Goal: Task Accomplishment & Management: Use online tool/utility

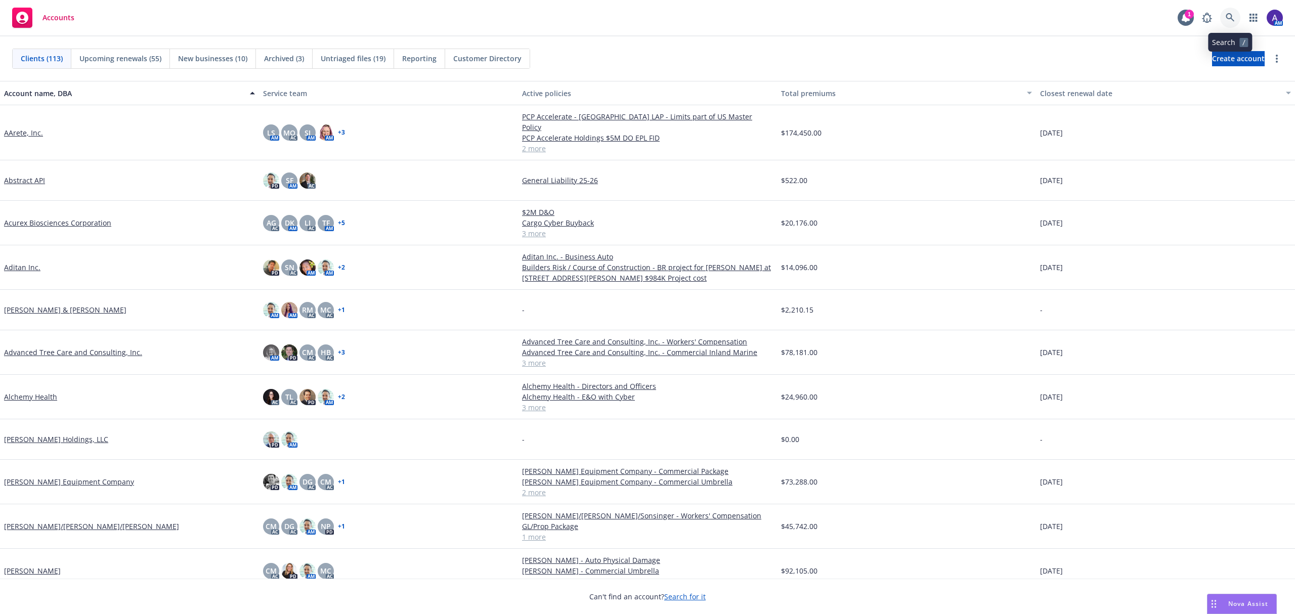
click at [1233, 19] on icon at bounding box center [1230, 17] width 9 height 9
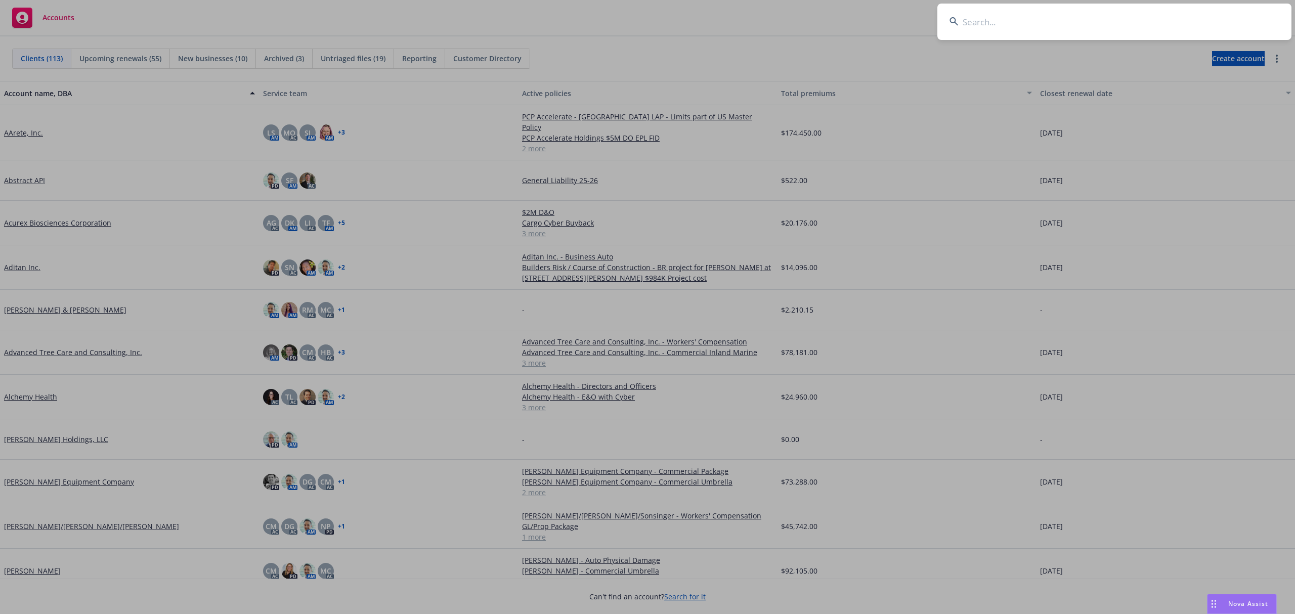
click at [1166, 25] on input at bounding box center [1114, 22] width 354 height 36
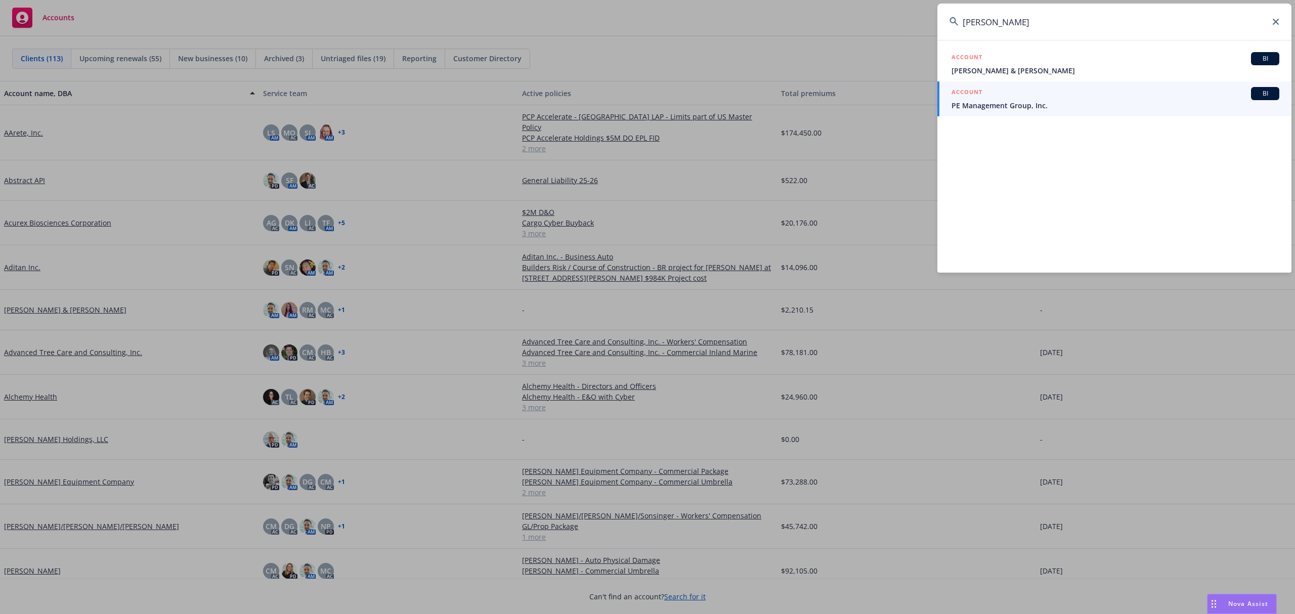
click at [1065, 24] on input "shilpa laksh" at bounding box center [1114, 22] width 354 height 36
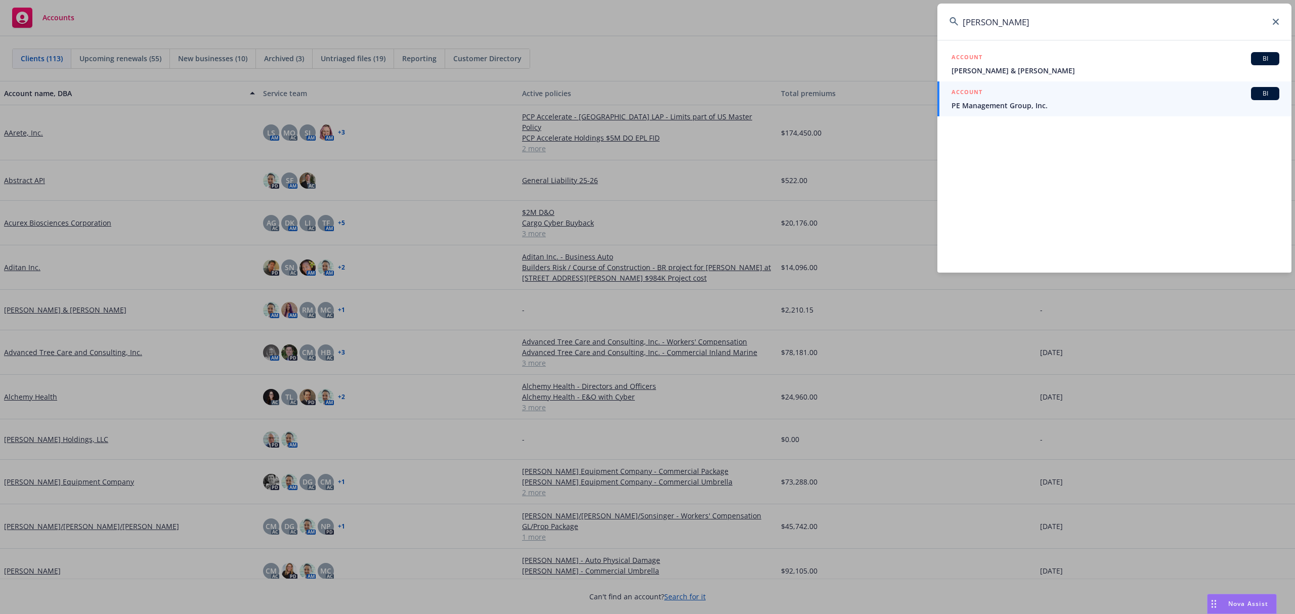
click at [1065, 24] on input "shilpa laksh" at bounding box center [1114, 22] width 354 height 36
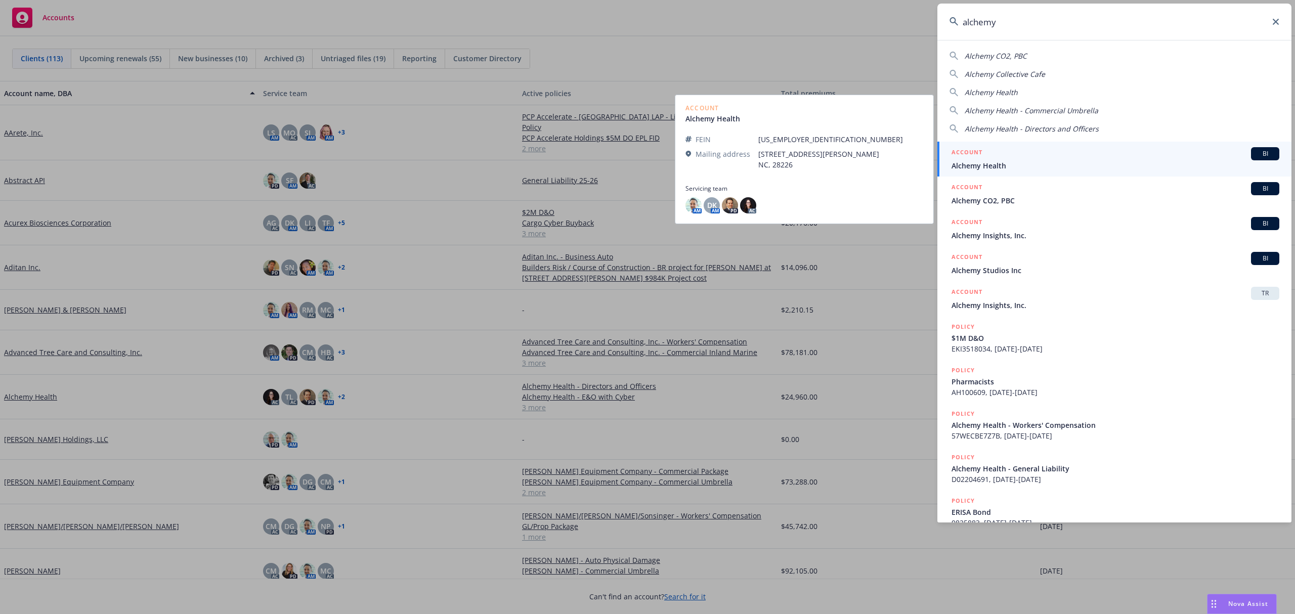
type input "alchemy"
click at [1045, 162] on span "Alchemy Health" at bounding box center [1116, 165] width 328 height 11
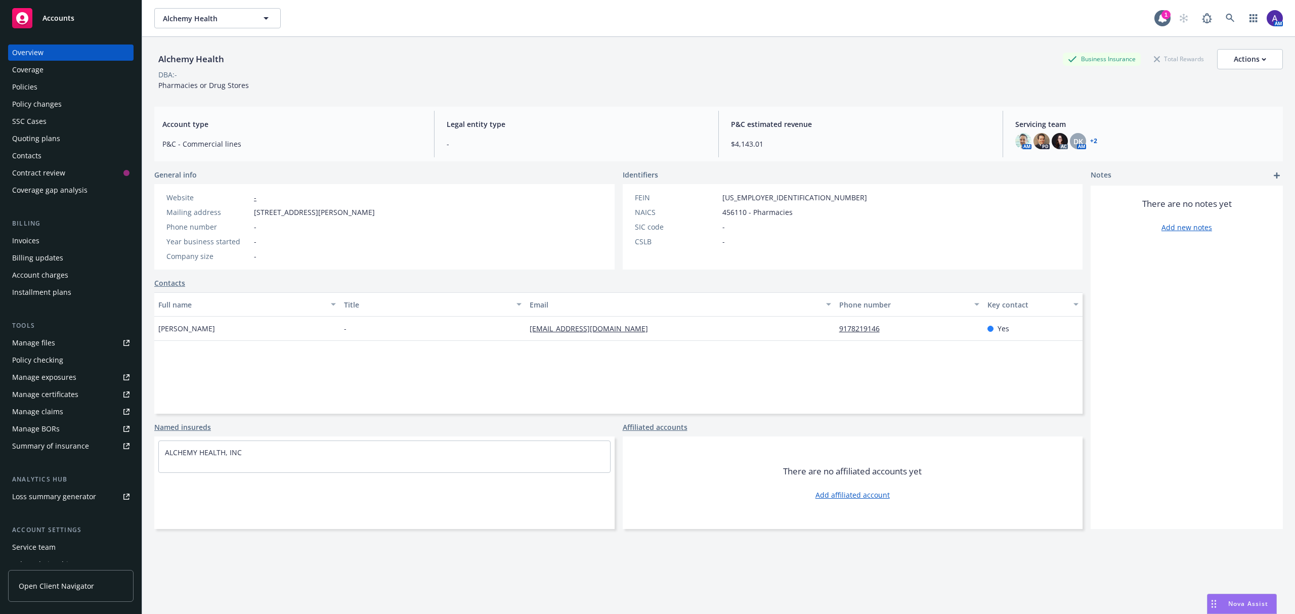
click at [51, 239] on div "Invoices" at bounding box center [70, 241] width 117 height 16
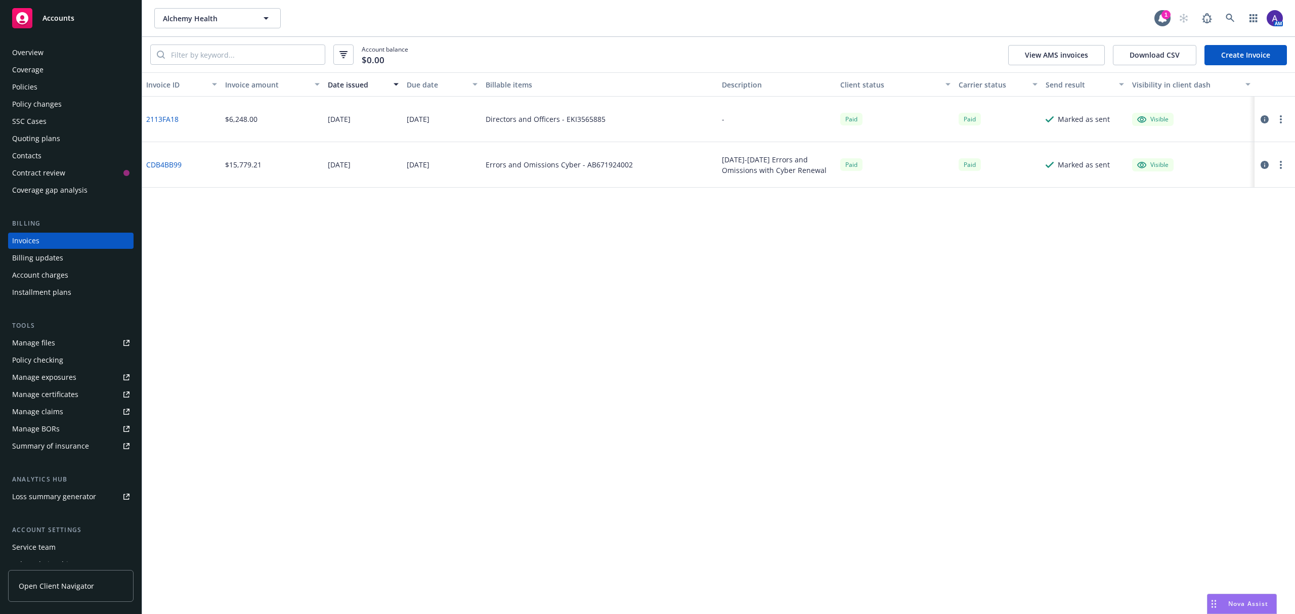
click at [48, 92] on div "Policies" at bounding box center [70, 87] width 117 height 16
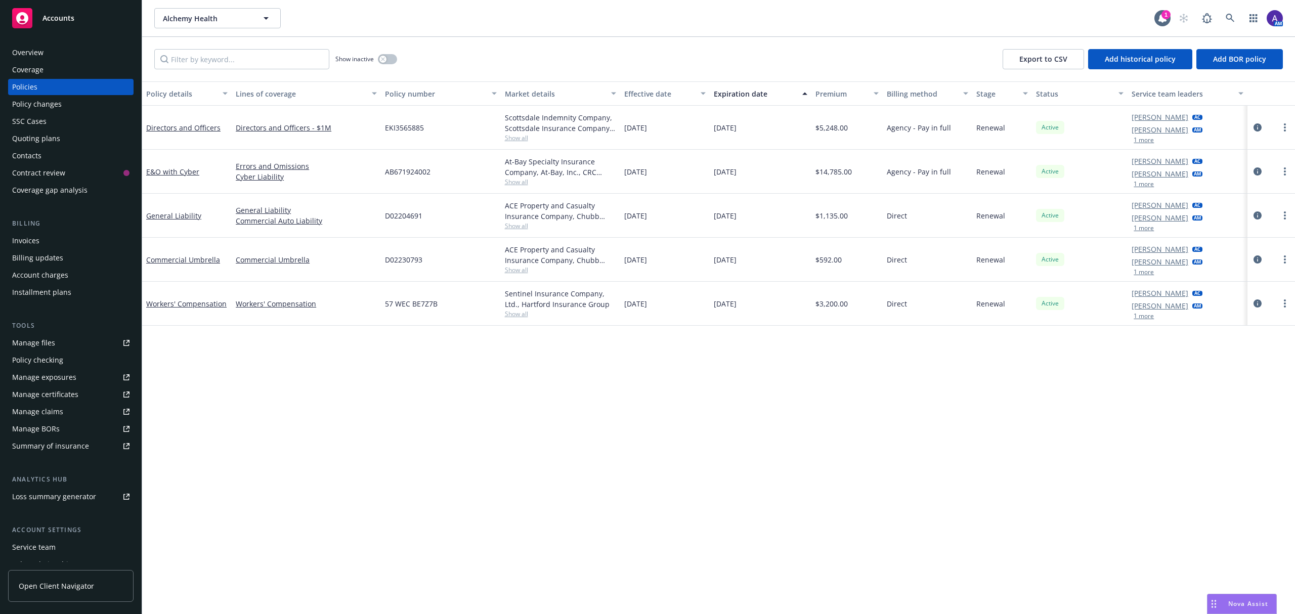
click at [55, 59] on div "Overview" at bounding box center [70, 53] width 117 height 16
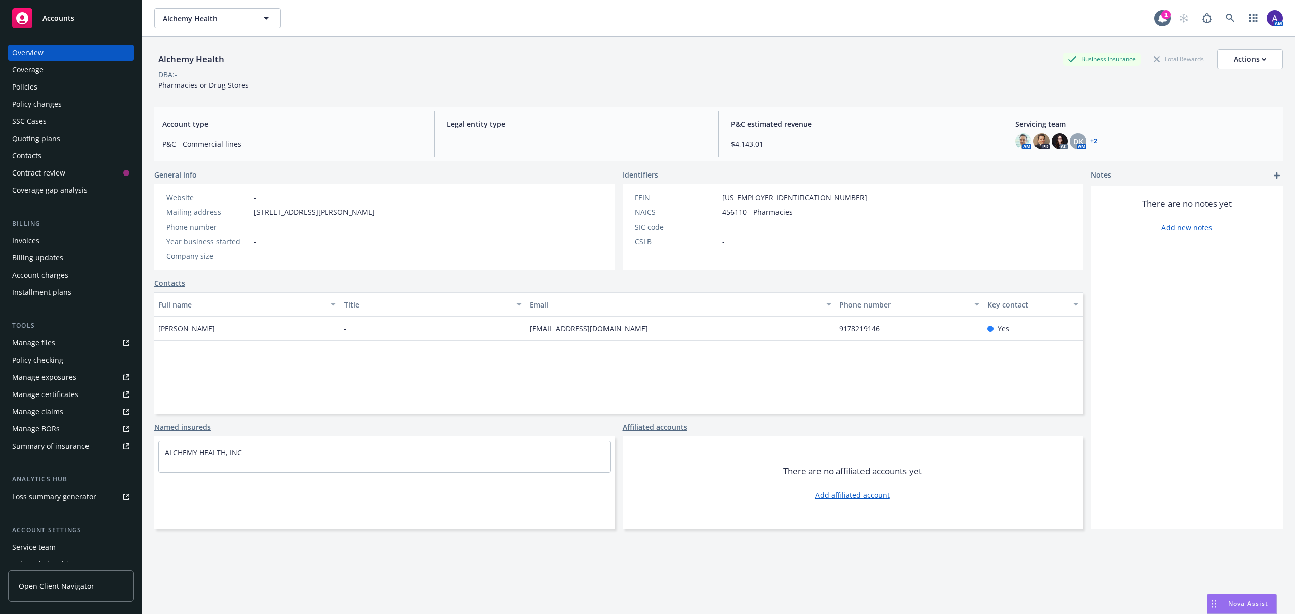
click at [54, 152] on div "Contacts" at bounding box center [70, 156] width 117 height 16
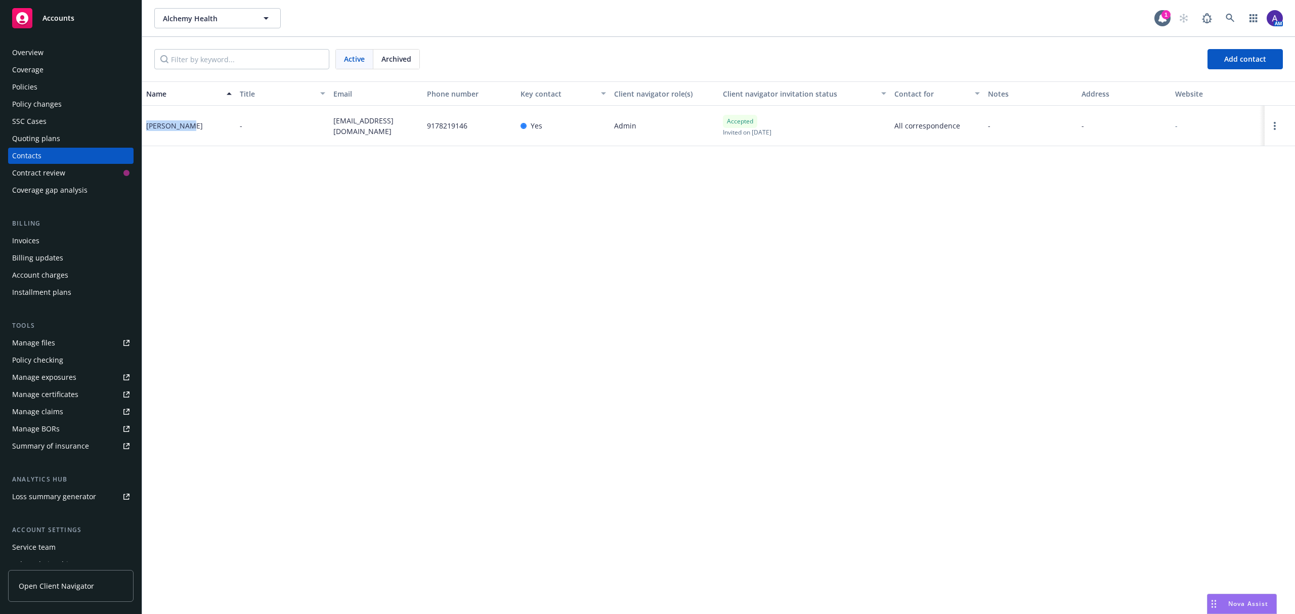
drag, startPoint x: 193, startPoint y: 130, endPoint x: 146, endPoint y: 125, distance: 46.8
click at [146, 125] on div "Shilpa Raju" at bounding box center [189, 126] width 94 height 40
copy div "Shilpa Raju"
click at [146, 125] on div "Shilpa Raju" at bounding box center [174, 125] width 57 height 11
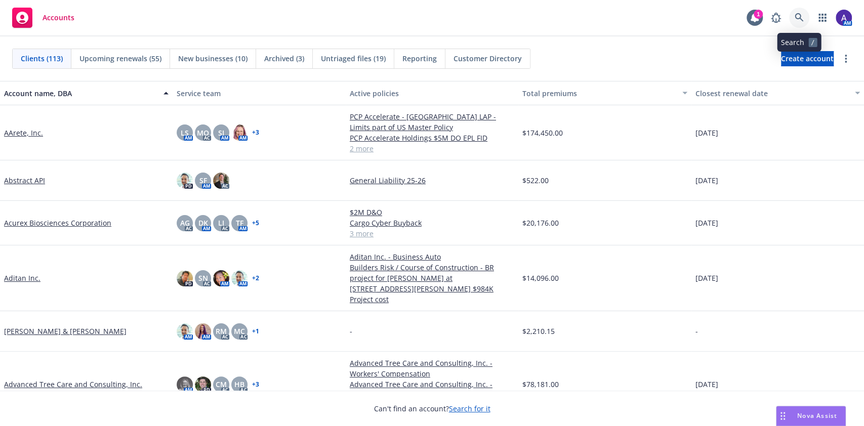
click at [805, 21] on link at bounding box center [799, 18] width 20 height 20
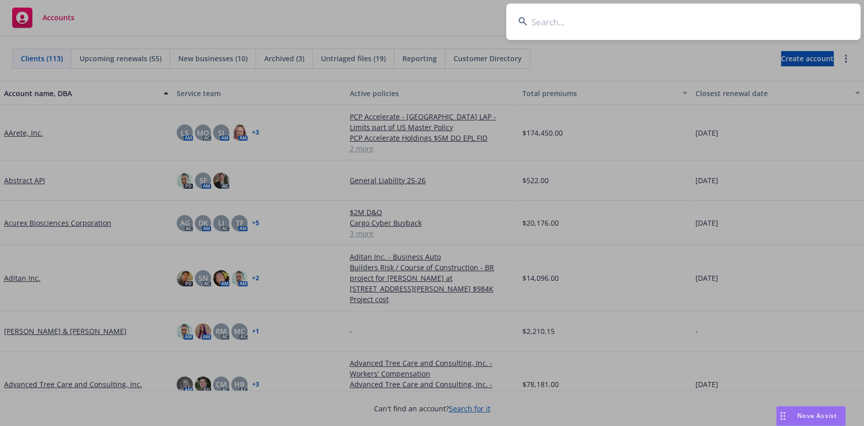
click at [757, 18] on input at bounding box center [683, 22] width 354 height 36
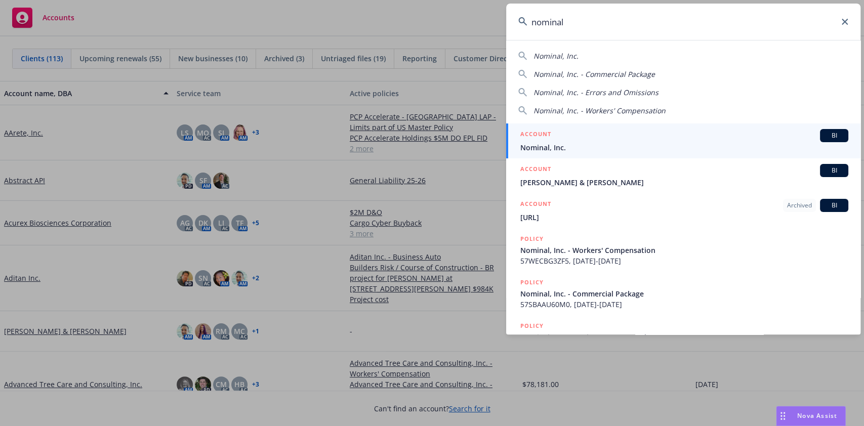
type input "nominal"
click at [585, 139] on div "ACCOUNT BI" at bounding box center [684, 135] width 328 height 13
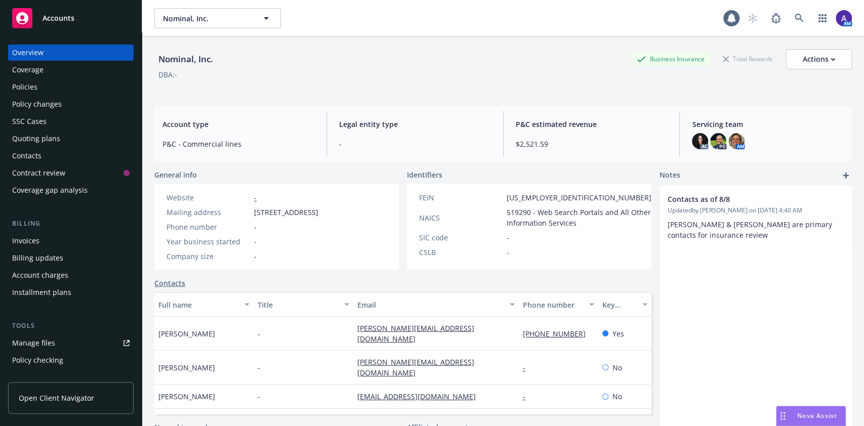
click at [52, 88] on div "Policies" at bounding box center [70, 87] width 117 height 16
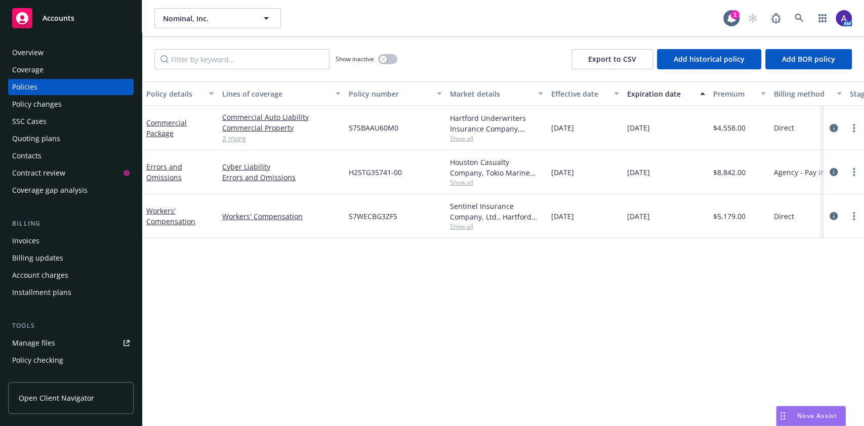
click at [831, 124] on icon "circleInformation" at bounding box center [833, 128] width 8 height 8
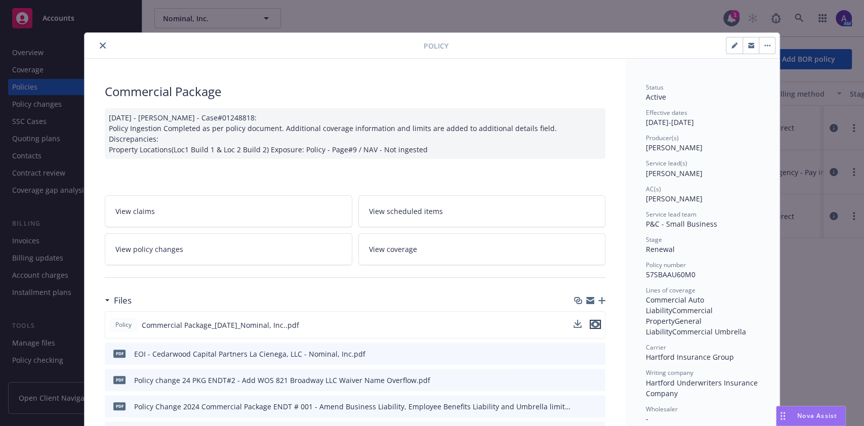
click at [591, 326] on icon "preview file" at bounding box center [594, 324] width 9 height 7
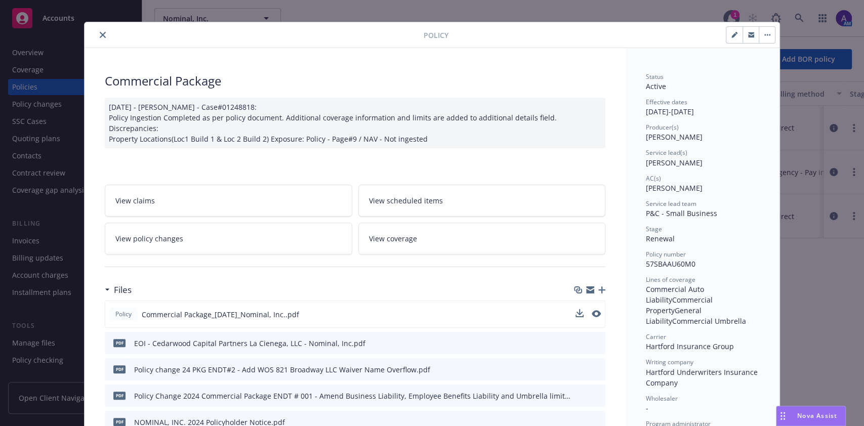
scroll to position [25, 0]
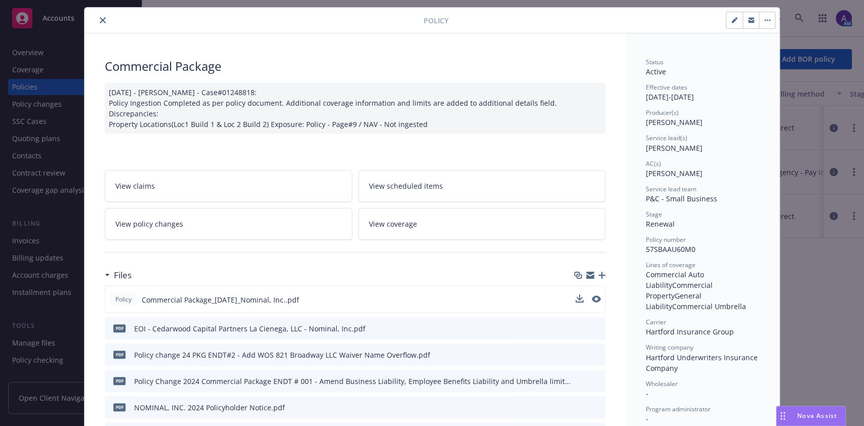
click at [100, 22] on icon "close" at bounding box center [103, 20] width 6 height 6
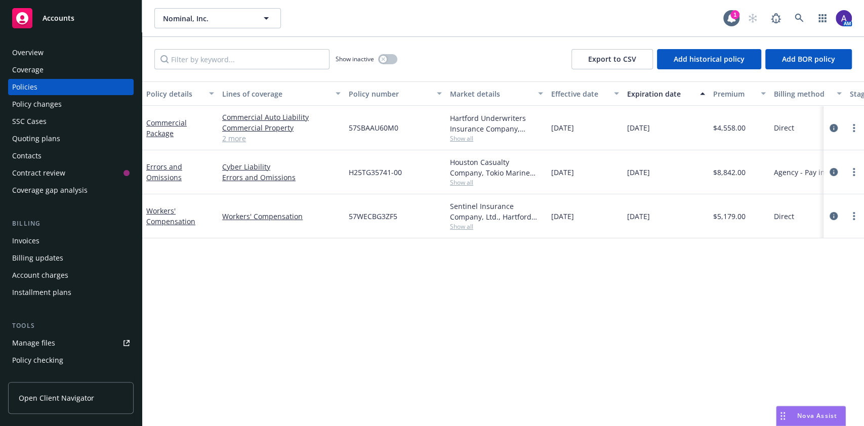
click at [377, 127] on span "57SBAAU60M0" at bounding box center [374, 127] width 50 height 11
copy span "57SBAAU60M0"
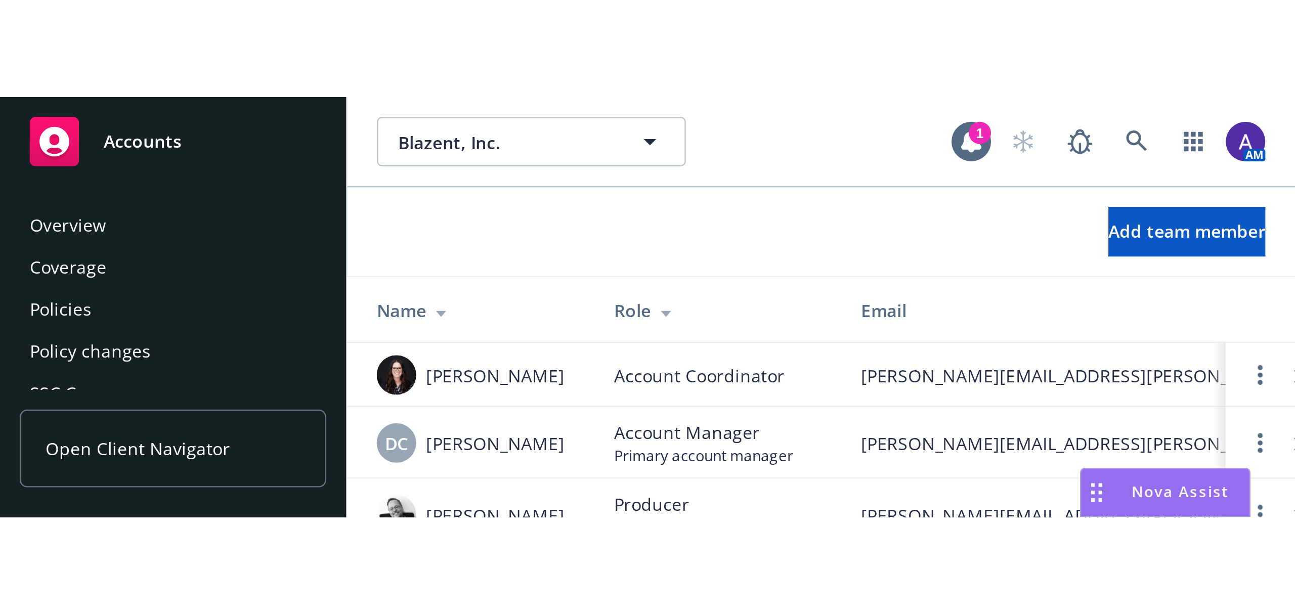
scroll to position [61, 0]
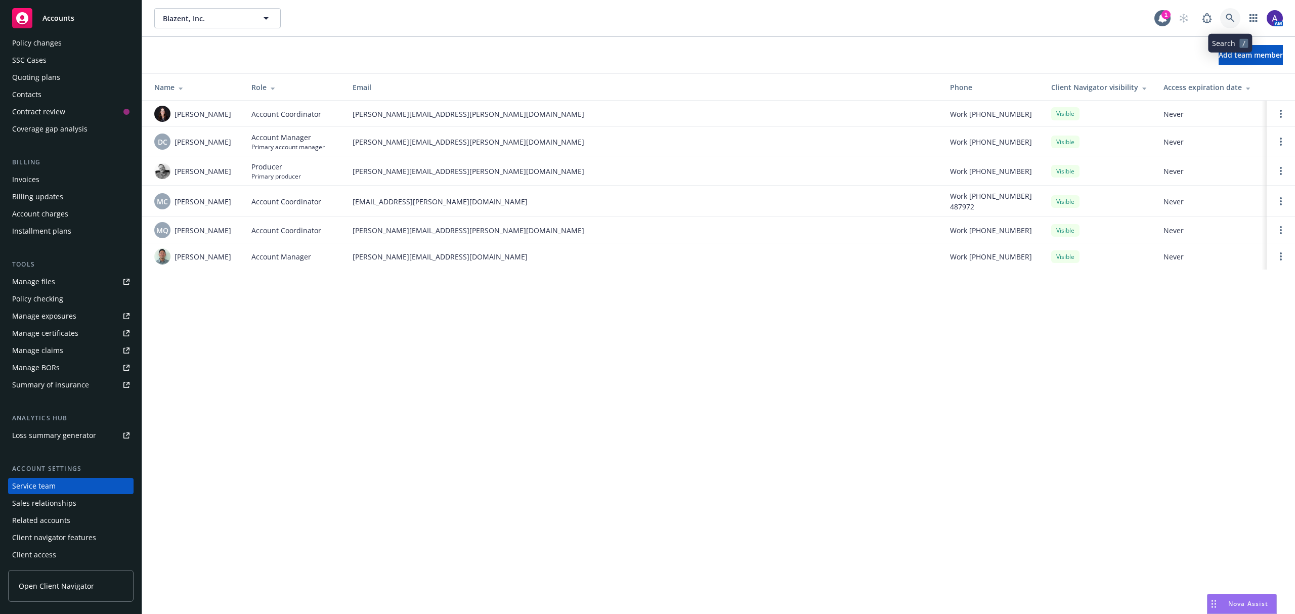
click at [863, 18] on icon at bounding box center [1230, 18] width 9 height 9
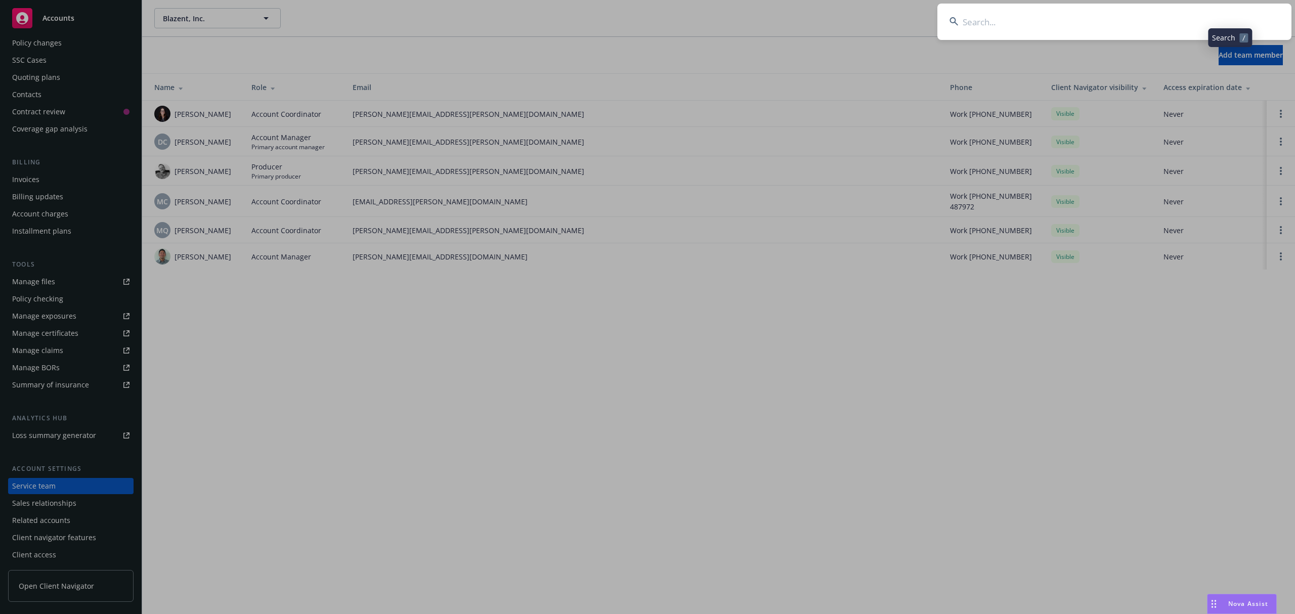
click at [863, 19] on input at bounding box center [1114, 22] width 354 height 36
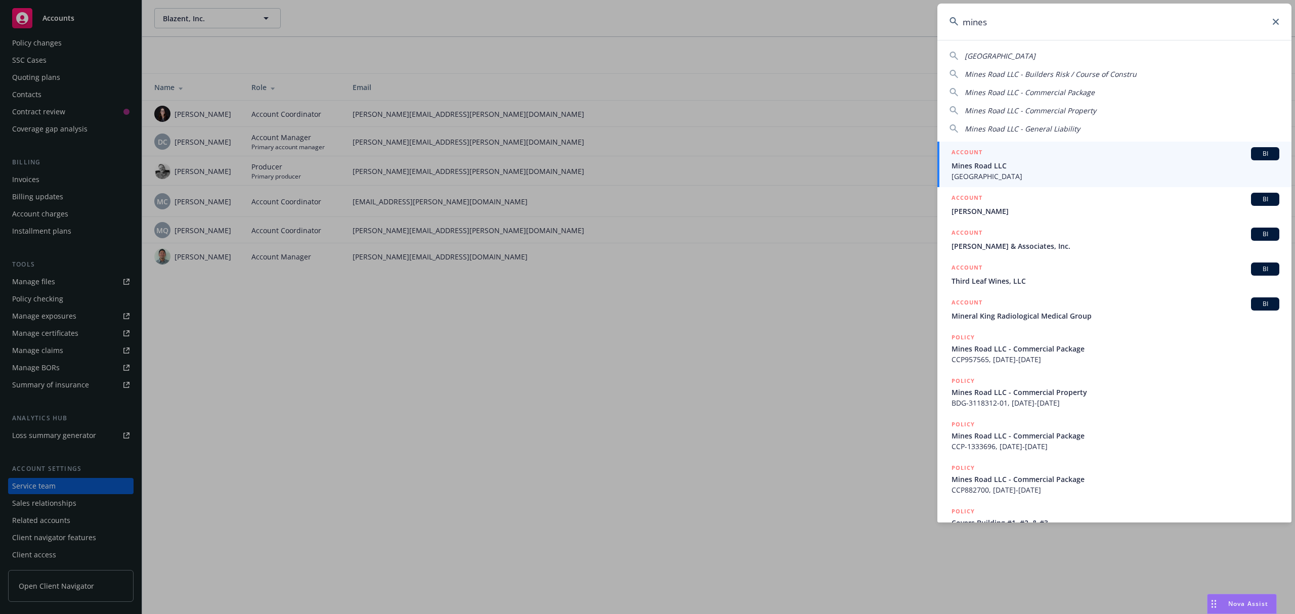
type input "mines"
click at [863, 158] on div "ACCOUNT BI" at bounding box center [1116, 153] width 328 height 13
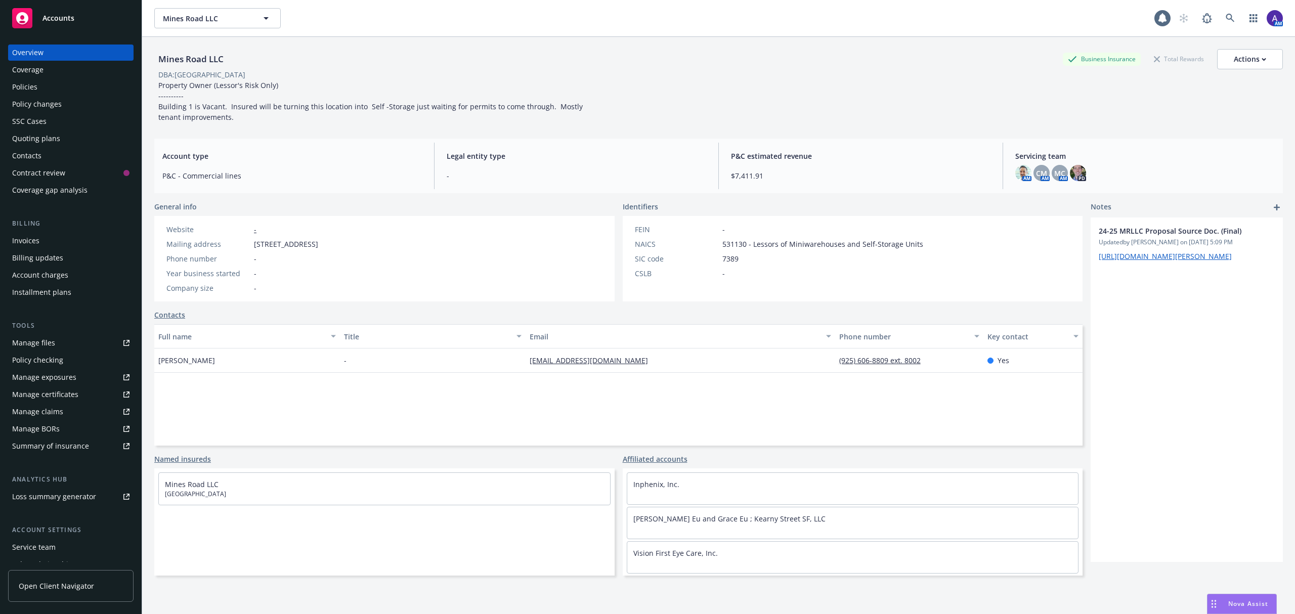
click at [34, 88] on div "Policies" at bounding box center [24, 87] width 25 height 16
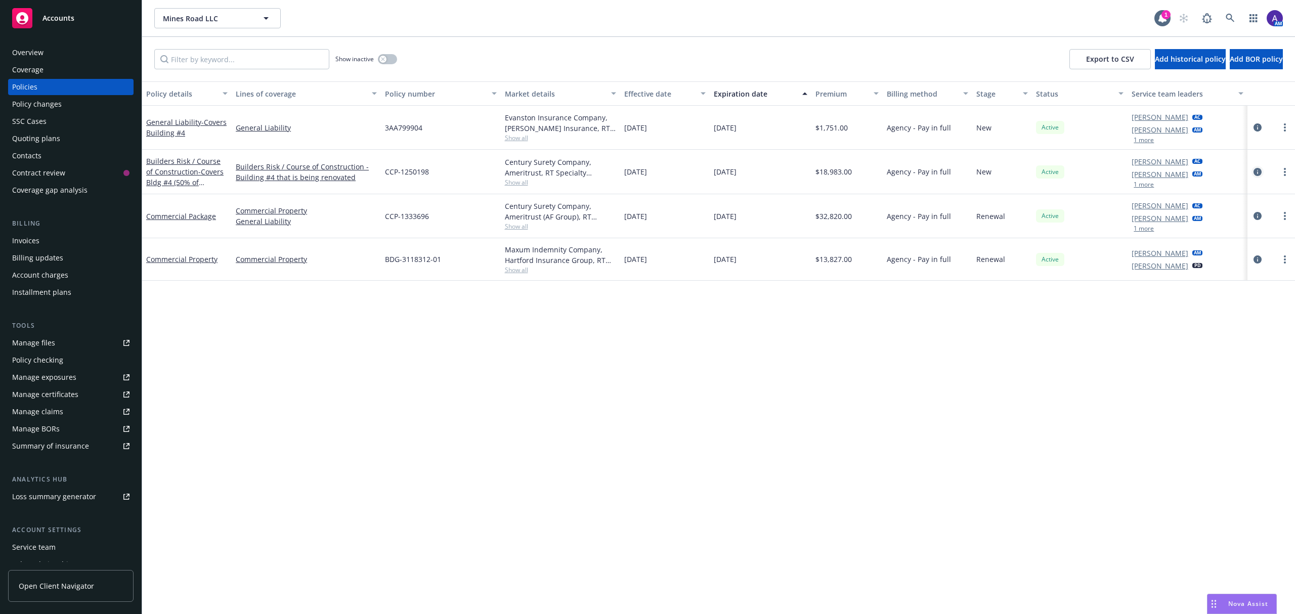
click at [863, 172] on icon "circleInformation" at bounding box center [1258, 172] width 8 height 8
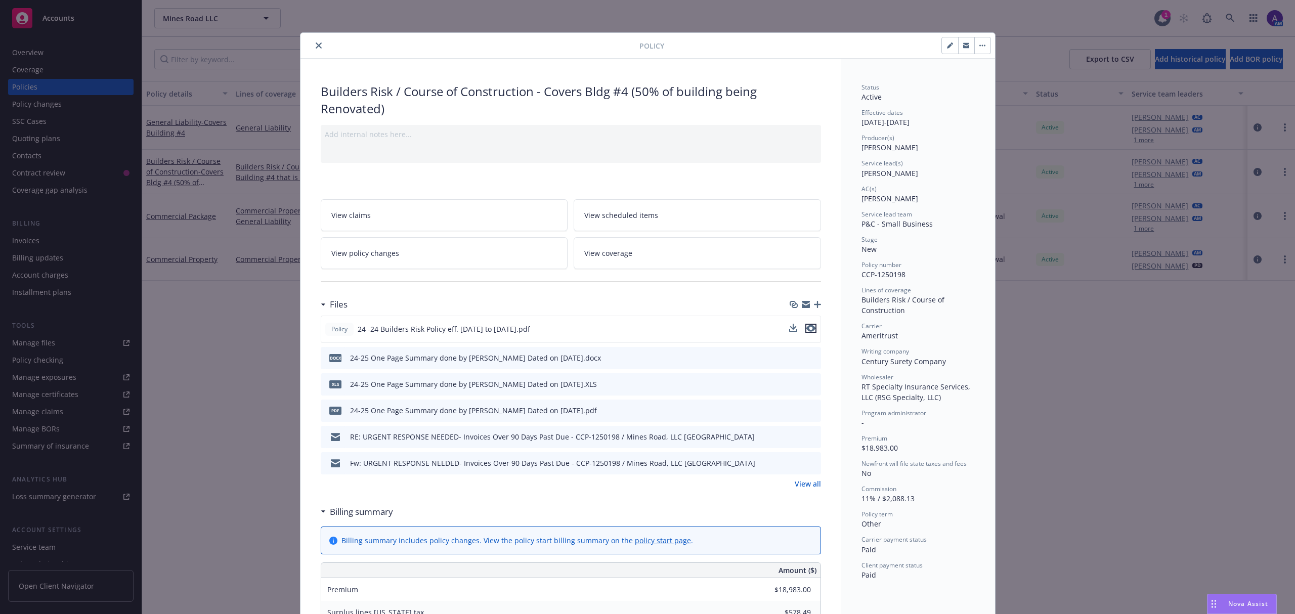
click at [810, 331] on icon "preview file" at bounding box center [810, 328] width 9 height 7
click at [863, 275] on span "CCP-1250198" at bounding box center [884, 275] width 44 height 10
copy span "CCP-1250198"
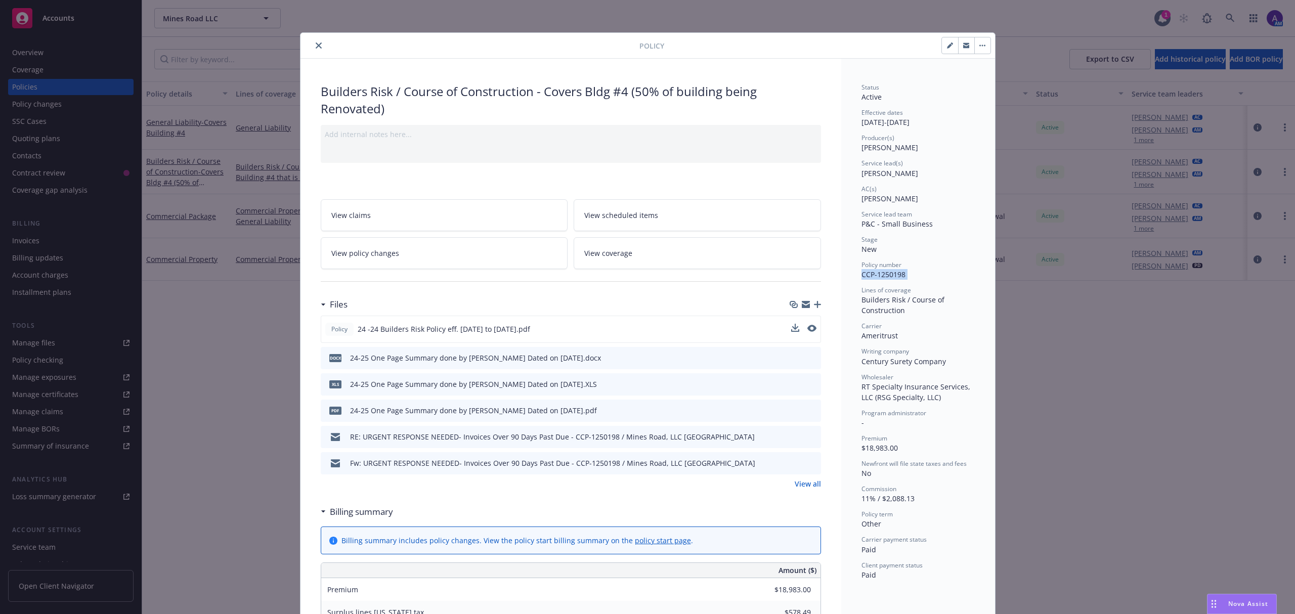
click at [316, 44] on icon "close" at bounding box center [319, 45] width 6 height 6
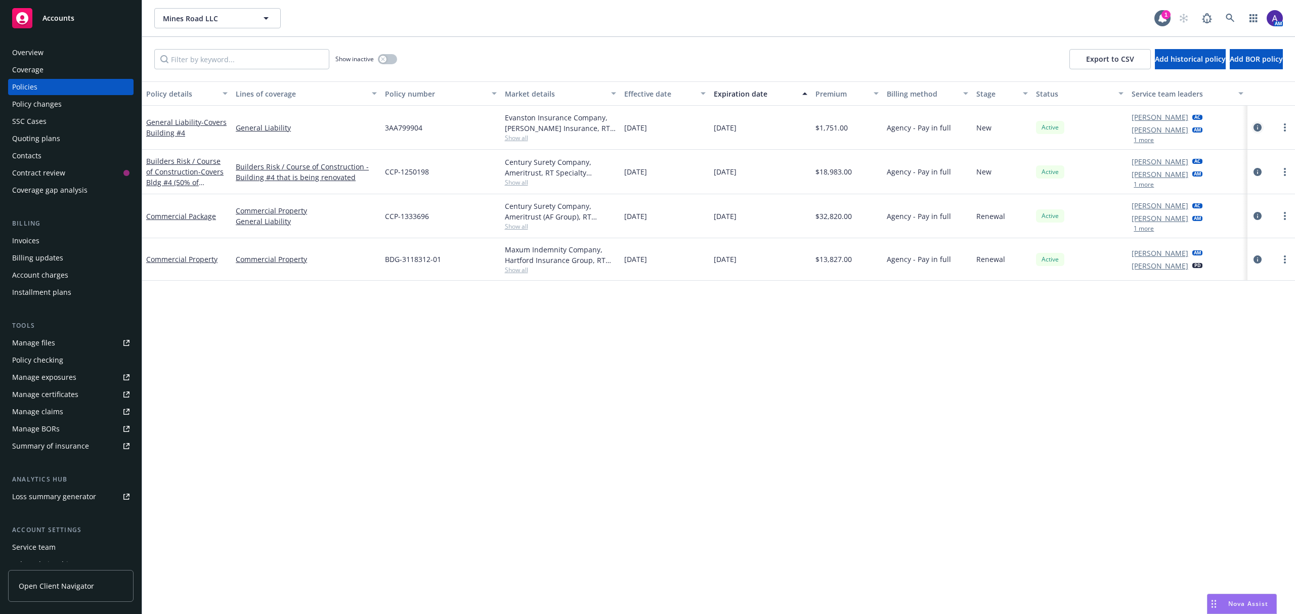
click at [863, 126] on icon "circleInformation" at bounding box center [1258, 127] width 8 height 8
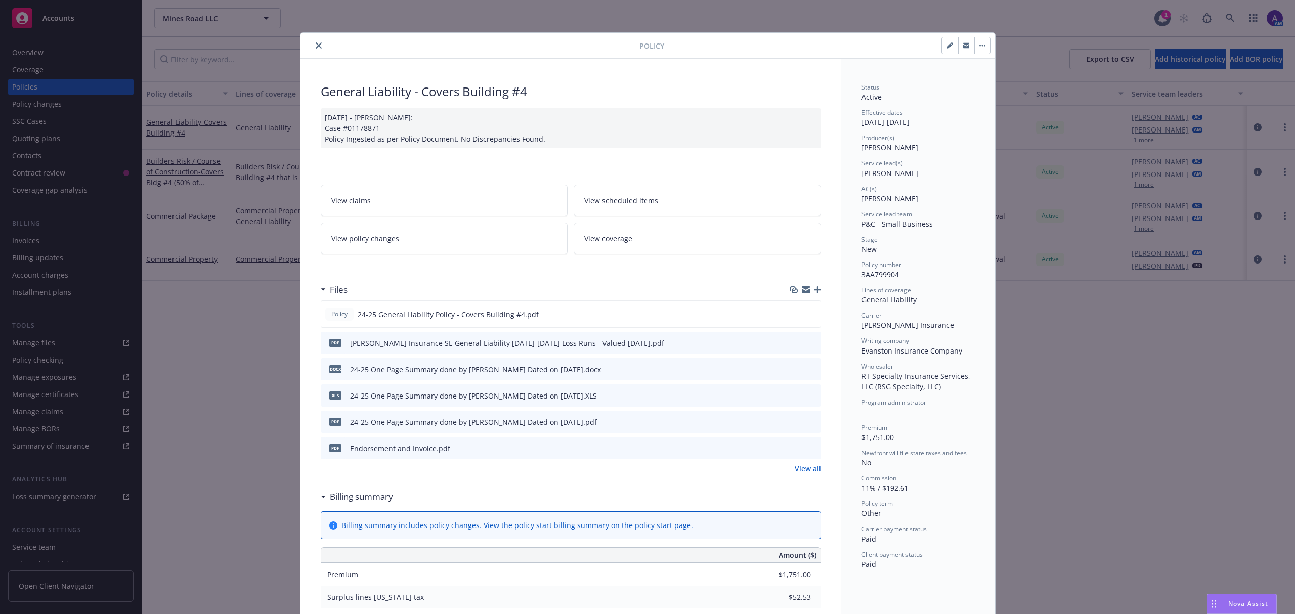
click at [863, 275] on span "3AA799904" at bounding box center [880, 275] width 37 height 10
copy span "3AA799904"
click at [809, 317] on icon "preview file" at bounding box center [810, 313] width 9 height 7
copy span "3AA799904"
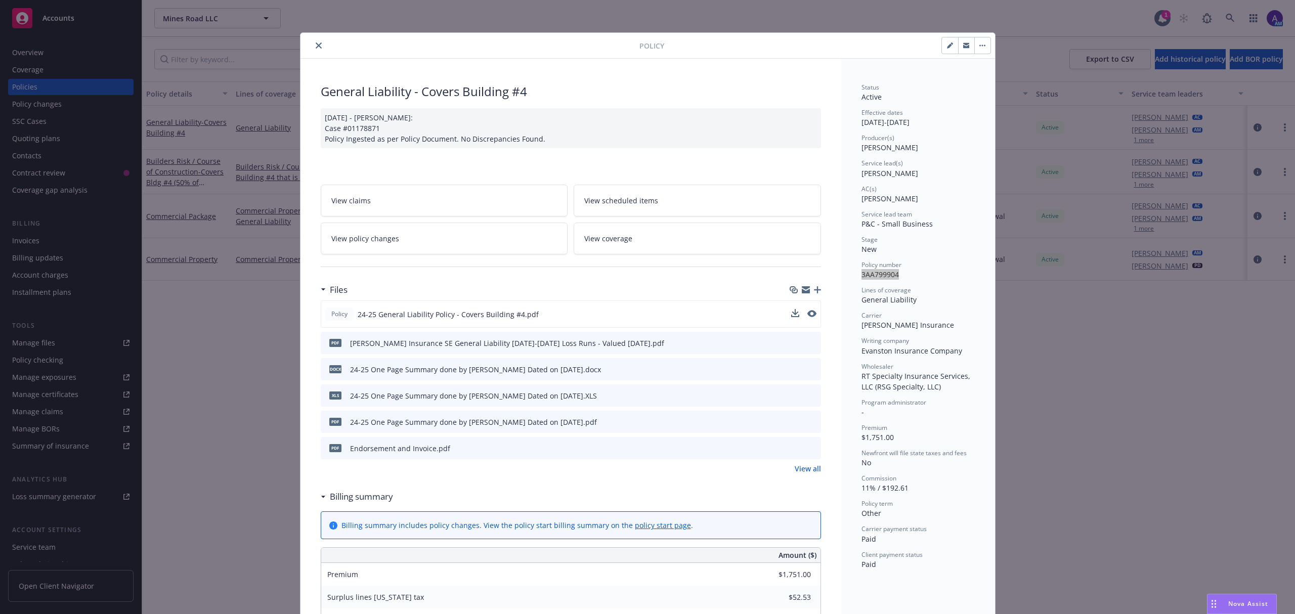
click at [318, 43] on button "close" at bounding box center [319, 45] width 12 height 12
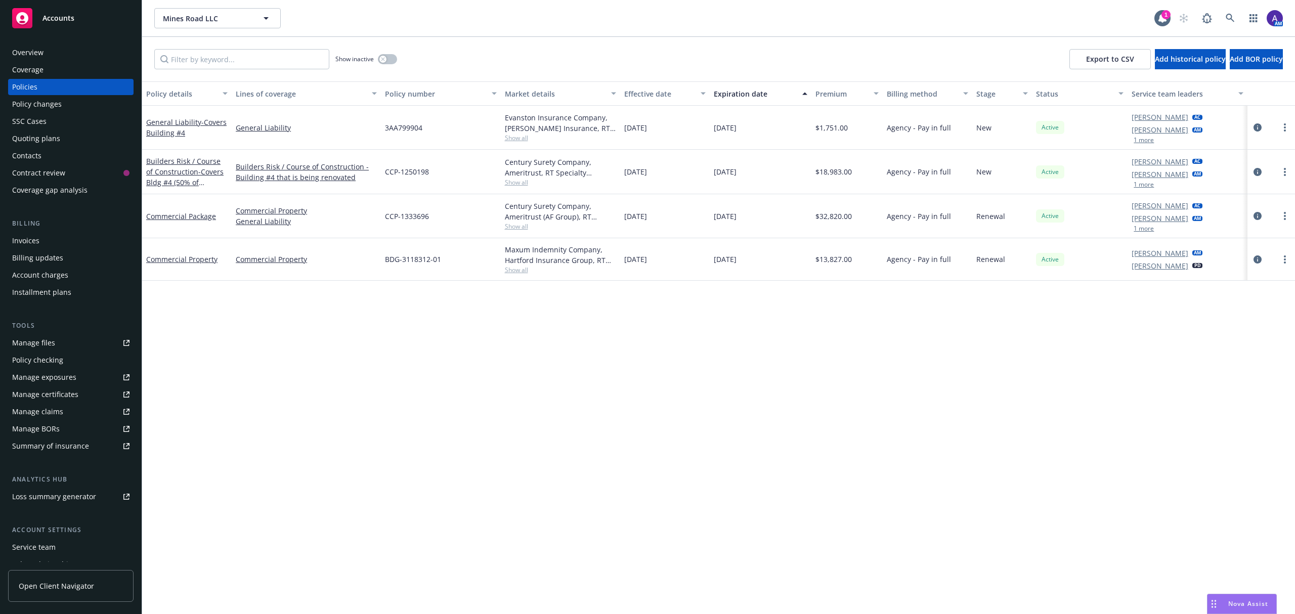
click at [414, 168] on span "CCP-1250198" at bounding box center [407, 171] width 44 height 11
copy span "CCP-1250198"
click at [863, 132] on link "circleInformation" at bounding box center [1258, 127] width 12 height 12
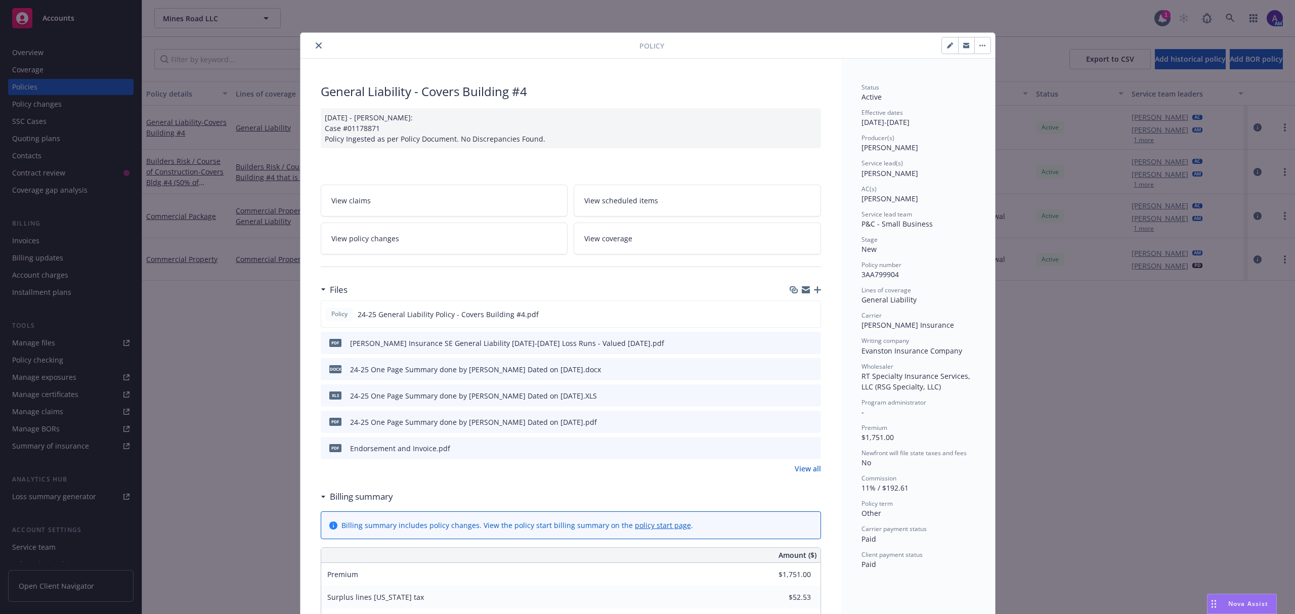
scroll to position [30, 0]
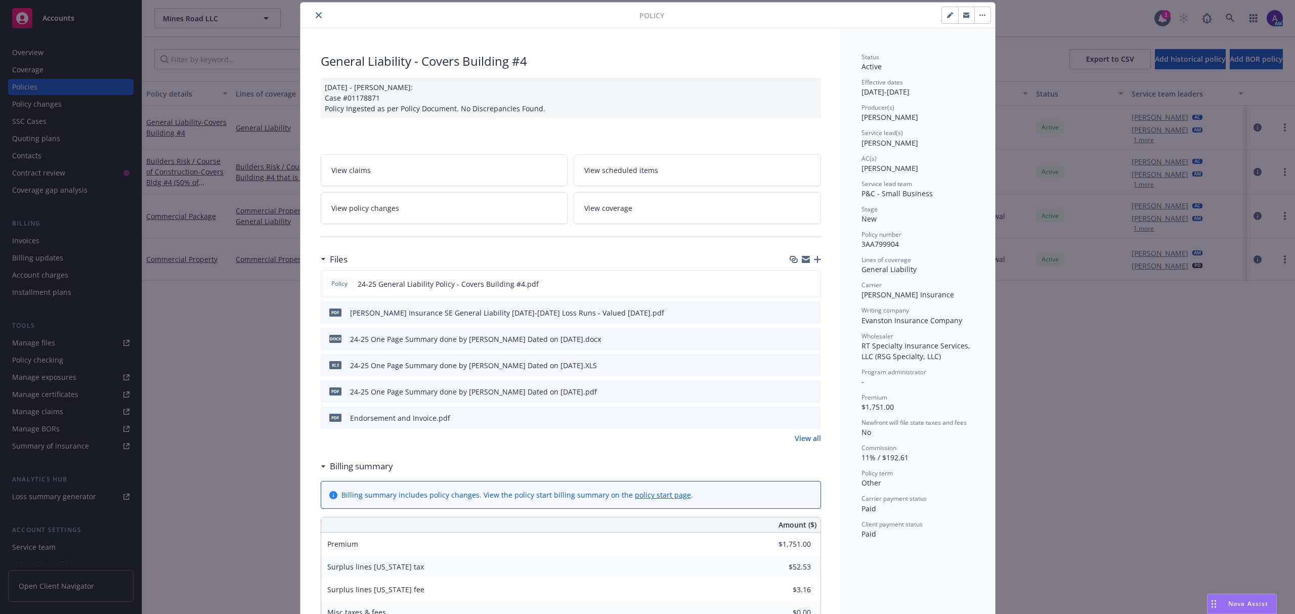
click at [489, 209] on link "View policy changes" at bounding box center [444, 208] width 247 height 32
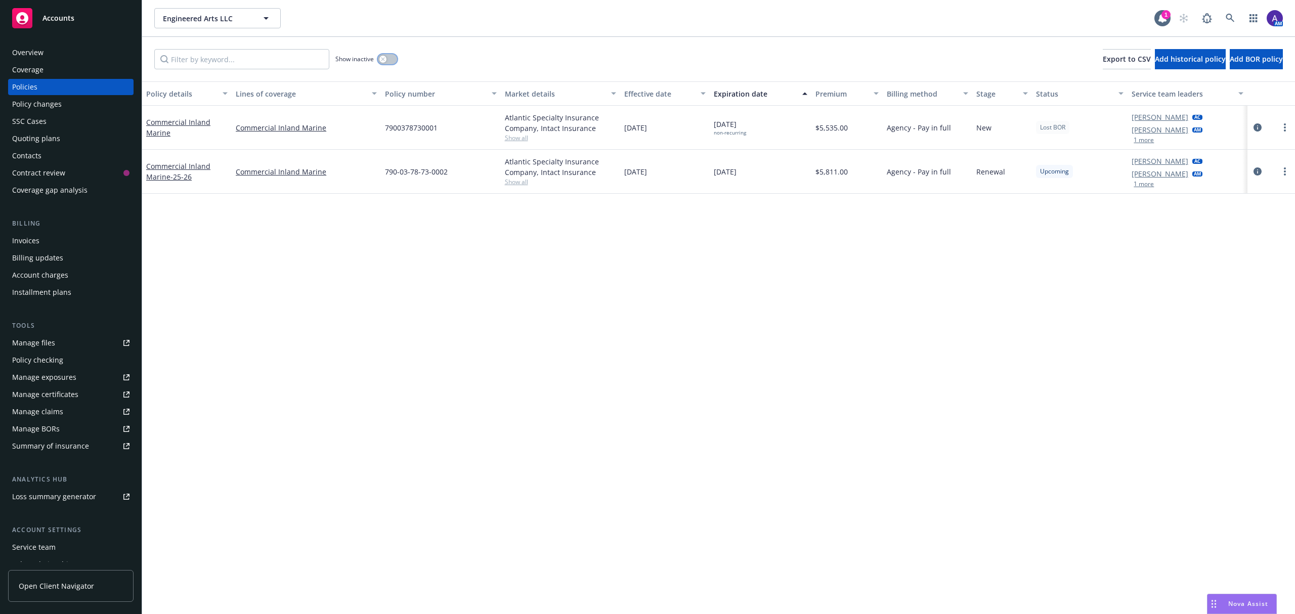
click at [381, 61] on div "button" at bounding box center [382, 59] width 7 height 7
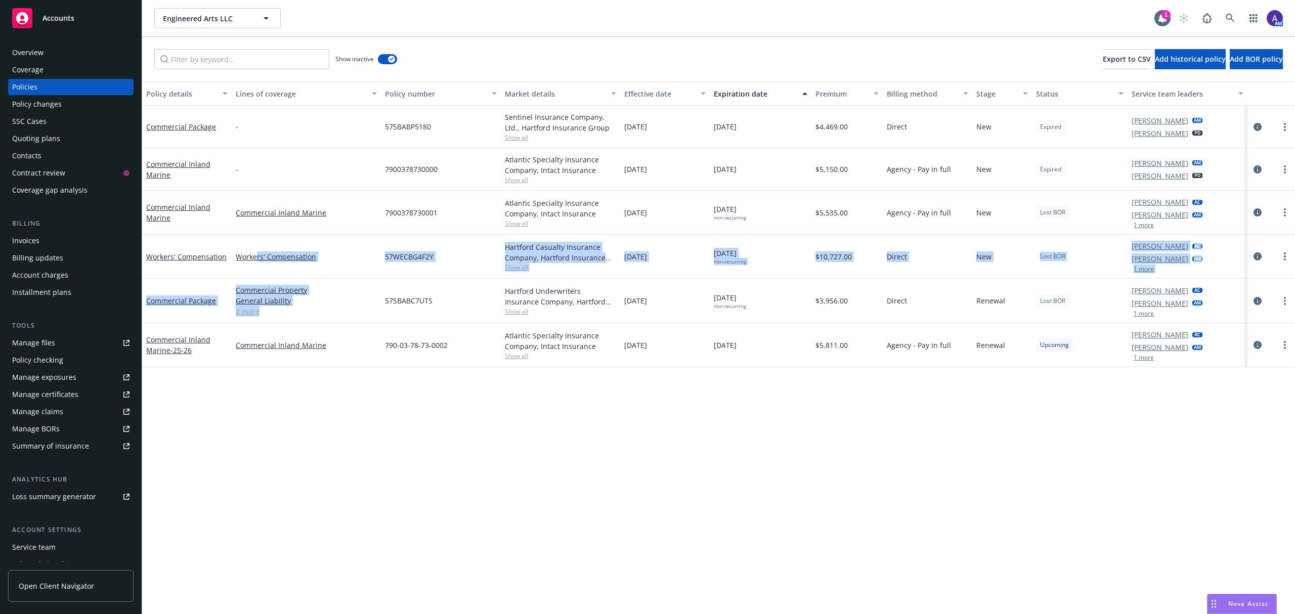
drag, startPoint x: 286, startPoint y: 322, endPoint x: 258, endPoint y: 245, distance: 82.6
click at [258, 245] on div "Commercial Package - 57SBABP5180 Sentinel Insurance Company, Ltd., Hartford Ins…" at bounding box center [718, 227] width 1153 height 243
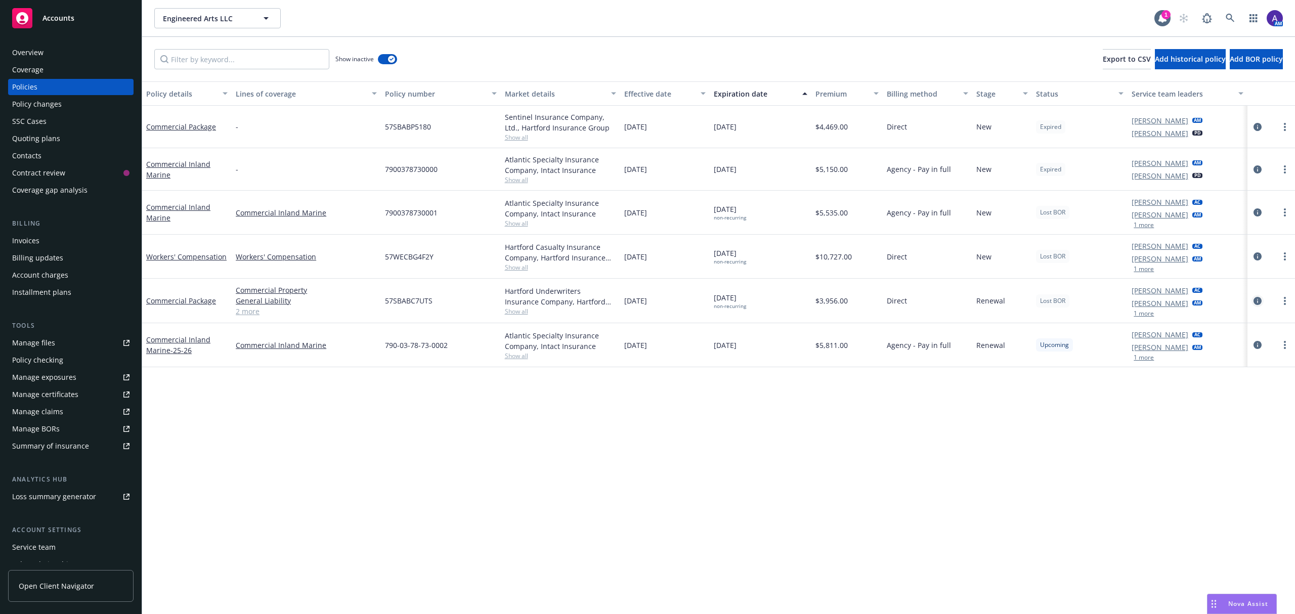
click at [1259, 302] on icon "circleInformation" at bounding box center [1258, 301] width 8 height 8
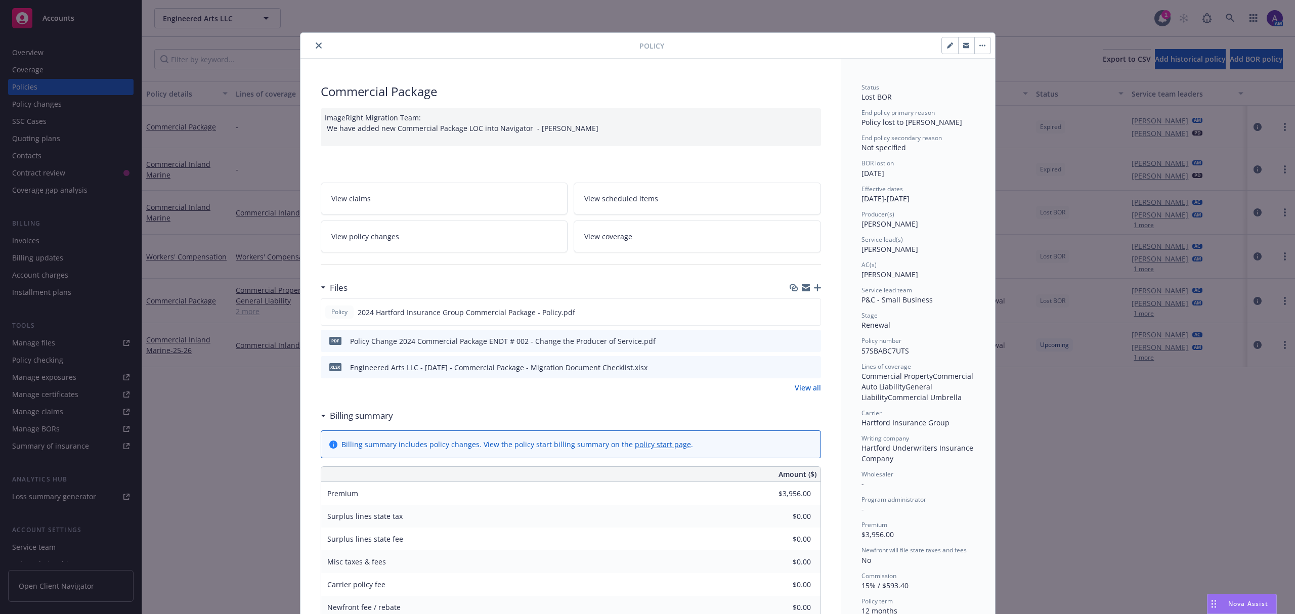
click at [316, 45] on icon "close" at bounding box center [319, 45] width 6 height 6
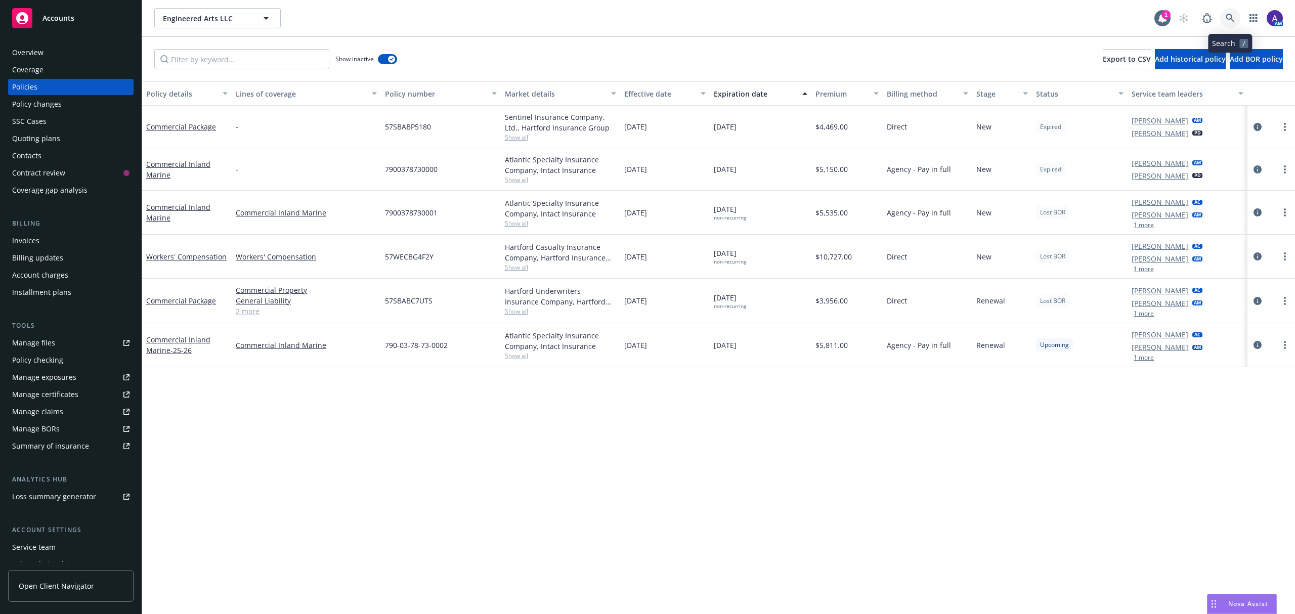
click at [1231, 14] on icon at bounding box center [1230, 18] width 9 height 9
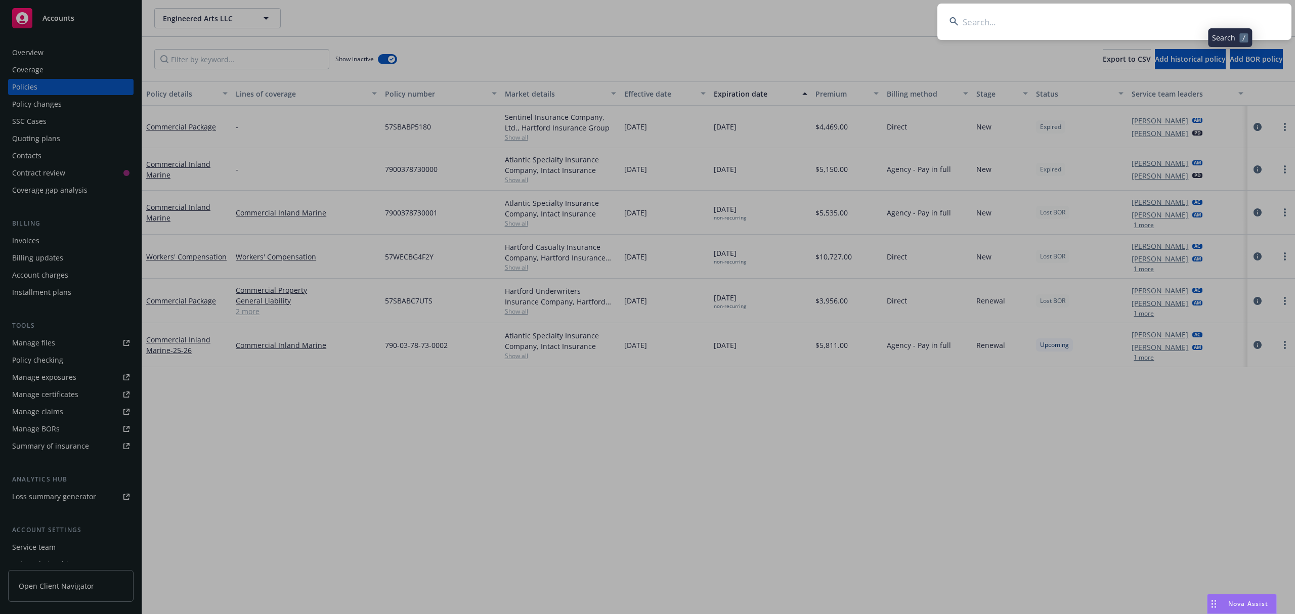
click at [1169, 12] on input at bounding box center [1114, 22] width 354 height 36
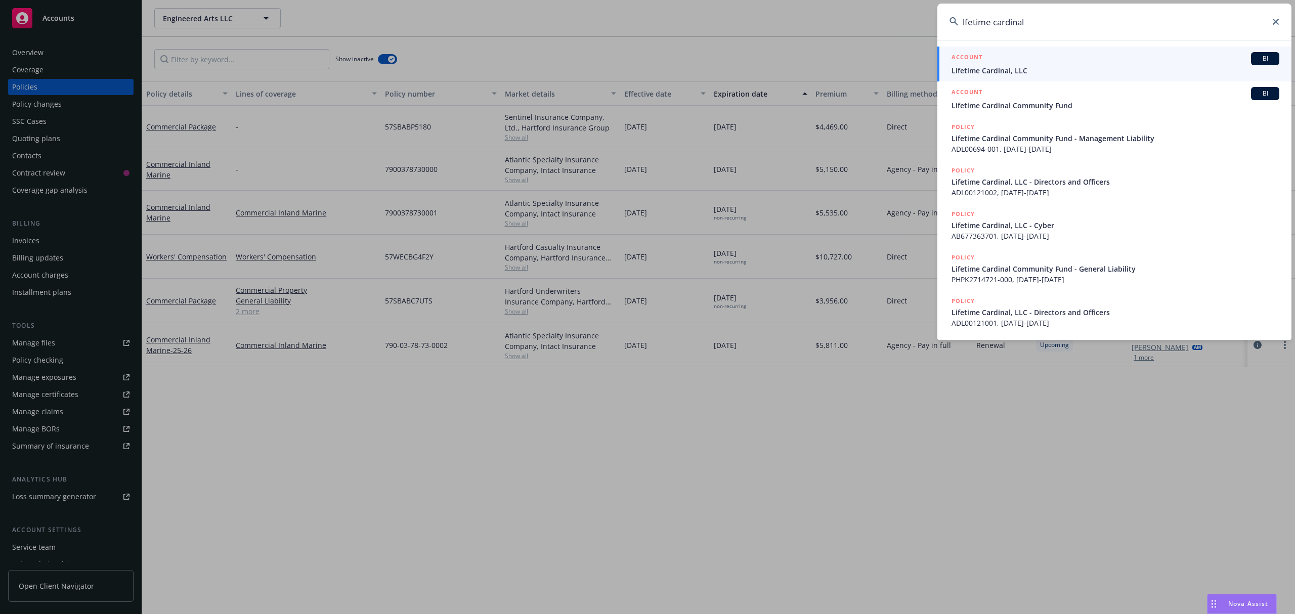
type input "lfetime cardinal"
click at [1022, 61] on div "ACCOUNT BI" at bounding box center [1116, 58] width 328 height 13
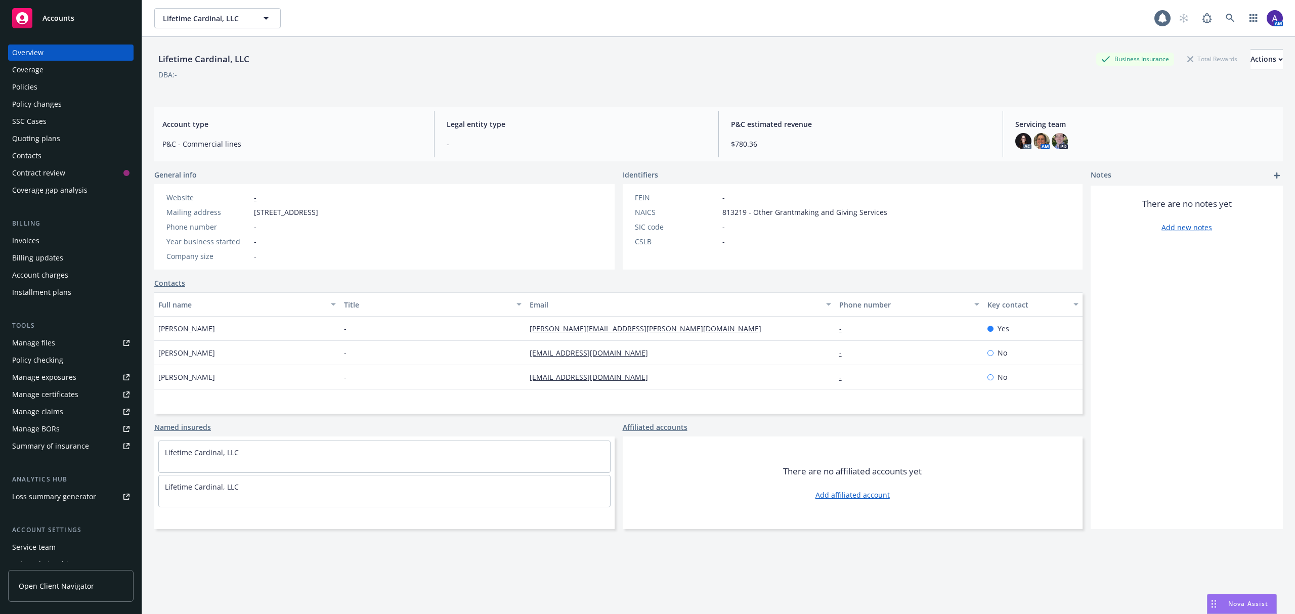
click at [57, 85] on div "Policies" at bounding box center [70, 87] width 117 height 16
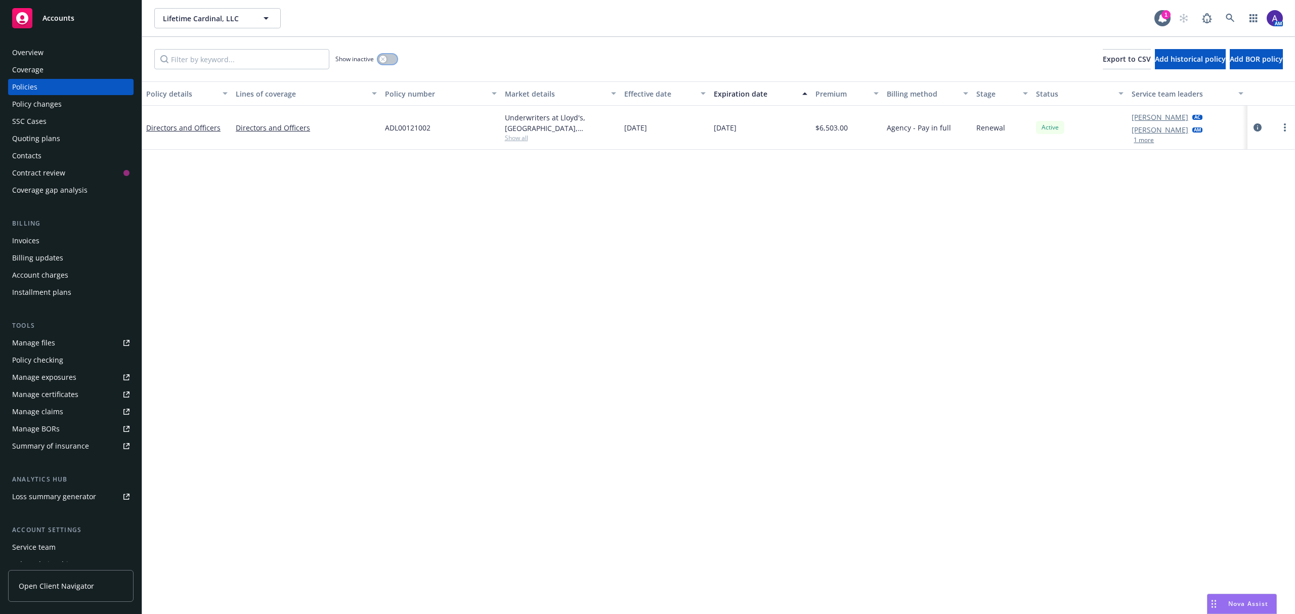
click at [379, 62] on button "button" at bounding box center [387, 59] width 19 height 10
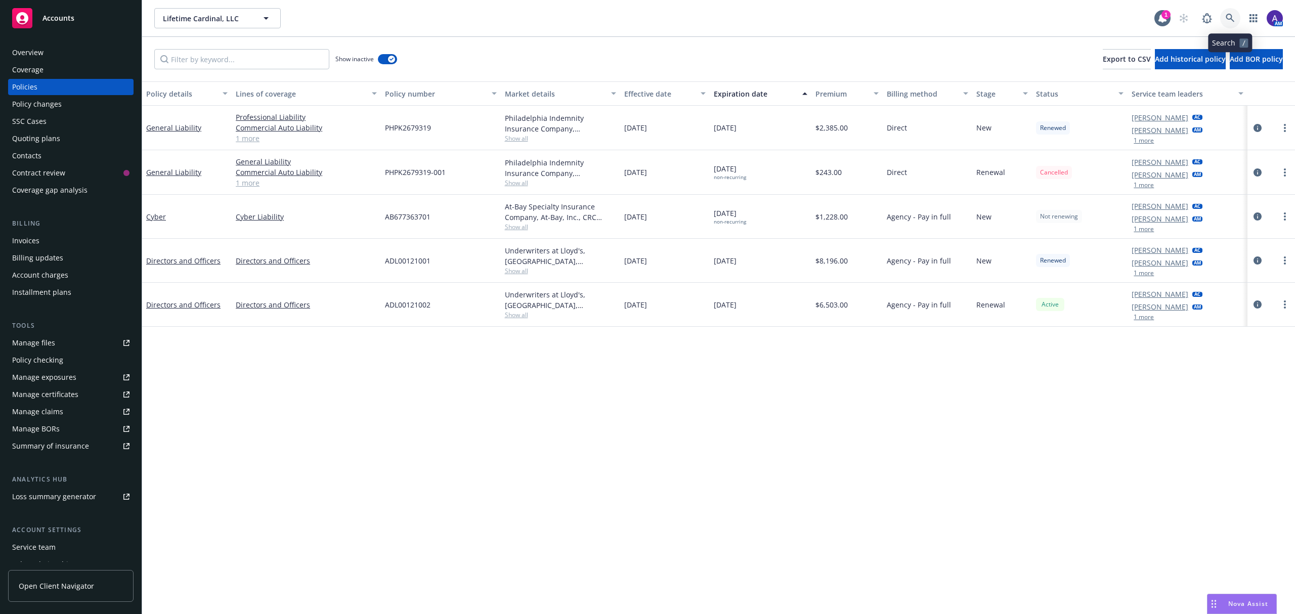
click at [1235, 20] on link at bounding box center [1230, 18] width 20 height 20
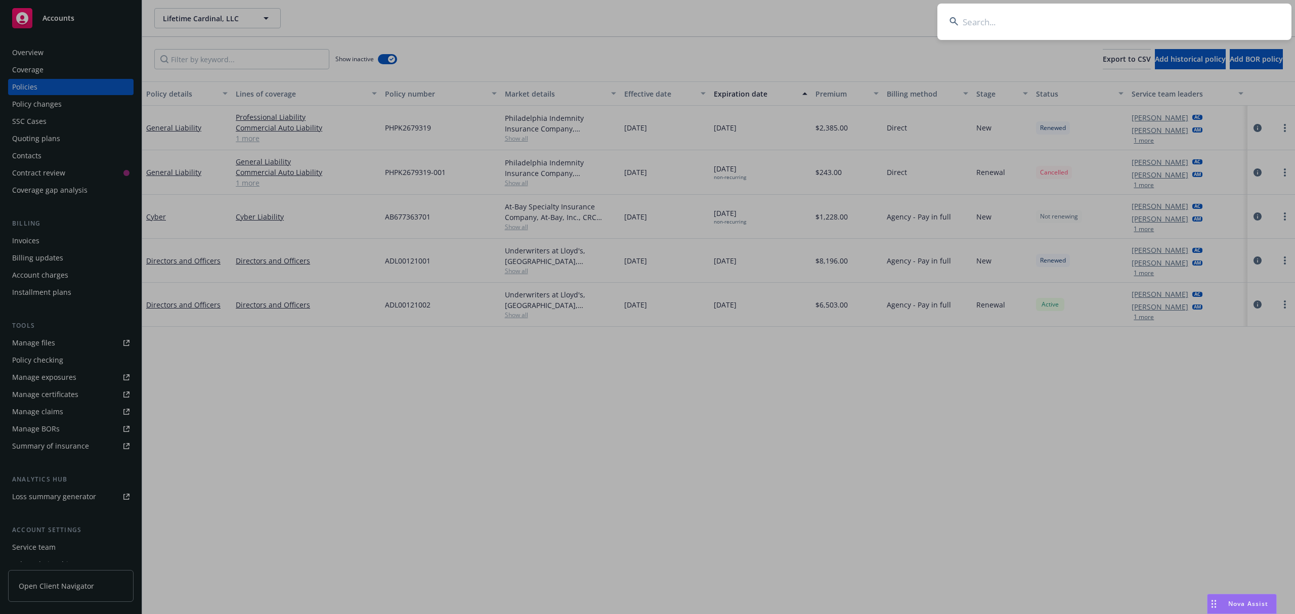
click at [1174, 15] on input at bounding box center [1114, 22] width 354 height 36
type input "01757874"
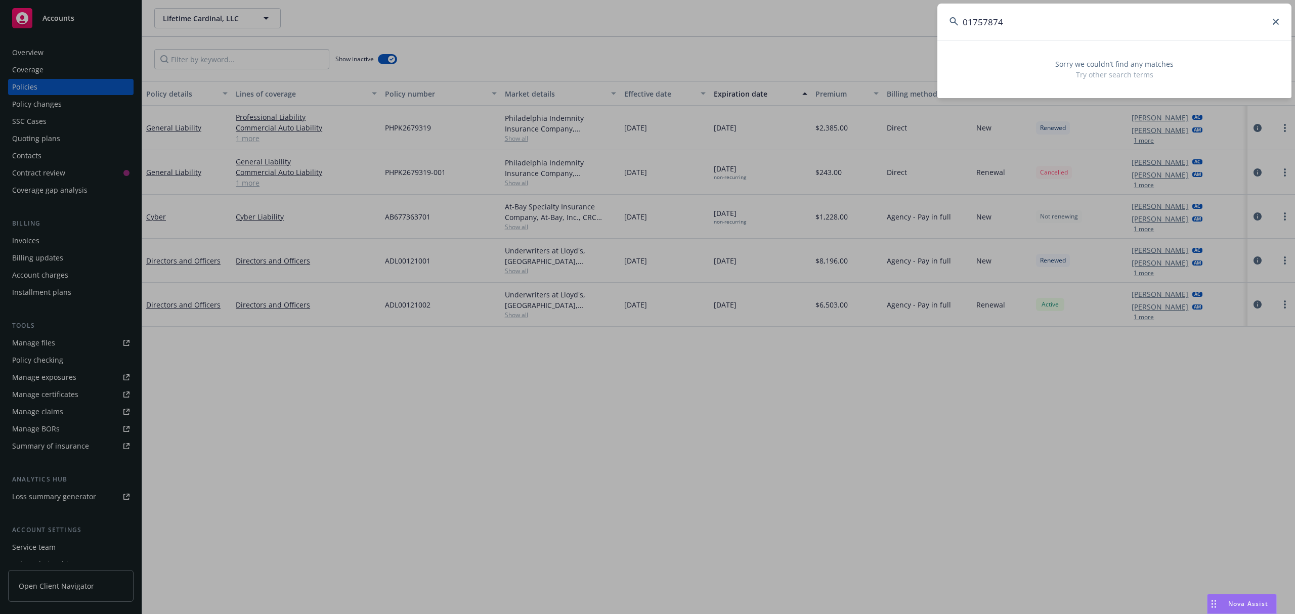
drag, startPoint x: 1111, startPoint y: 29, endPoint x: 928, endPoint y: 15, distance: 183.7
click at [928, 15] on div "01757874 Sorry we couldn’t find any matches Try other search terms" at bounding box center [647, 307] width 1295 height 614
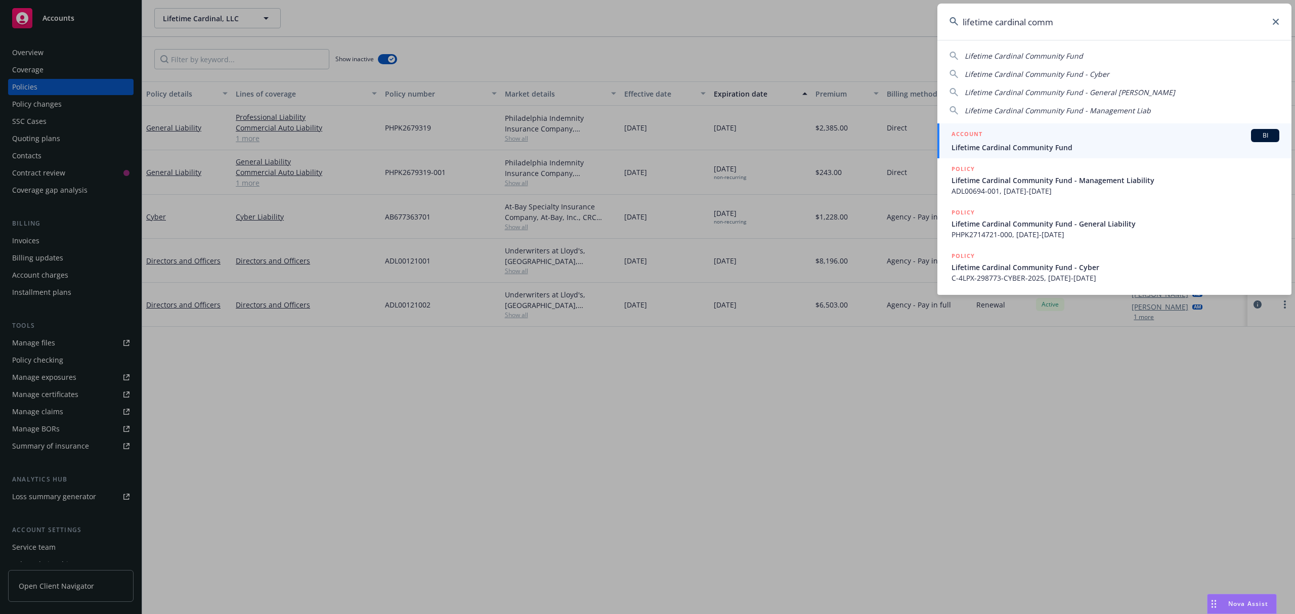
type input "lifetime cardinal comm"
click at [983, 151] on span "Lifetime Cardinal Community Fund" at bounding box center [1116, 147] width 328 height 11
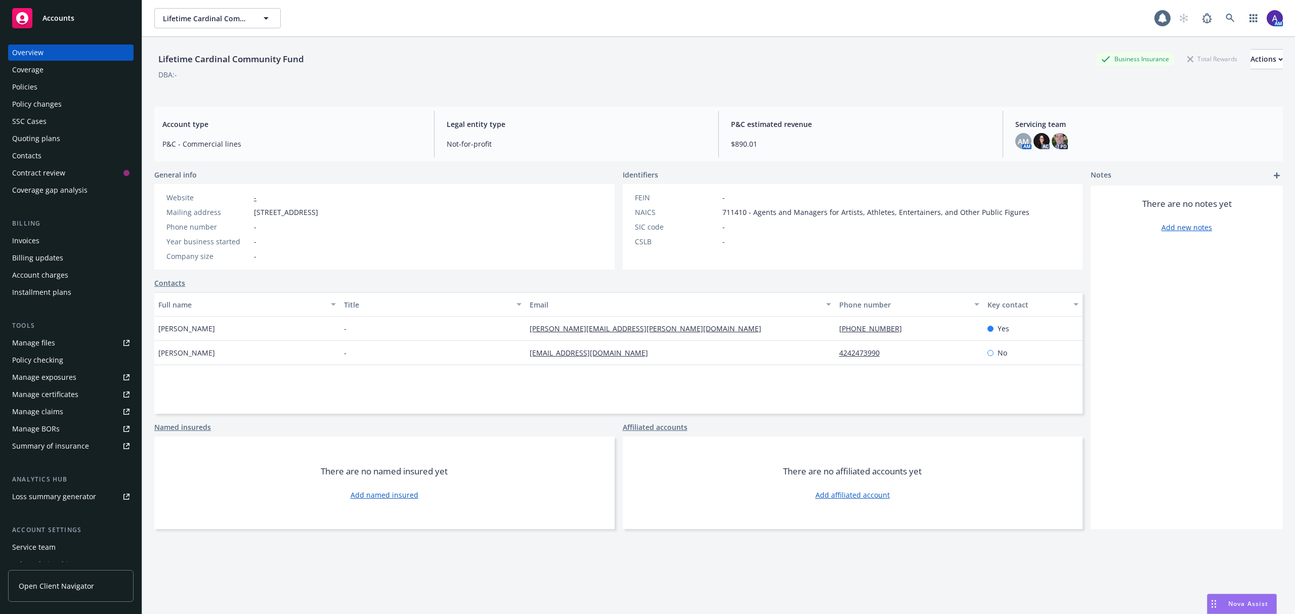
click at [33, 92] on div "Policies" at bounding box center [24, 87] width 25 height 16
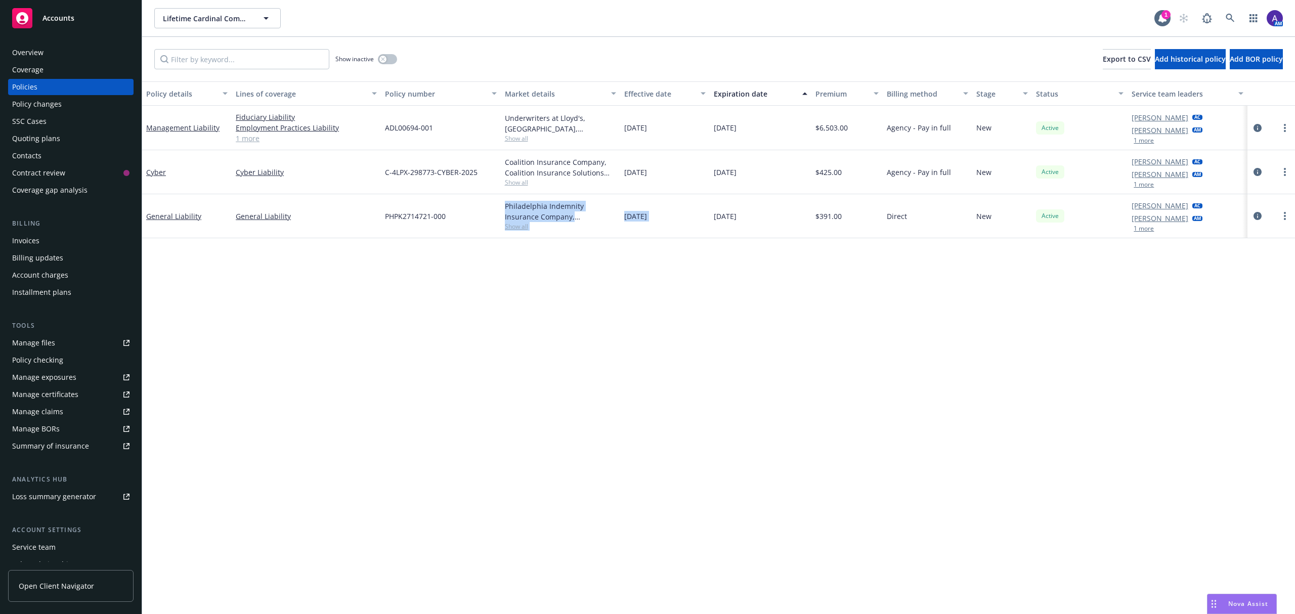
drag, startPoint x: 714, startPoint y: 223, endPoint x: 479, endPoint y: 195, distance: 237.4
click at [479, 195] on div "General Liability General Liability PHPK2714721-000 Philadelphia Indemnity Insu…" at bounding box center [718, 216] width 1153 height 44
click at [1004, 255] on div "Policy details Lines of coverage Policy number Market details Effective date Ex…" at bounding box center [718, 347] width 1153 height 533
click at [1234, 13] on link at bounding box center [1230, 18] width 20 height 20
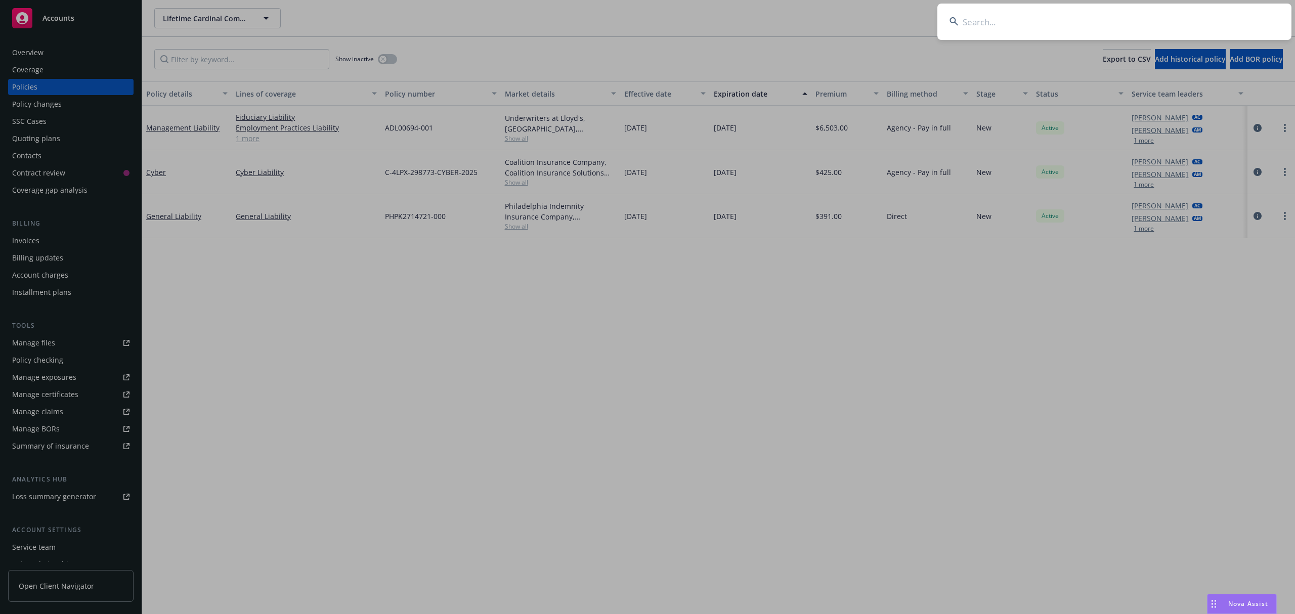
click at [1134, 28] on input at bounding box center [1114, 22] width 354 height 36
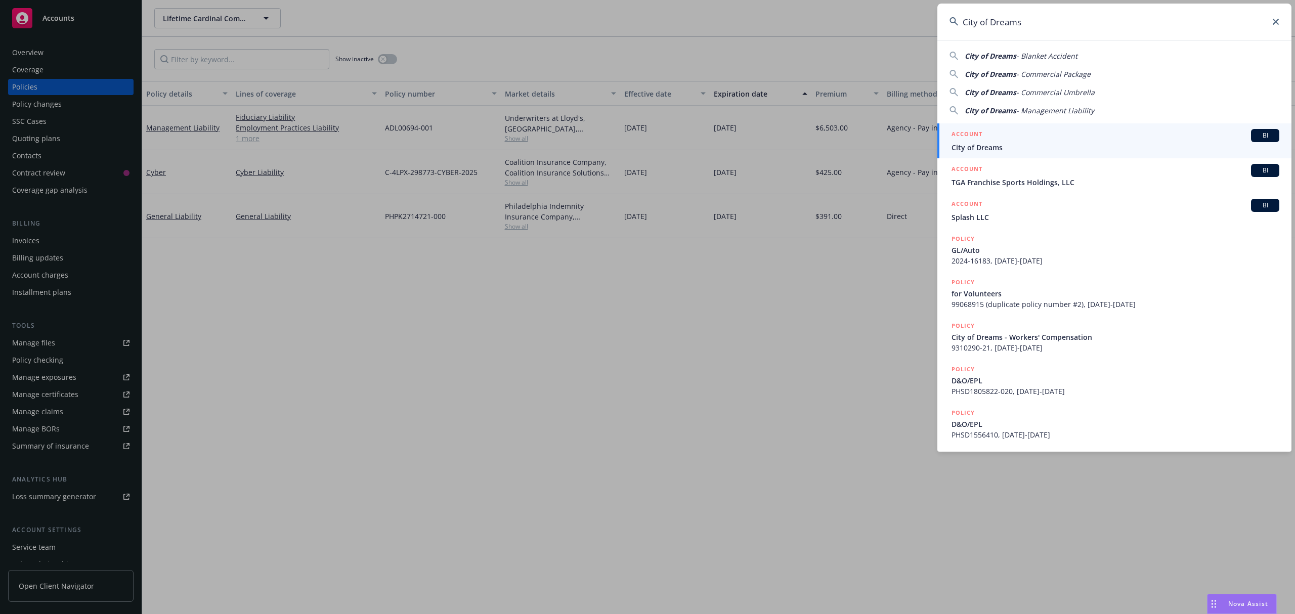
type input "City of Dreams"
click at [1025, 135] on div "ACCOUNT BI" at bounding box center [1116, 135] width 328 height 13
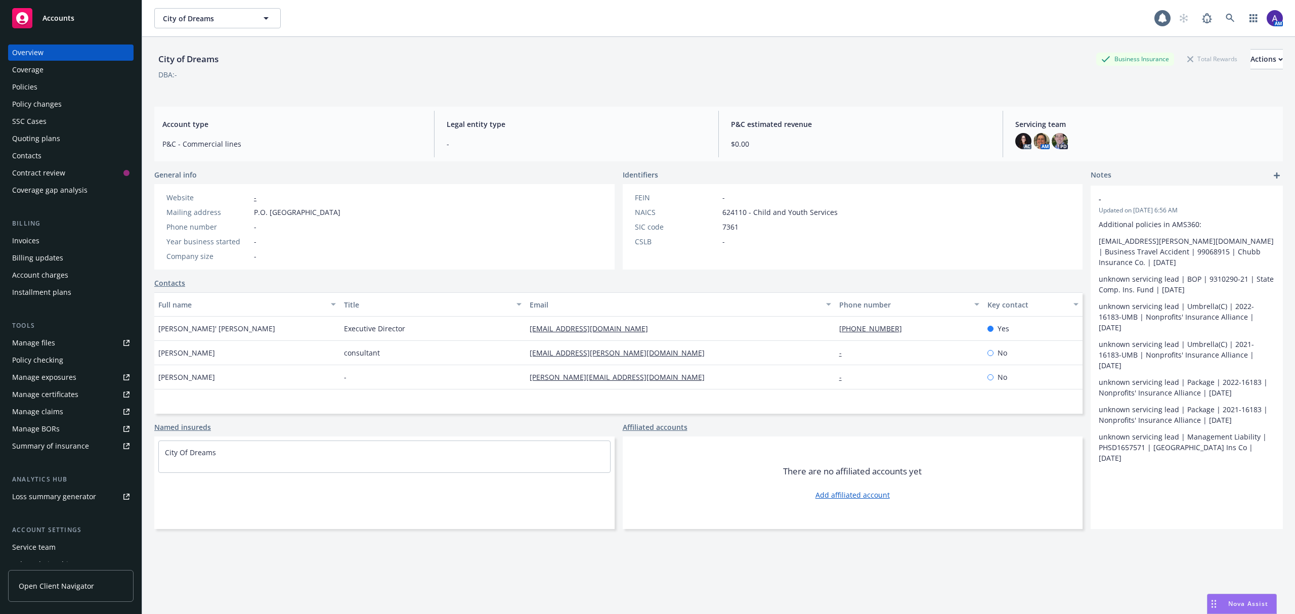
click at [48, 87] on div "Policies" at bounding box center [70, 87] width 117 height 16
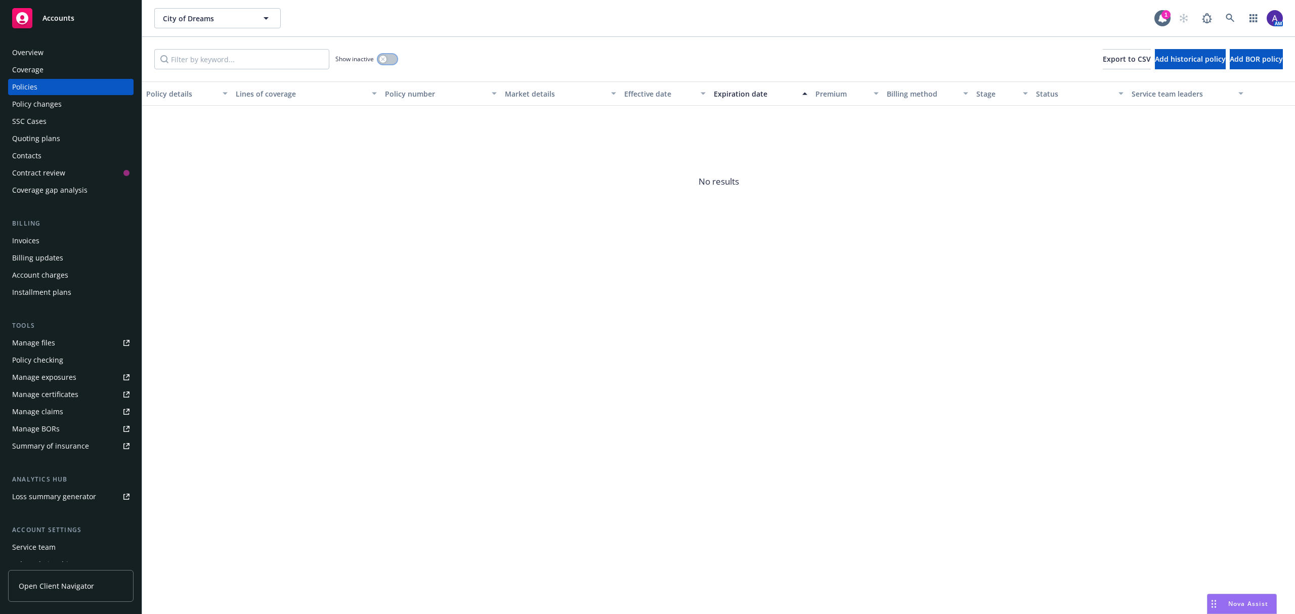
click at [381, 57] on icon "button" at bounding box center [383, 59] width 4 height 4
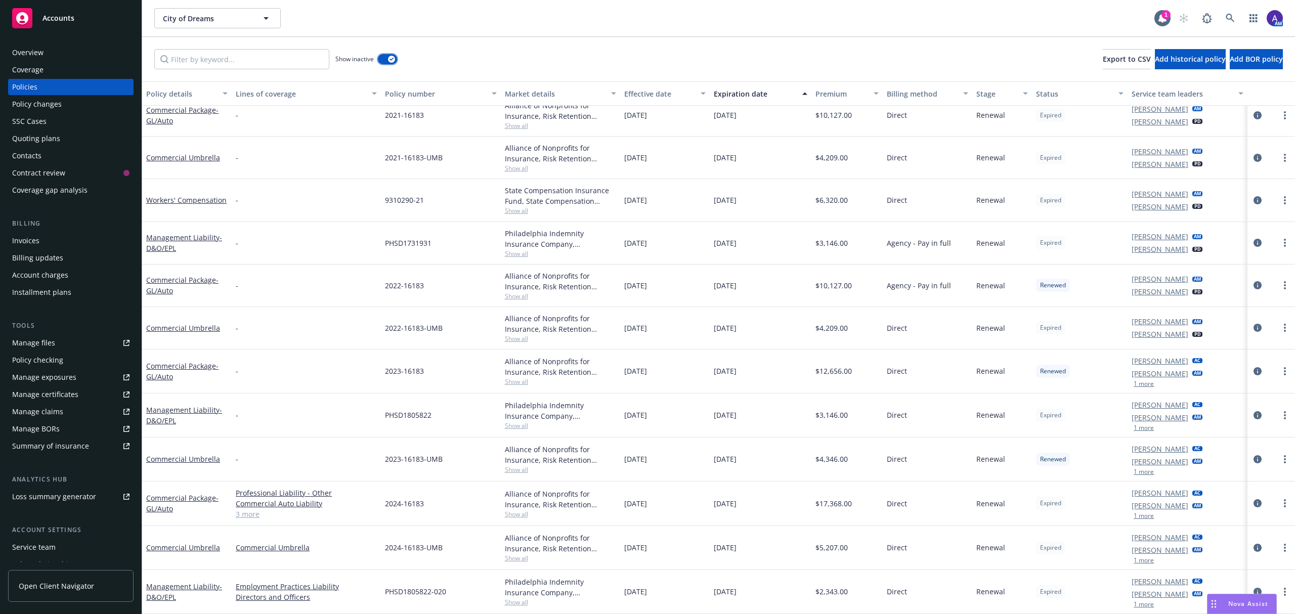
scroll to position [541, 0]
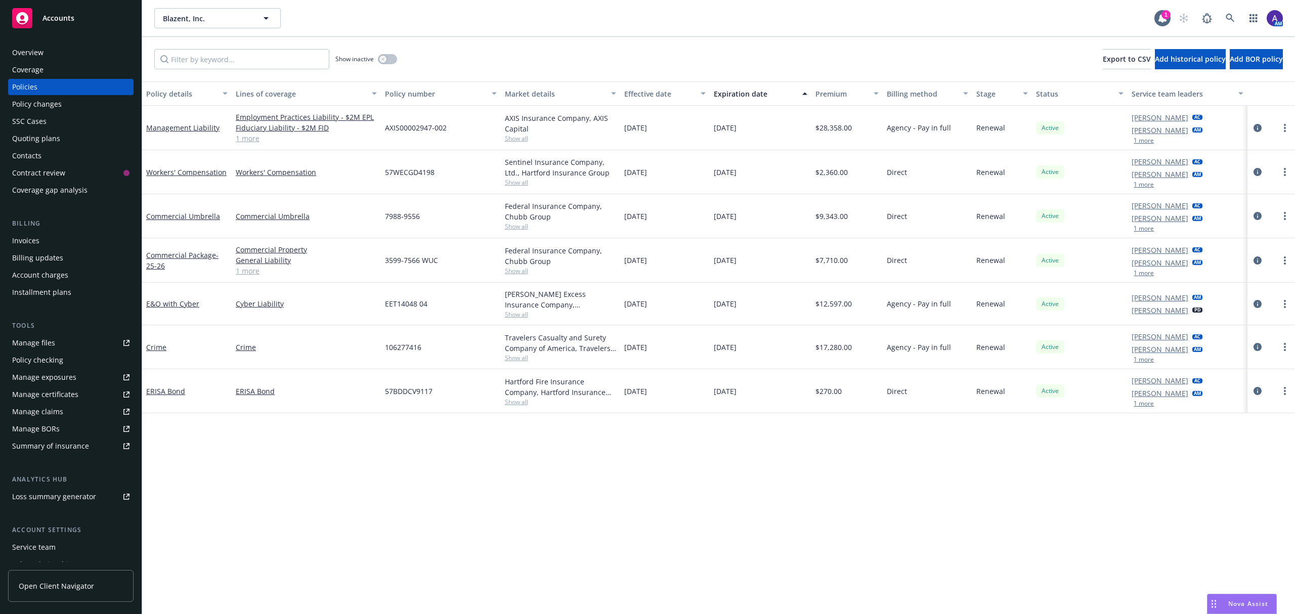
drag, startPoint x: 765, startPoint y: 352, endPoint x: 602, endPoint y: 349, distance: 162.9
click at [602, 349] on div "Crime Crime 106277416 Travelers Casualty and Surety Company of America, Travele…" at bounding box center [718, 347] width 1153 height 44
click at [1258, 349] on icon "circleInformation" at bounding box center [1258, 347] width 8 height 8
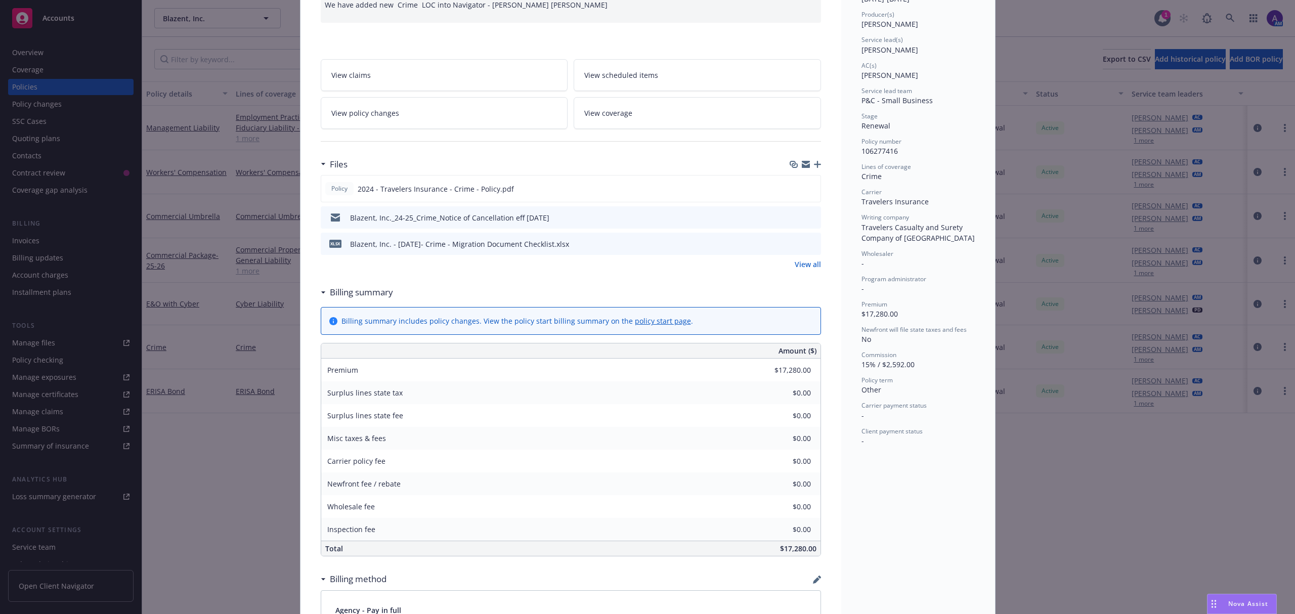
scroll to position [357, 0]
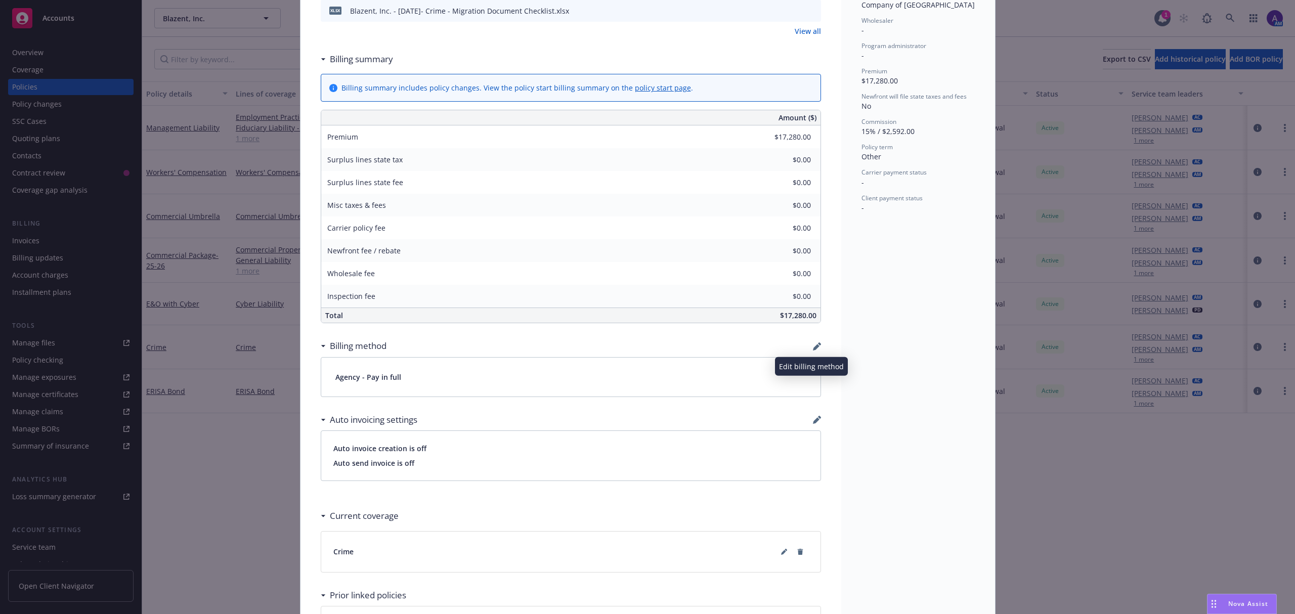
click at [813, 351] on icon "button" at bounding box center [817, 347] width 8 height 8
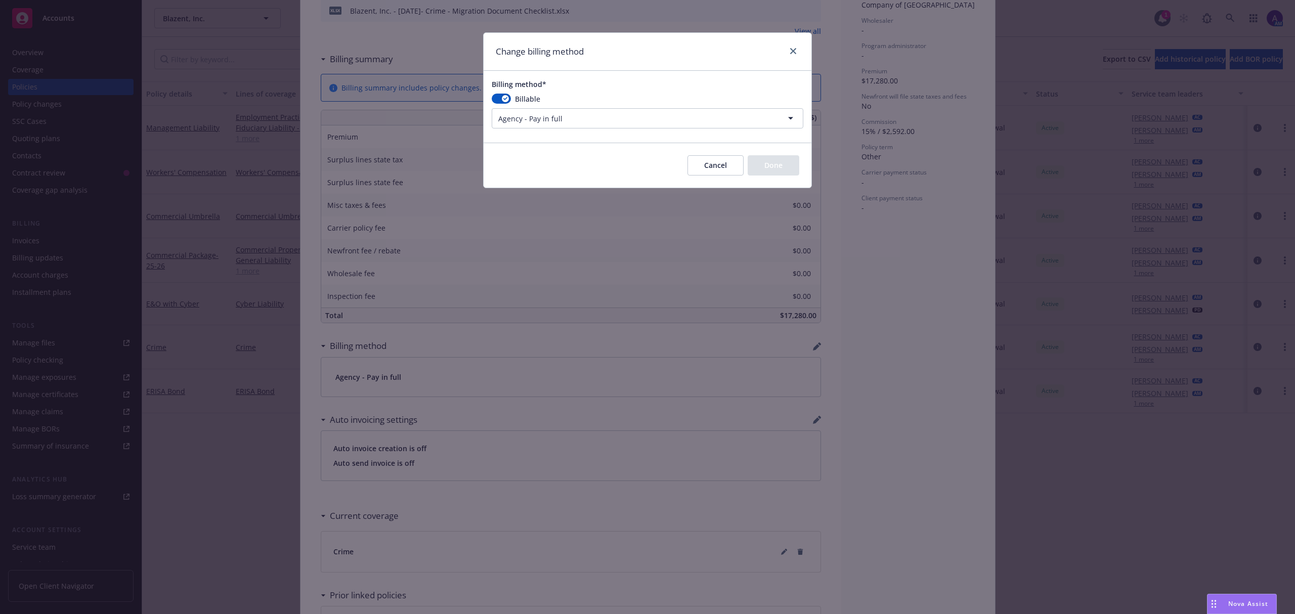
click at [618, 112] on html "Accounts Overview Coverage Policies Policy changes SSC Cases Quoting plans Cont…" at bounding box center [647, 307] width 1295 height 614
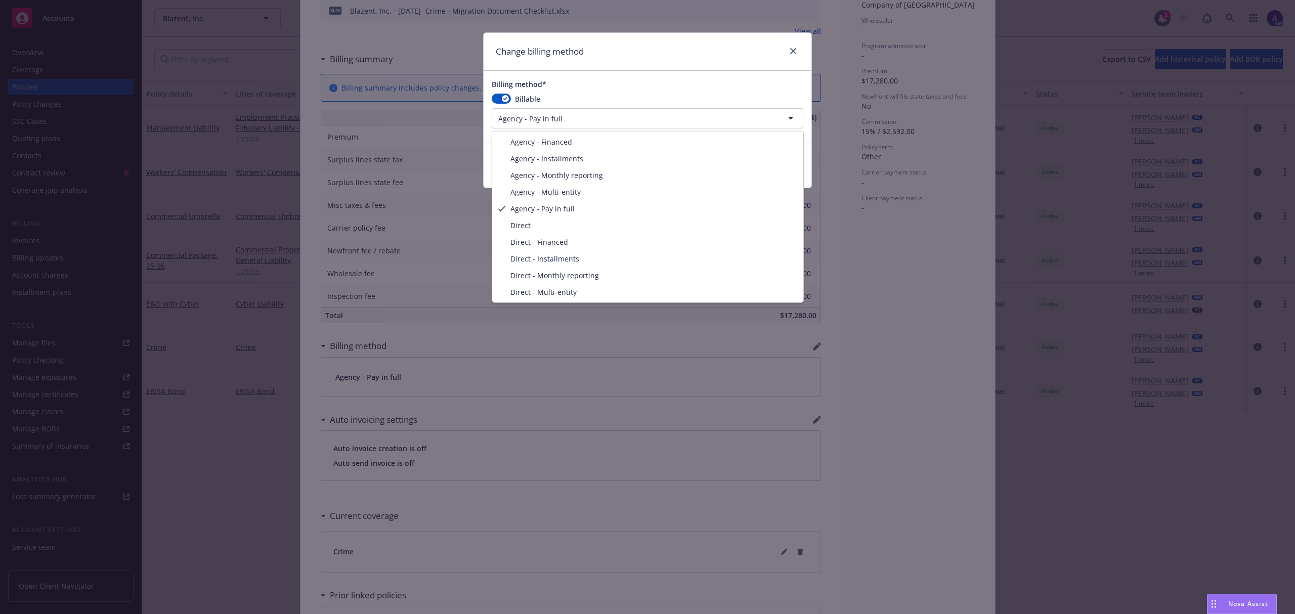
select select "AGENCY_INSTALLMENTS"
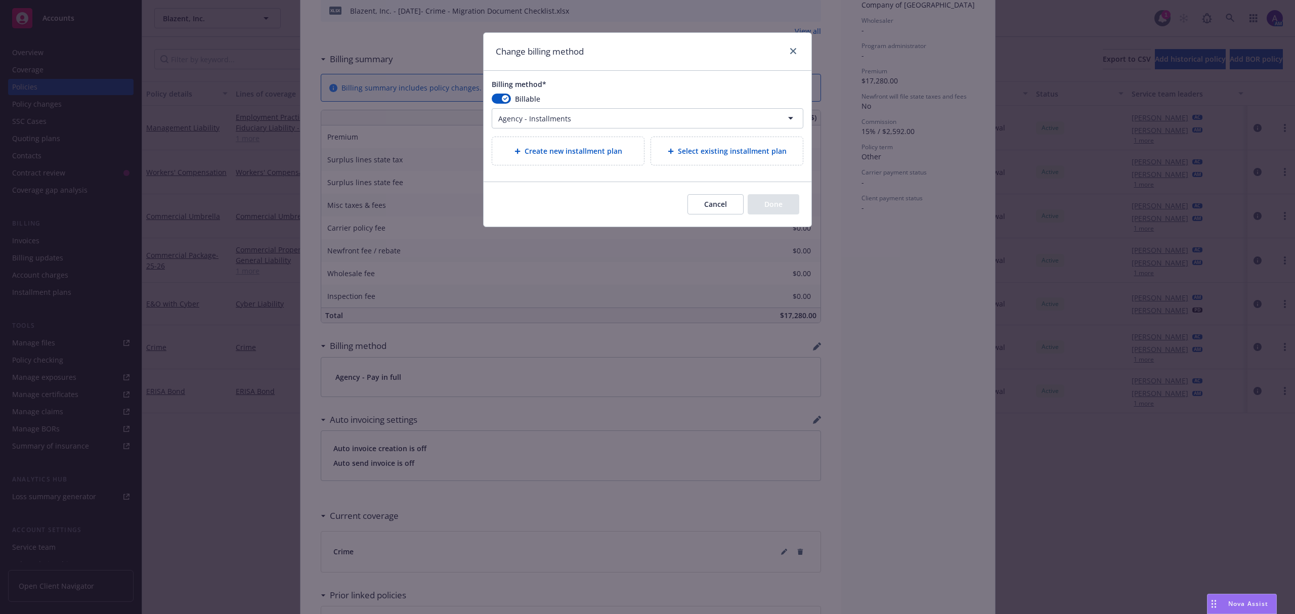
click at [576, 146] on span "Create new installment plan" at bounding box center [574, 151] width 98 height 11
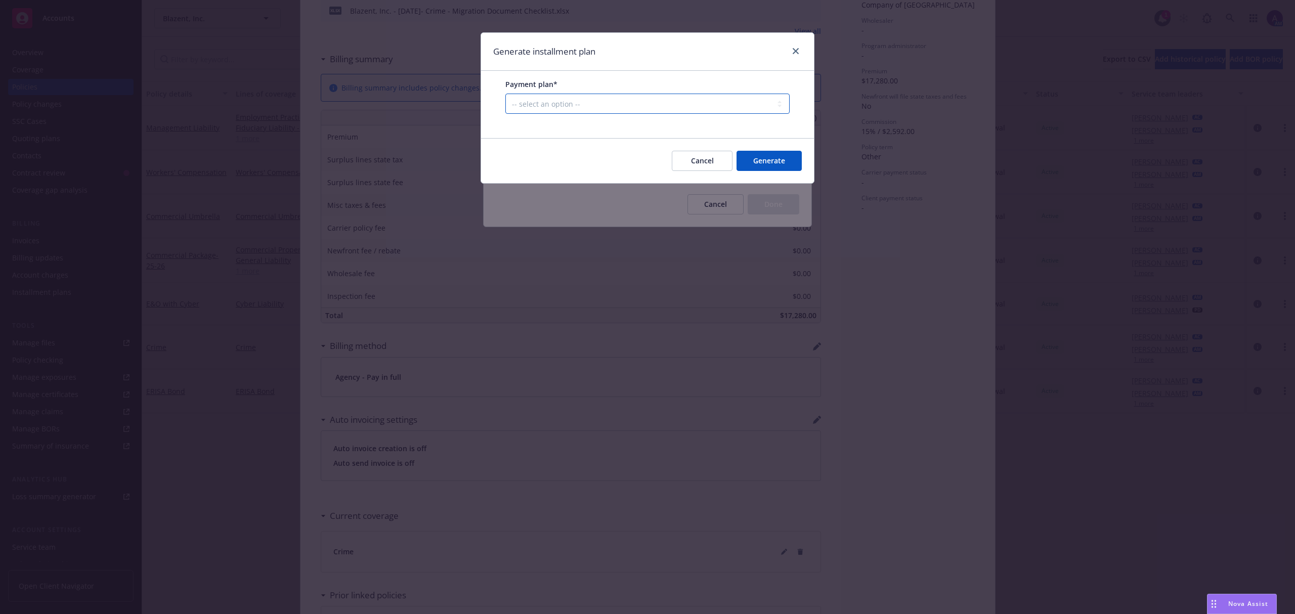
click at [604, 107] on select "-- select an option -- Only down payment 0% down payment + 12 monthly installme…" at bounding box center [647, 104] width 284 height 20
select select "33.33% down payment + 2 annual installments"
click at [505, 114] on select "-- select an option -- Only down payment 0% down payment + 12 monthly installme…" at bounding box center [647, 104] width 284 height 20
select select "ANNUALLY"
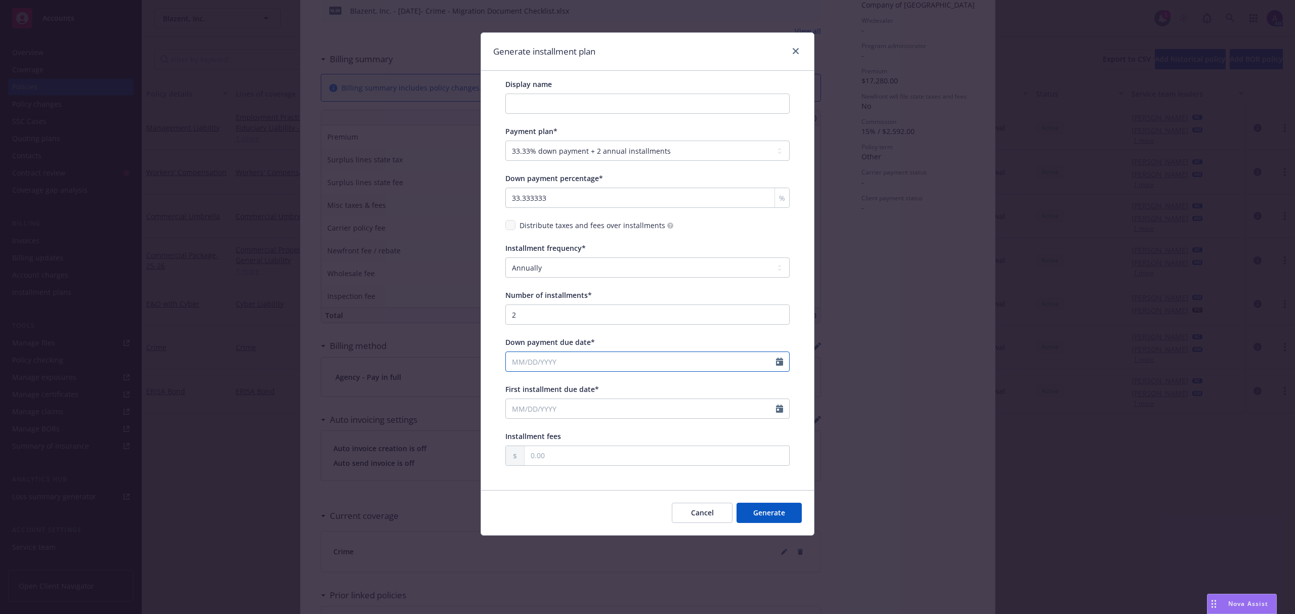
click at [560, 365] on input "Down payment due date*" at bounding box center [641, 361] width 270 height 19
select select "8"
type input "[DATE]"
click at [656, 334] on div "Display name Payment plan* -- select an option -- Only down payment 0% down pay…" at bounding box center [647, 272] width 284 height 387
click at [602, 405] on input "First installment due date*" at bounding box center [641, 408] width 270 height 19
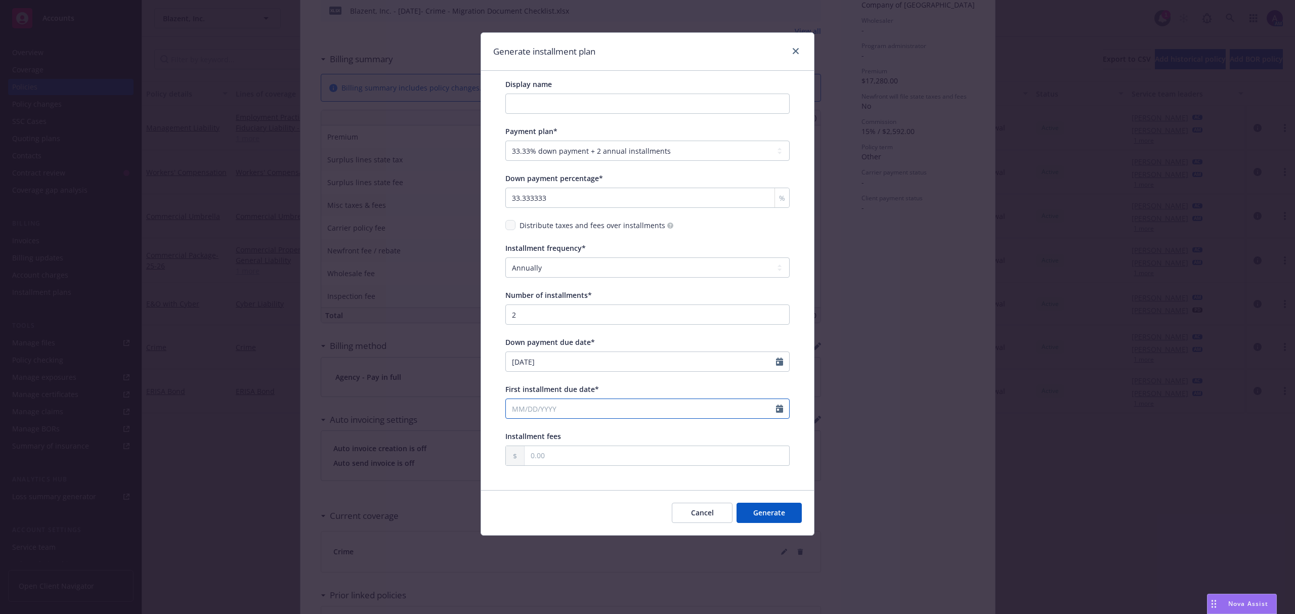
select select "8"
type input "[DATE]"
click at [484, 388] on div "Display name Payment plan* -- select an option -- Only down payment 0% down pay…" at bounding box center [647, 280] width 333 height 419
click at [543, 456] on input "text" at bounding box center [657, 455] width 265 height 19
click at [754, 513] on button "Generate" at bounding box center [769, 513] width 65 height 20
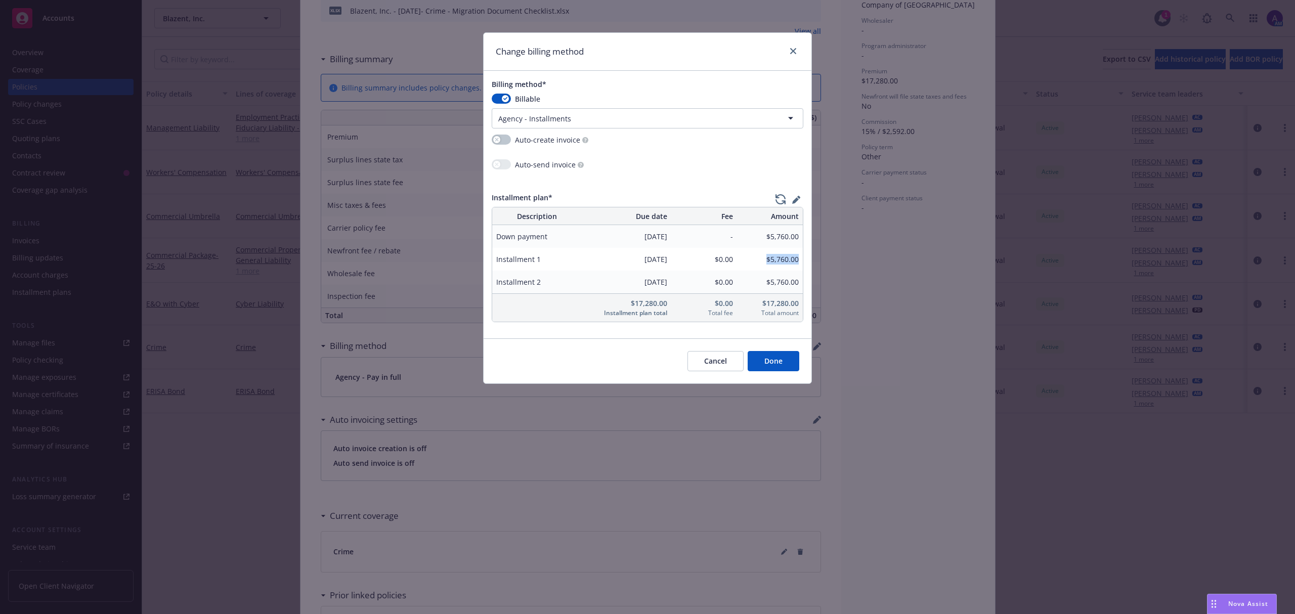
drag, startPoint x: 765, startPoint y: 262, endPoint x: 800, endPoint y: 268, distance: 36.0
click at [800, 268] on div "$5,760.00" at bounding box center [770, 259] width 66 height 23
click at [784, 362] on button "Done" at bounding box center [774, 361] width 52 height 20
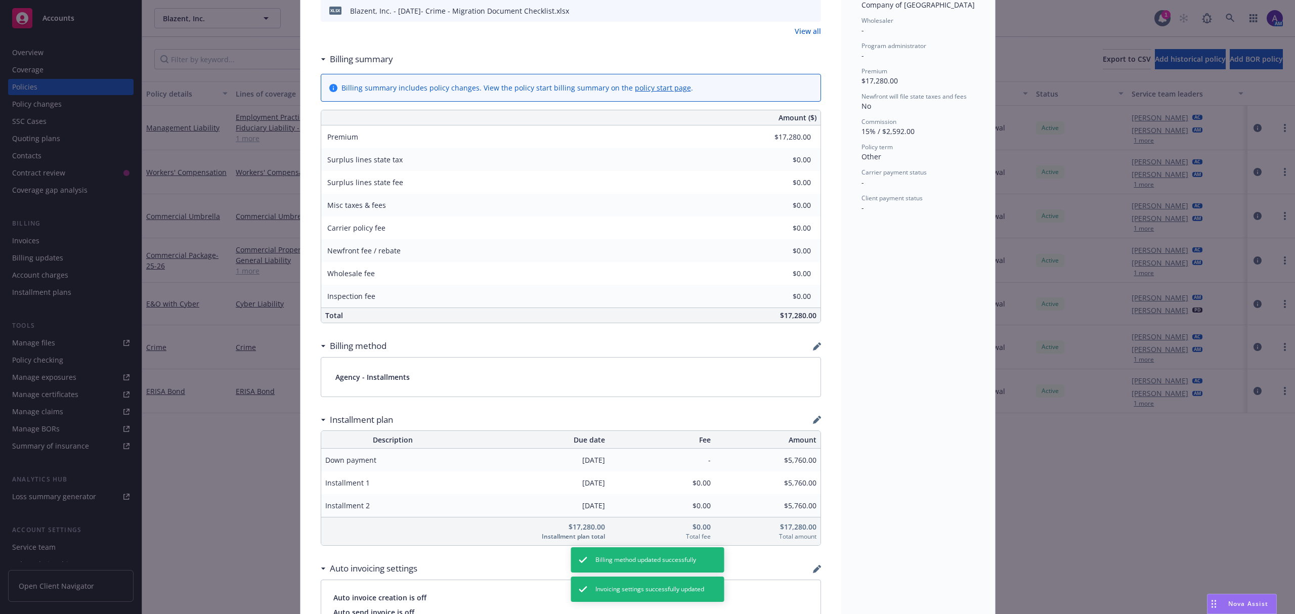
scroll to position [0, 0]
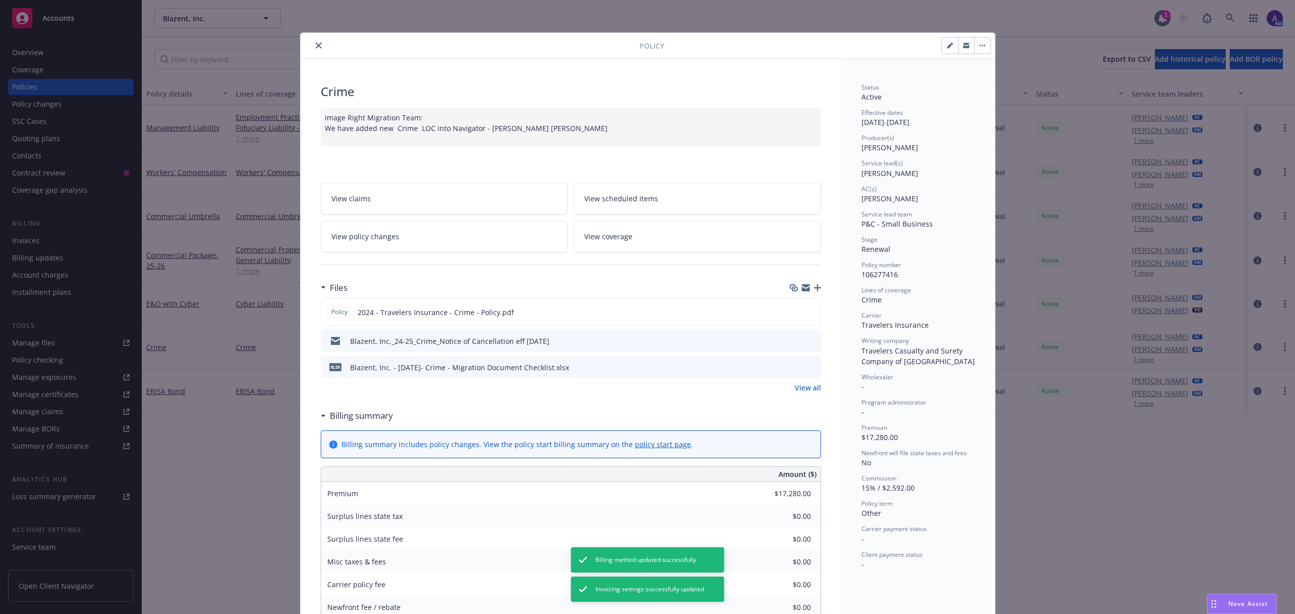
click at [316, 43] on icon "close" at bounding box center [319, 45] width 6 height 6
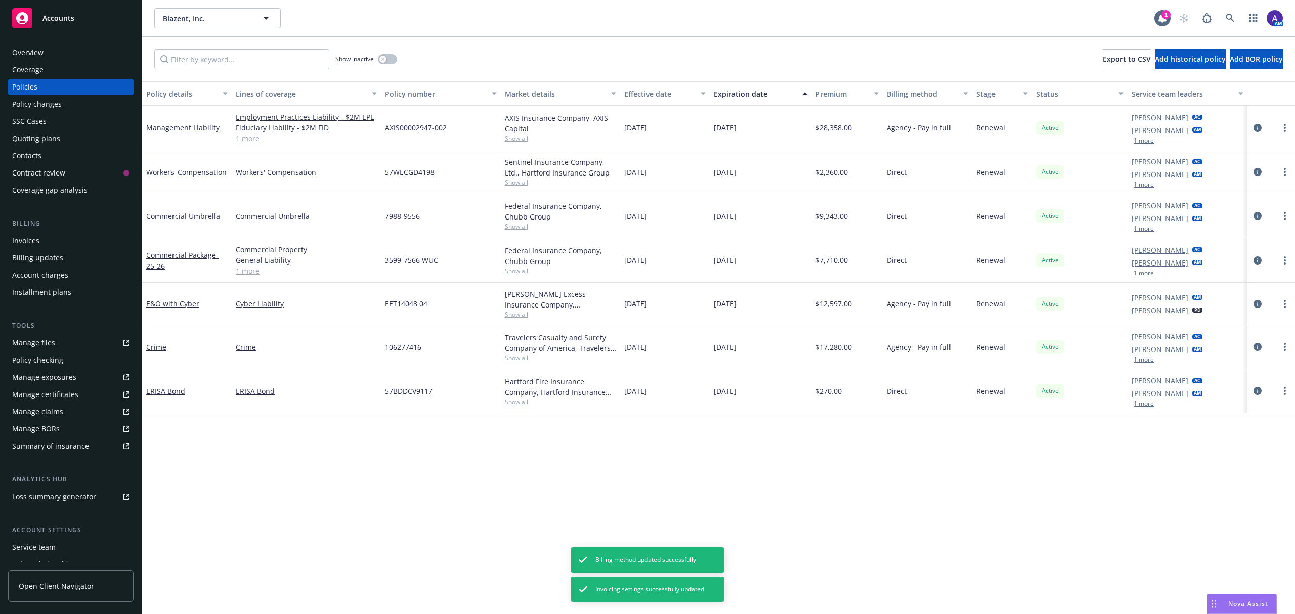
click at [60, 237] on div "Invoices" at bounding box center [70, 241] width 117 height 16
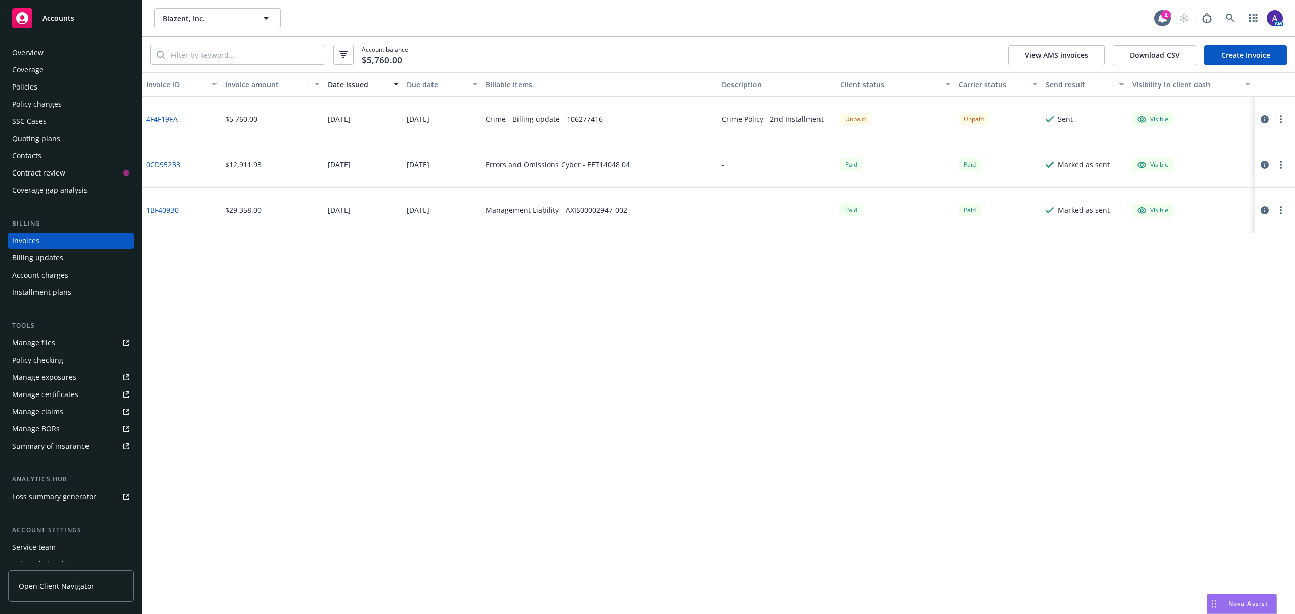
click at [1231, 57] on link "Create Invoice" at bounding box center [1246, 55] width 82 height 20
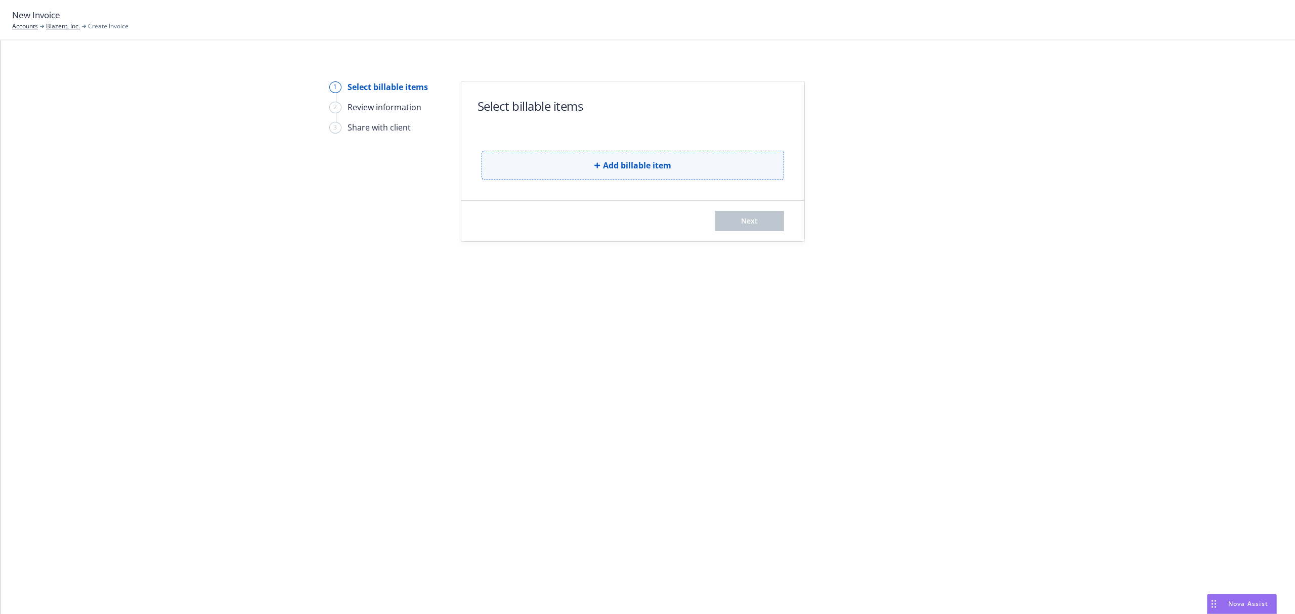
click at [607, 174] on button "Add billable item" at bounding box center [633, 165] width 303 height 29
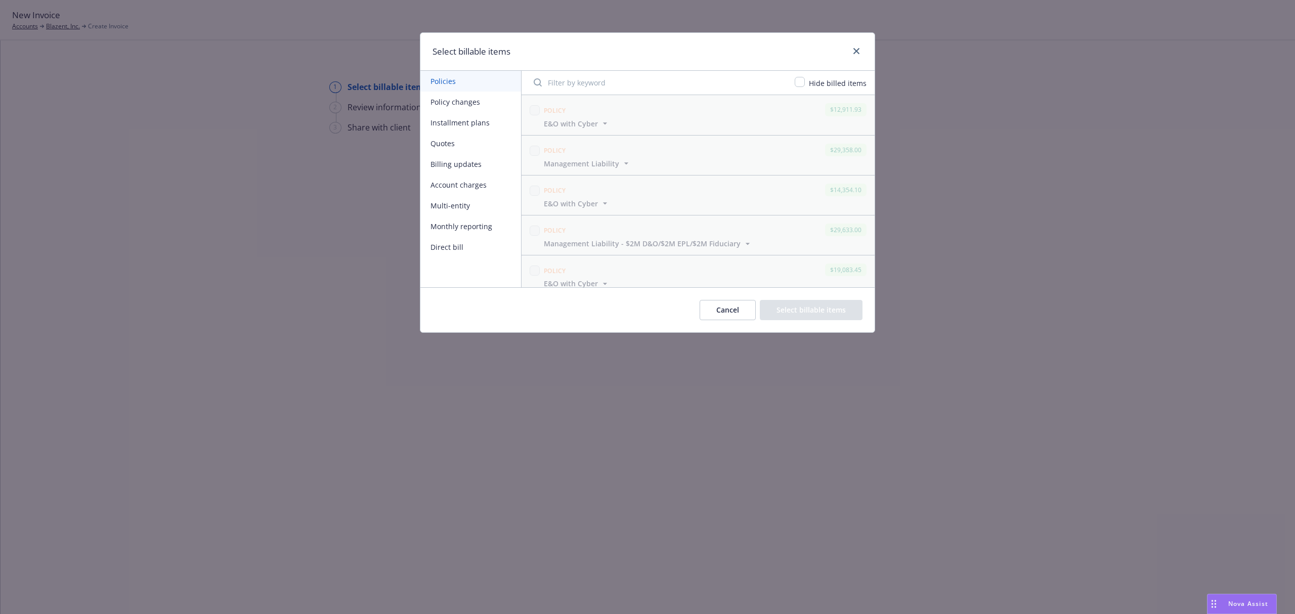
click at [472, 125] on button "Installment plans" at bounding box center [470, 122] width 101 height 21
click at [538, 112] on input "checkbox" at bounding box center [537, 110] width 10 height 10
checkbox input "false"
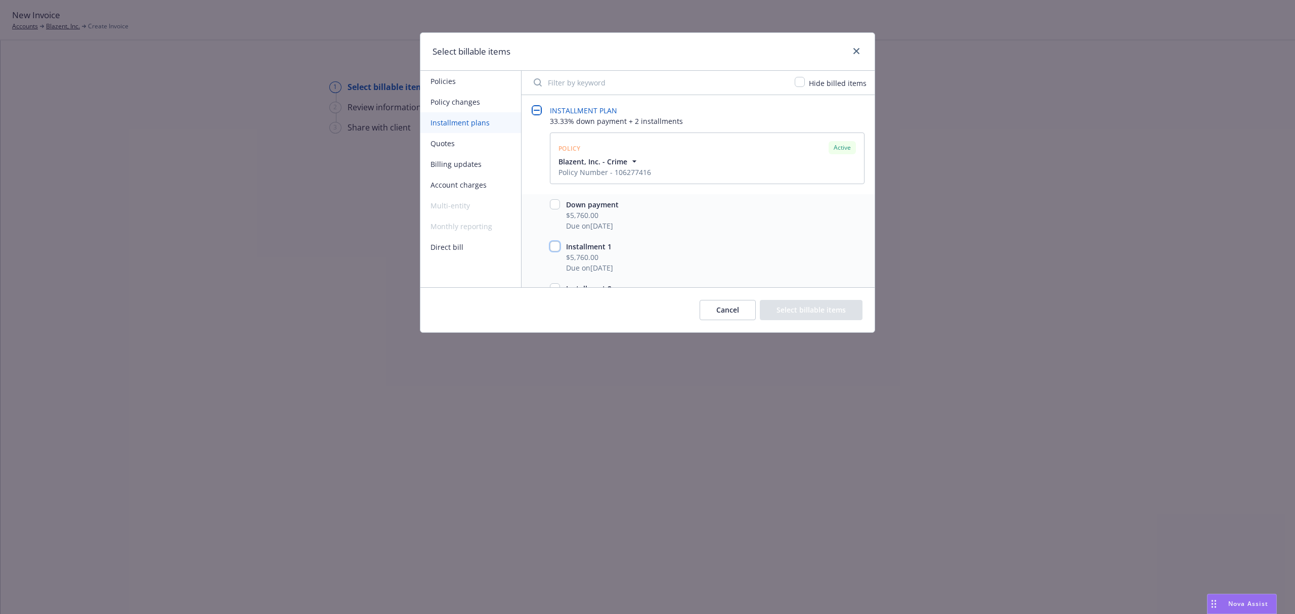
click at [553, 245] on input "checkbox" at bounding box center [555, 246] width 10 height 10
checkbox input "true"
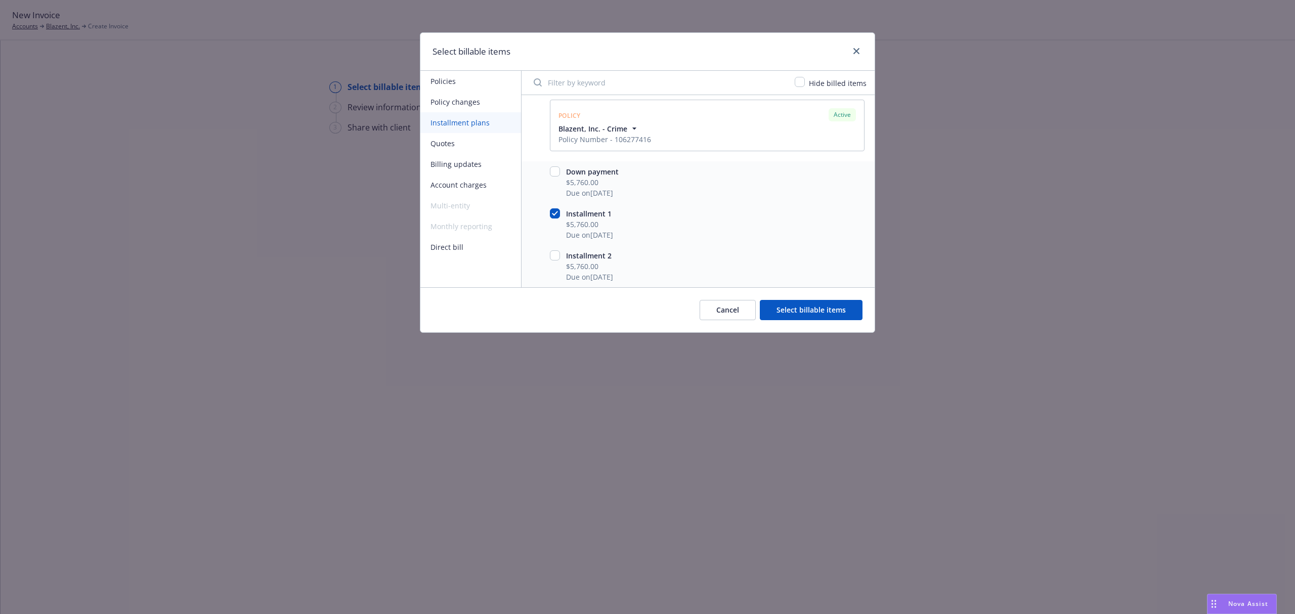
click at [791, 307] on button "Select billable items" at bounding box center [811, 310] width 103 height 20
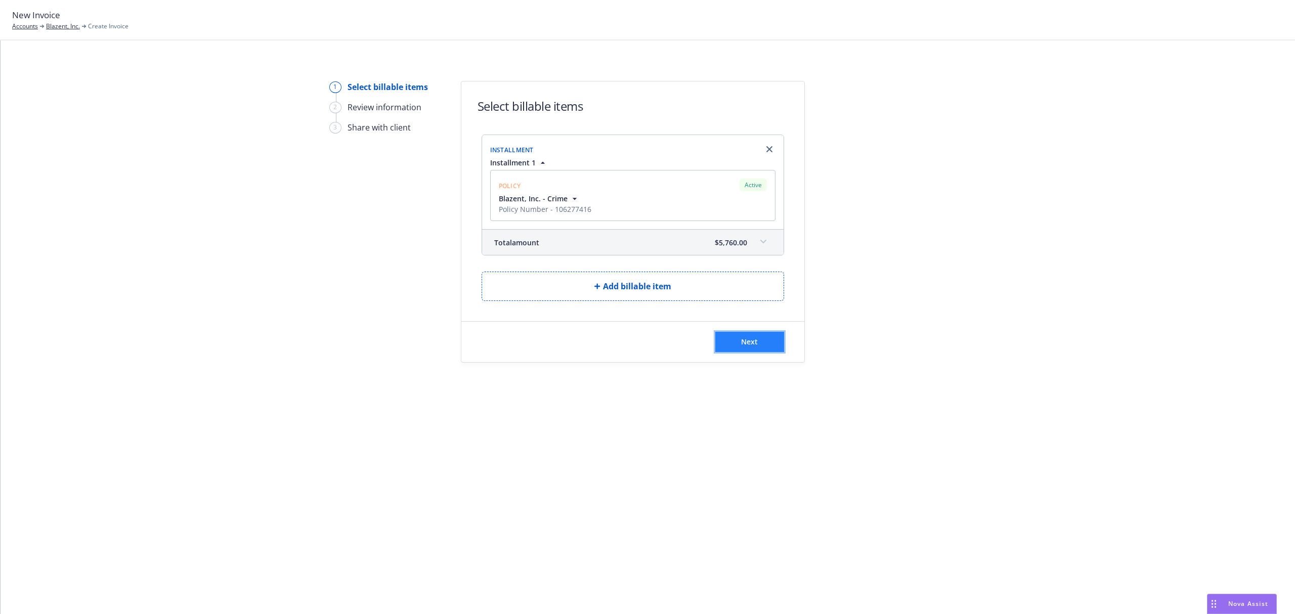
click at [749, 343] on span "Next" at bounding box center [749, 342] width 17 height 10
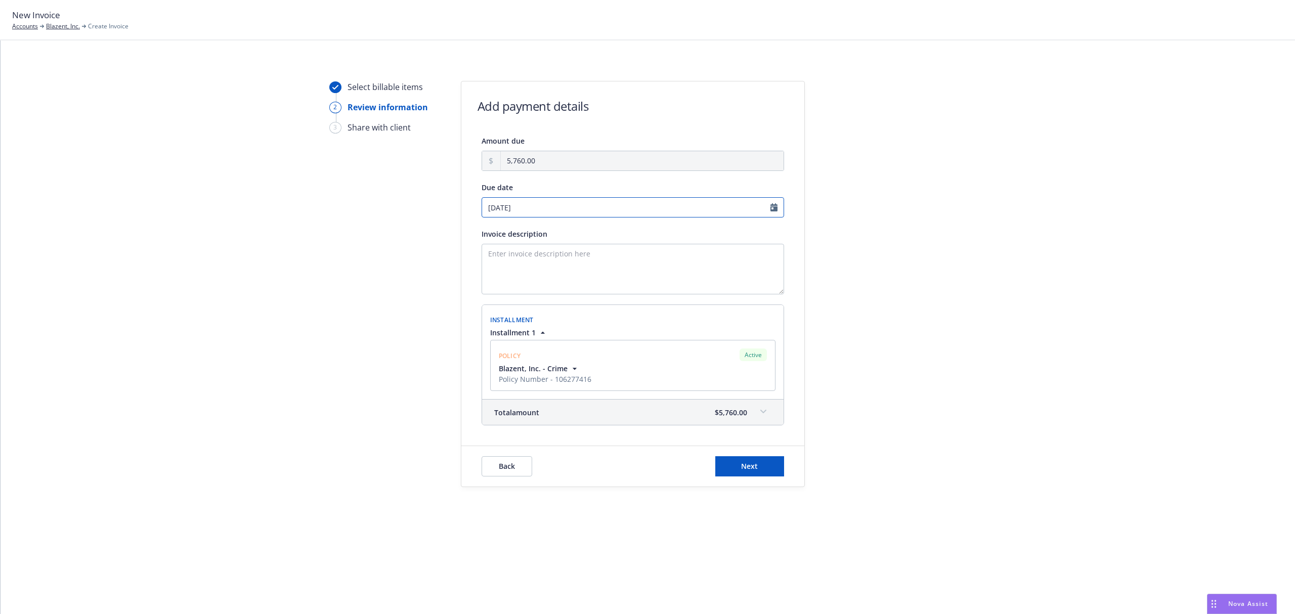
click at [771, 210] on input "09/12/2025" at bounding box center [633, 207] width 303 height 20
select select "September"
select select "2025"
click at [527, 266] on span "2" at bounding box center [525, 261] width 4 height 11
type input "09/02/2025"
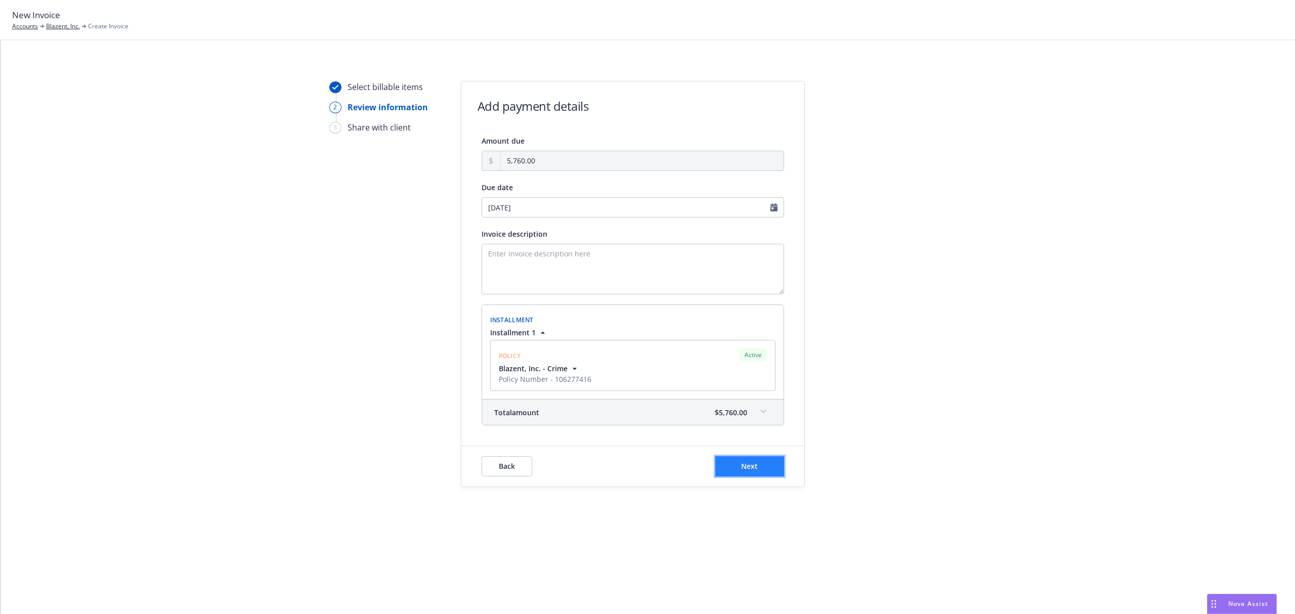
click at [759, 472] on button "Next" at bounding box center [749, 466] width 69 height 20
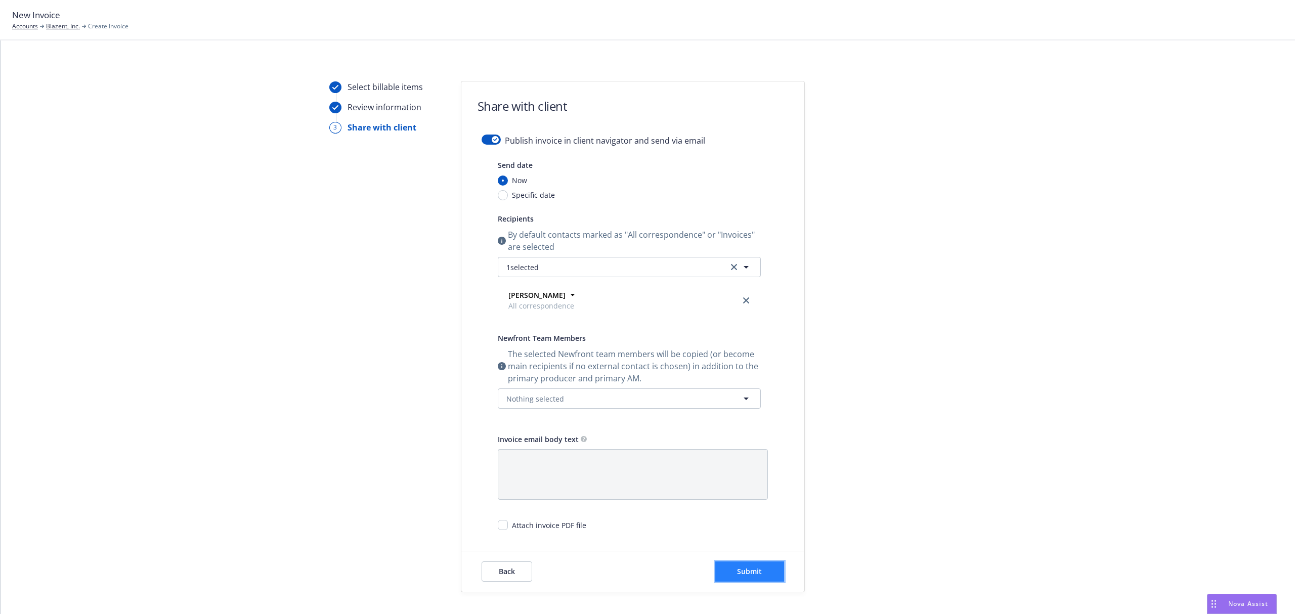
click at [743, 570] on span "Submit" at bounding box center [749, 572] width 25 height 10
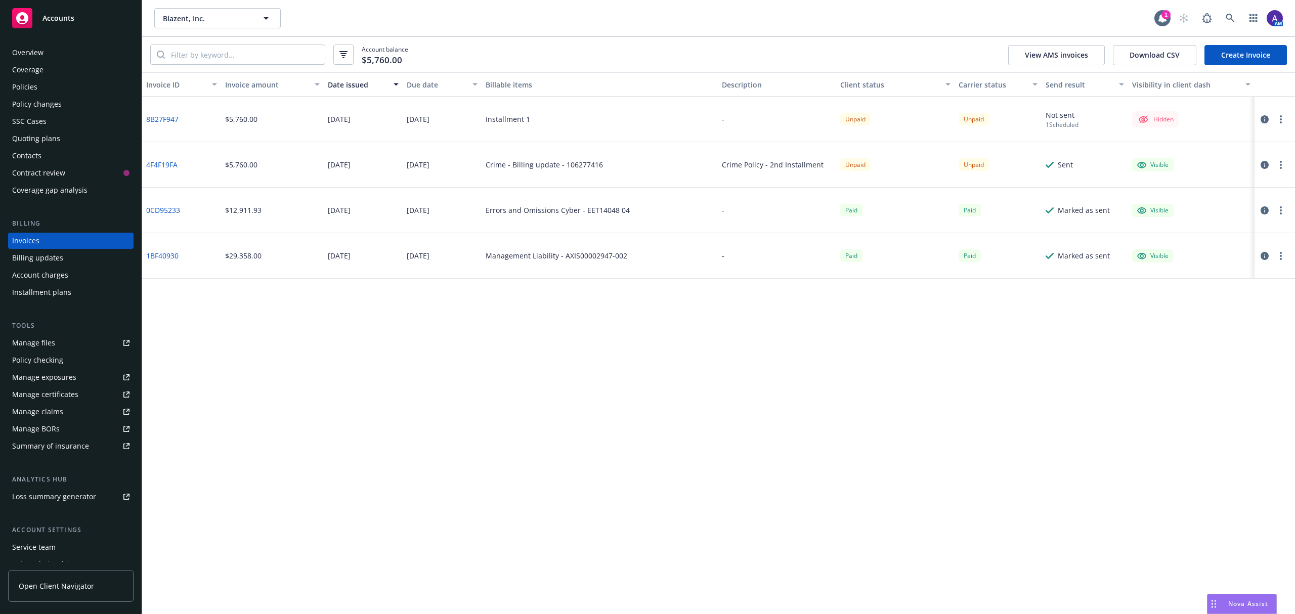
click at [52, 80] on div "Policies" at bounding box center [70, 87] width 117 height 16
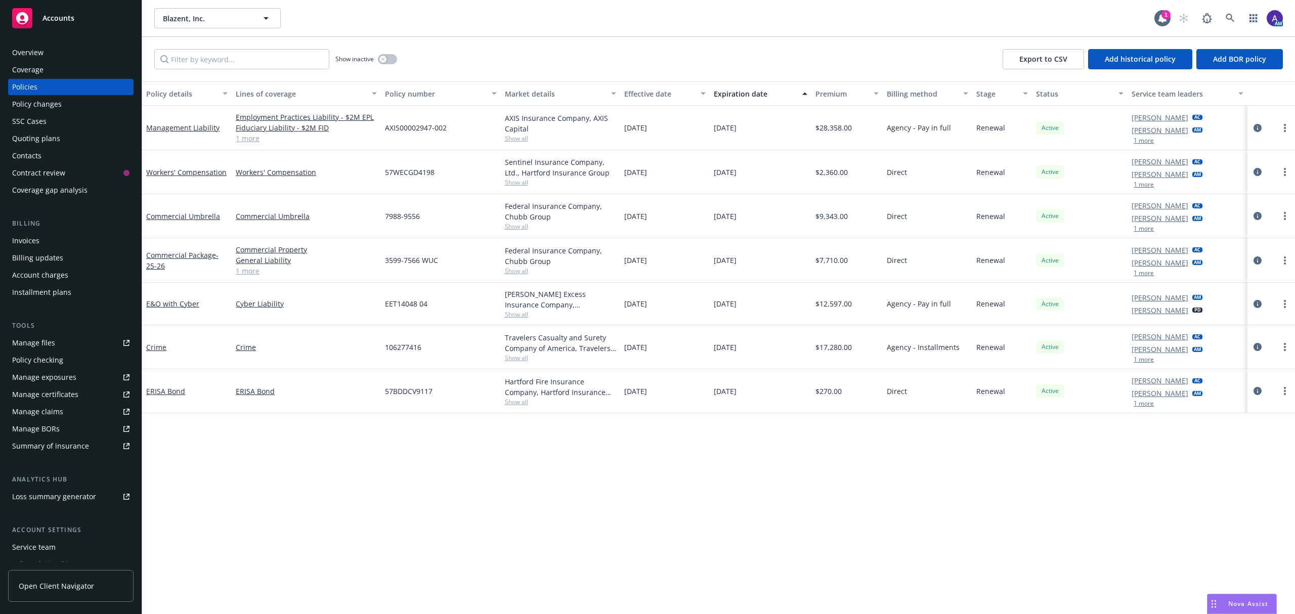
click at [54, 55] on div "Overview" at bounding box center [70, 53] width 117 height 16
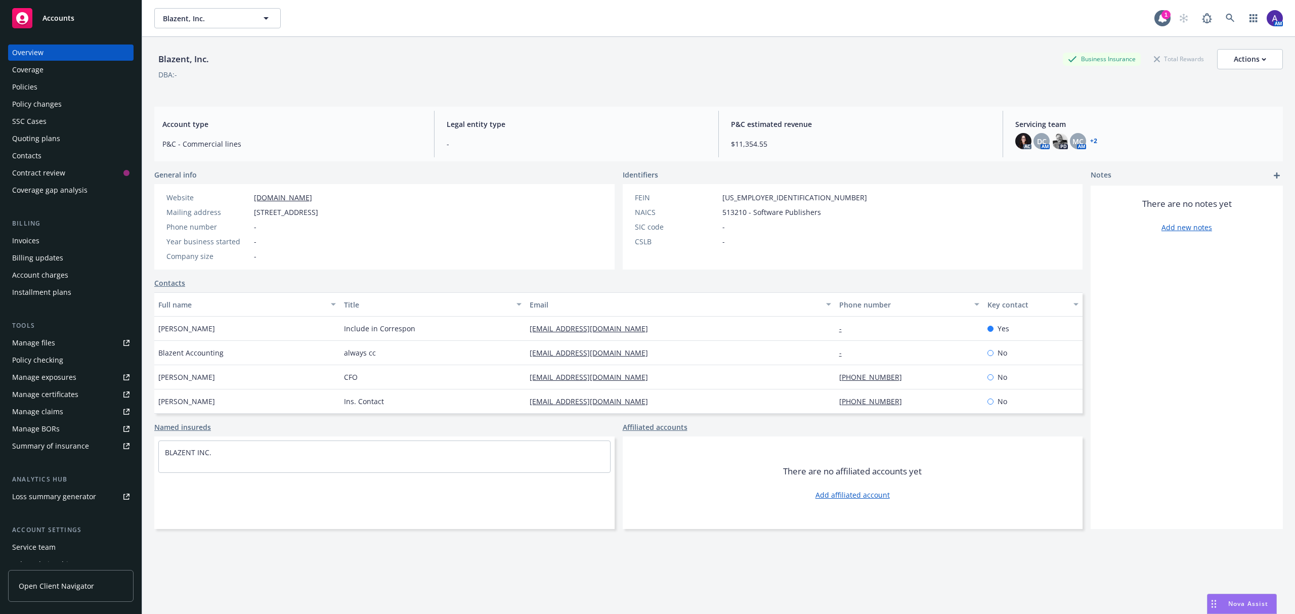
click at [55, 84] on div "Policies" at bounding box center [70, 87] width 117 height 16
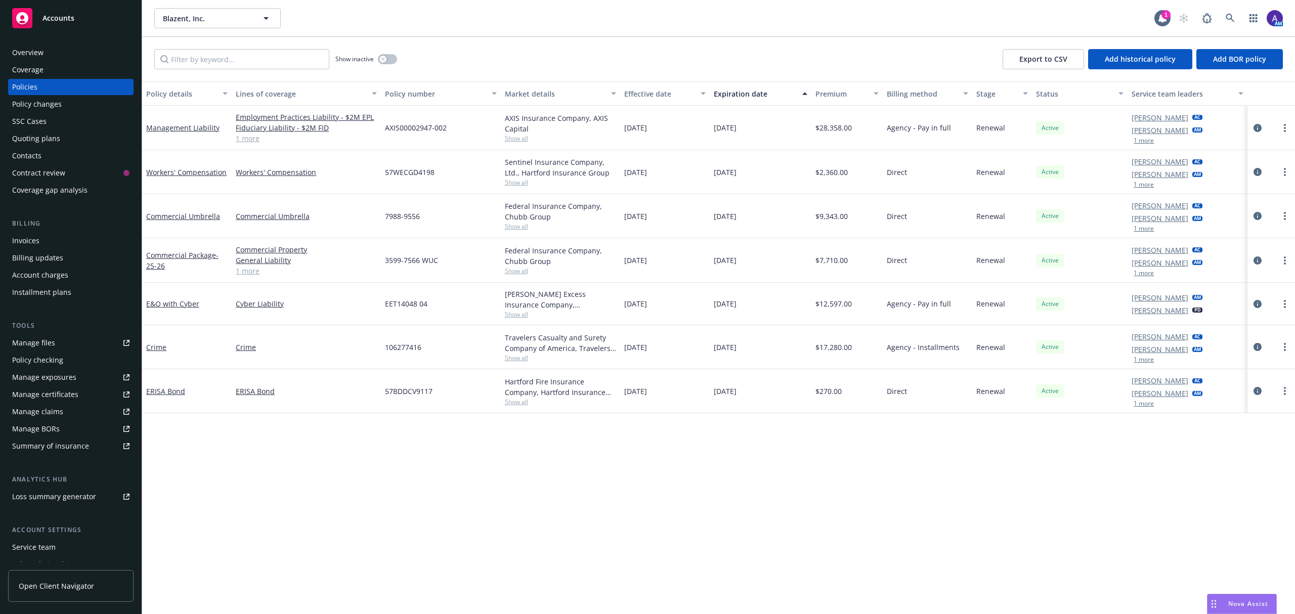
click at [37, 241] on div "Invoices" at bounding box center [25, 241] width 27 height 16
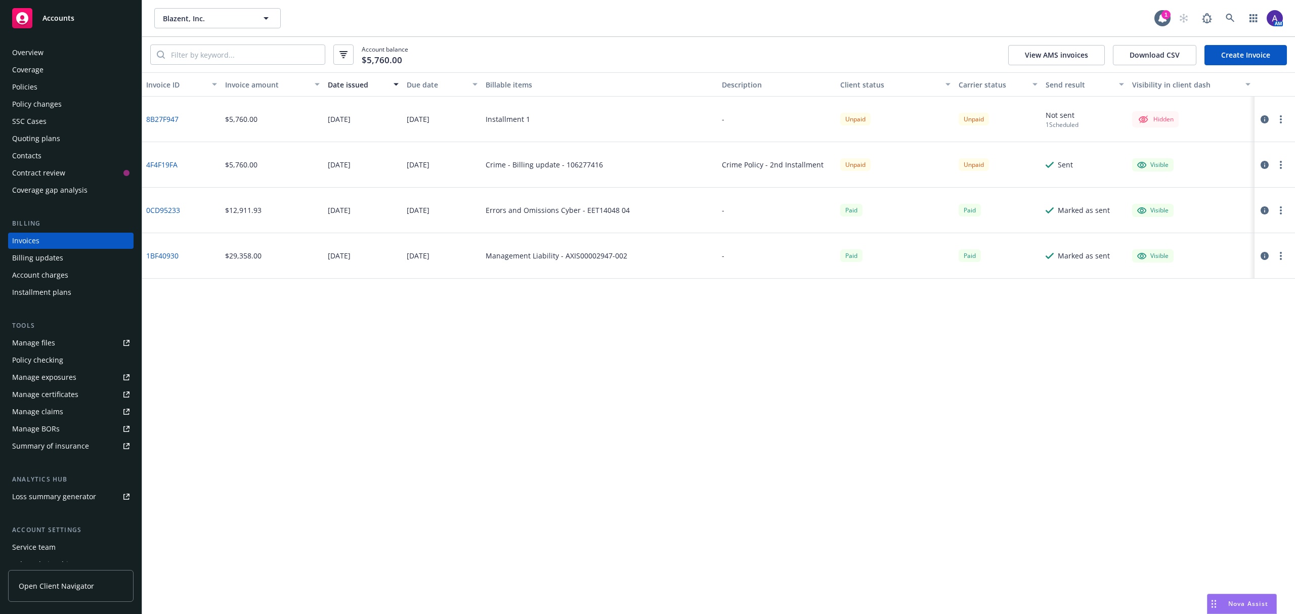
click at [1280, 115] on icon "button" at bounding box center [1281, 119] width 2 height 8
click at [1005, 380] on div "Invoice ID Invoice amount Date issued Due date Billable items Description Clien…" at bounding box center [718, 343] width 1153 height 542
click at [733, 168] on div "Crime Policy - 2nd Installment" at bounding box center [773, 164] width 102 height 11
drag, startPoint x: 711, startPoint y: 161, endPoint x: 832, endPoint y: 168, distance: 120.6
click at [832, 168] on div "4F4F19FA $5,760.00 [DATE] [DATE] Crime - Billing update - 106277416 Crime Polic…" at bounding box center [718, 165] width 1153 height 46
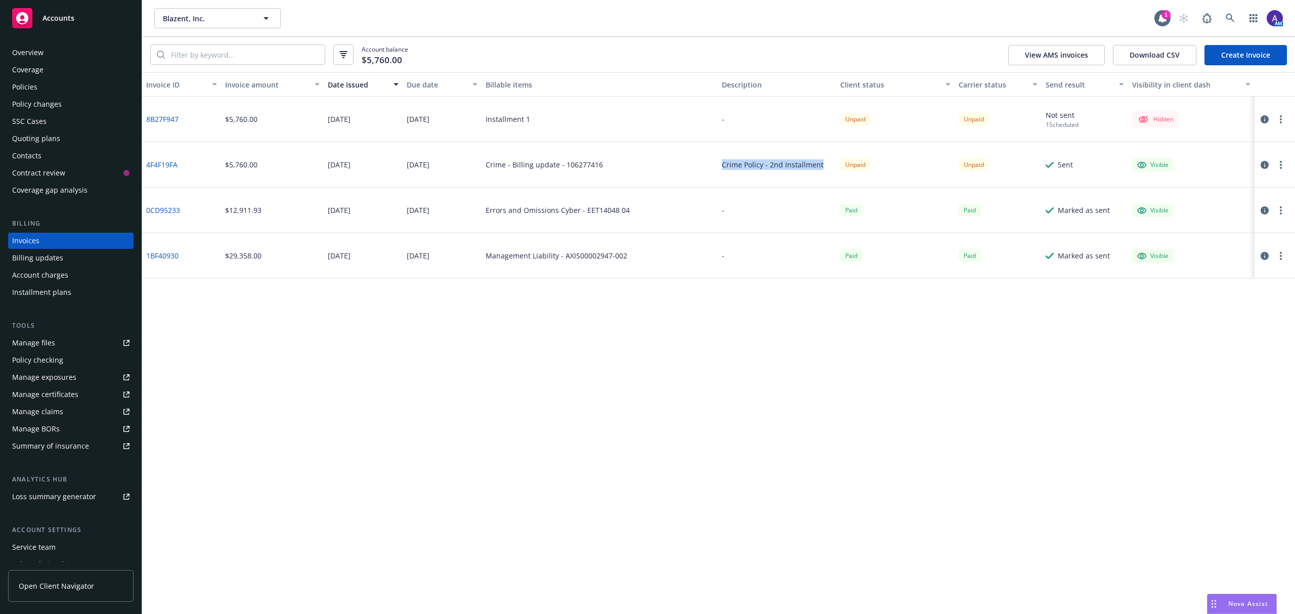
click at [1282, 168] on circle "button" at bounding box center [1281, 168] width 2 height 2
click at [1219, 321] on link "Void" at bounding box center [1222, 328] width 129 height 20
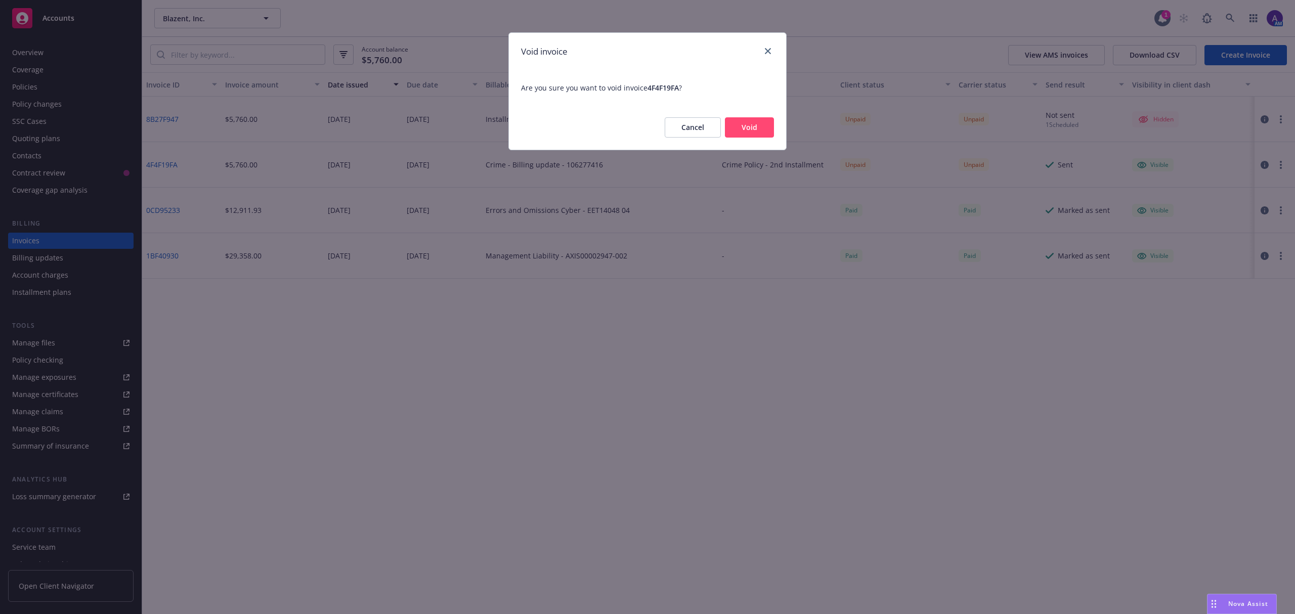
click at [752, 114] on div "Cancel Void" at bounding box center [647, 127] width 277 height 45
click at [755, 124] on button "Void" at bounding box center [749, 127] width 49 height 20
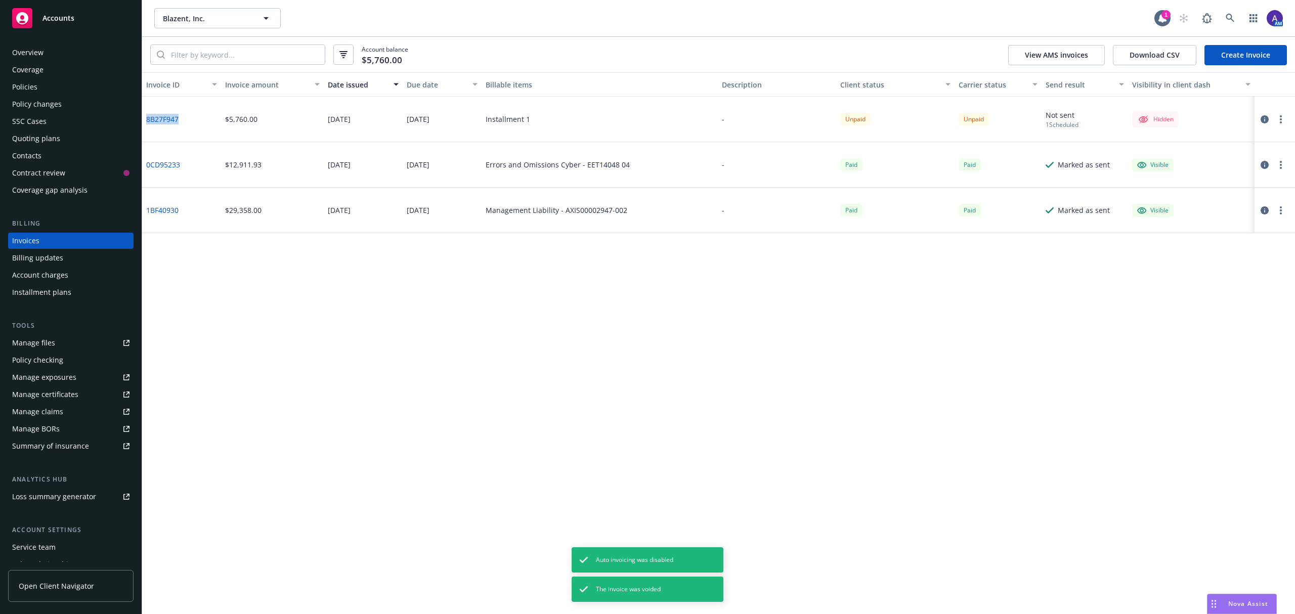
drag, startPoint x: 208, startPoint y: 132, endPoint x: 144, endPoint y: 121, distance: 65.1
click at [144, 121] on div "8B27F947" at bounding box center [181, 120] width 79 height 46
click at [225, 122] on div "$5,760.00" at bounding box center [241, 119] width 32 height 11
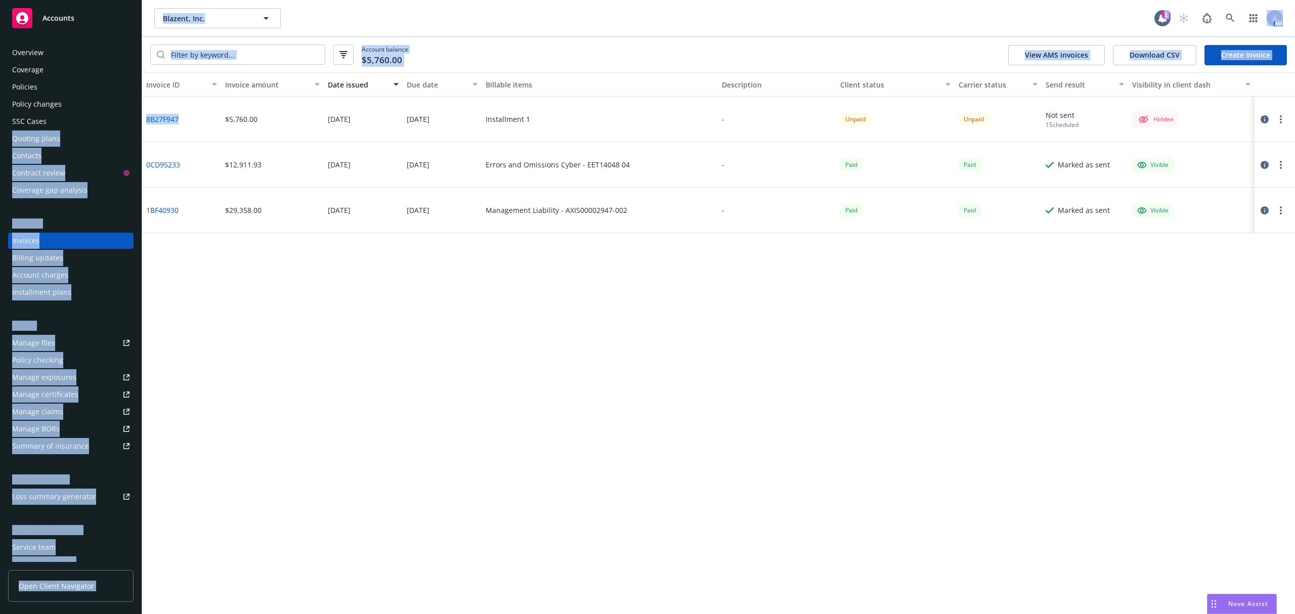
drag, startPoint x: 191, startPoint y: 114, endPoint x: 136, endPoint y: 120, distance: 55.5
click at [136, 120] on div "Accounts Overview Coverage Policies Policy changes SSC Cases Quoting plans Cont…" at bounding box center [647, 307] width 1295 height 614
click at [194, 131] on div "8B27F947" at bounding box center [181, 120] width 79 height 46
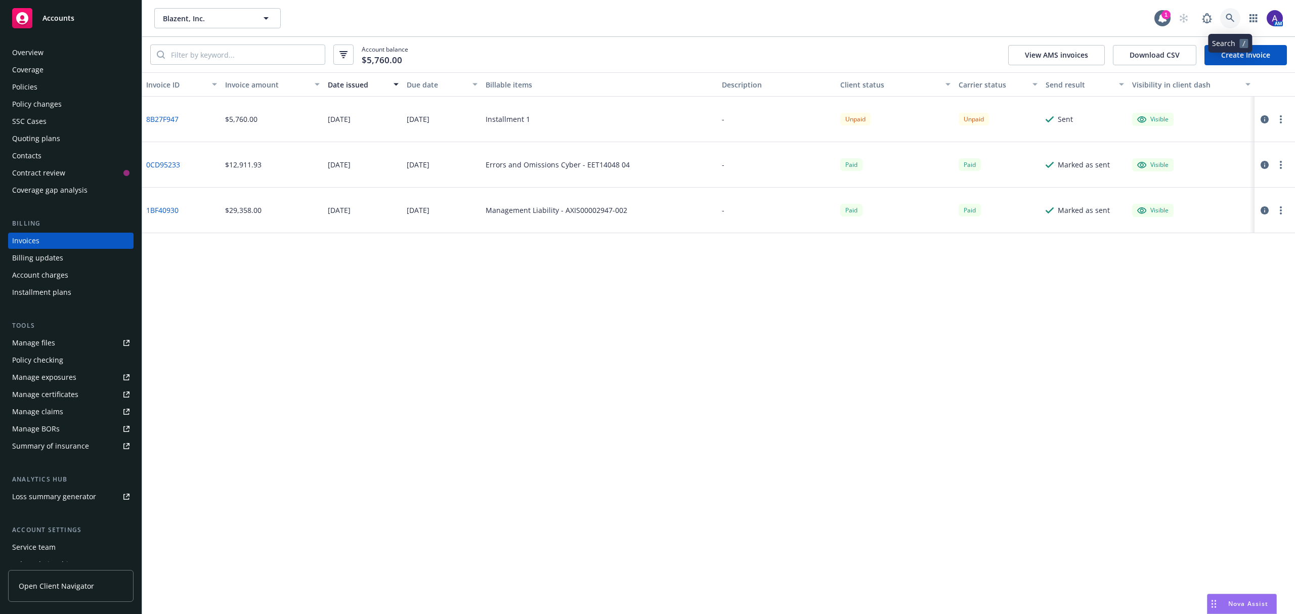
click at [1229, 15] on icon at bounding box center [1230, 18] width 9 height 9
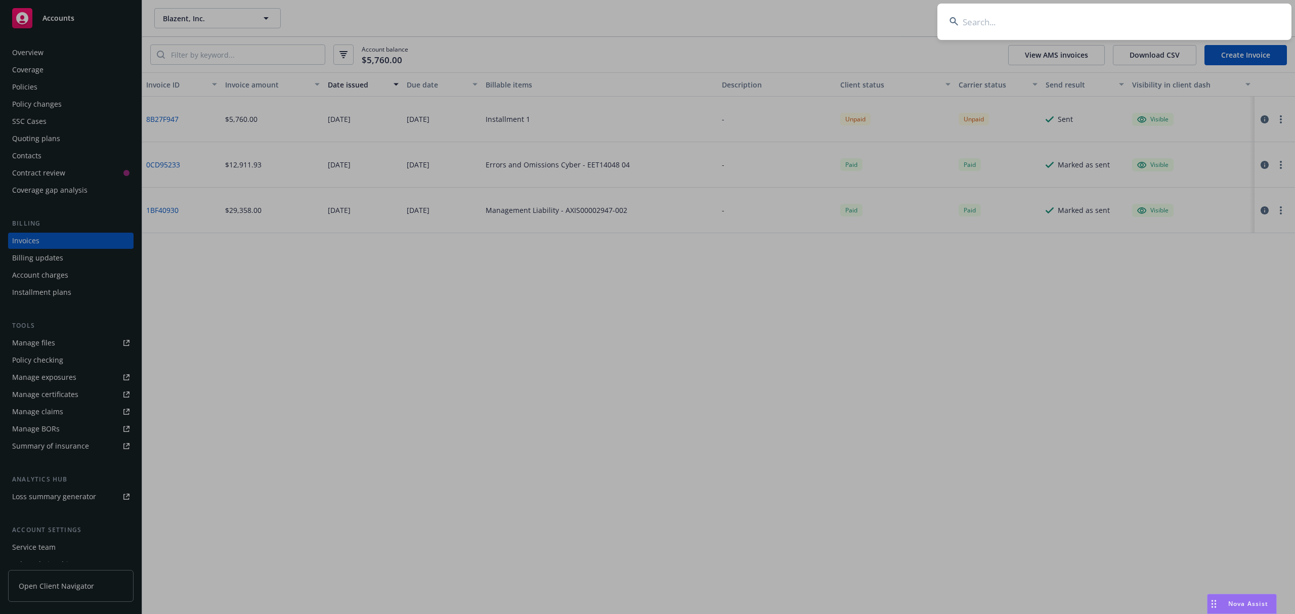
click at [1127, 27] on input at bounding box center [1114, 22] width 354 height 36
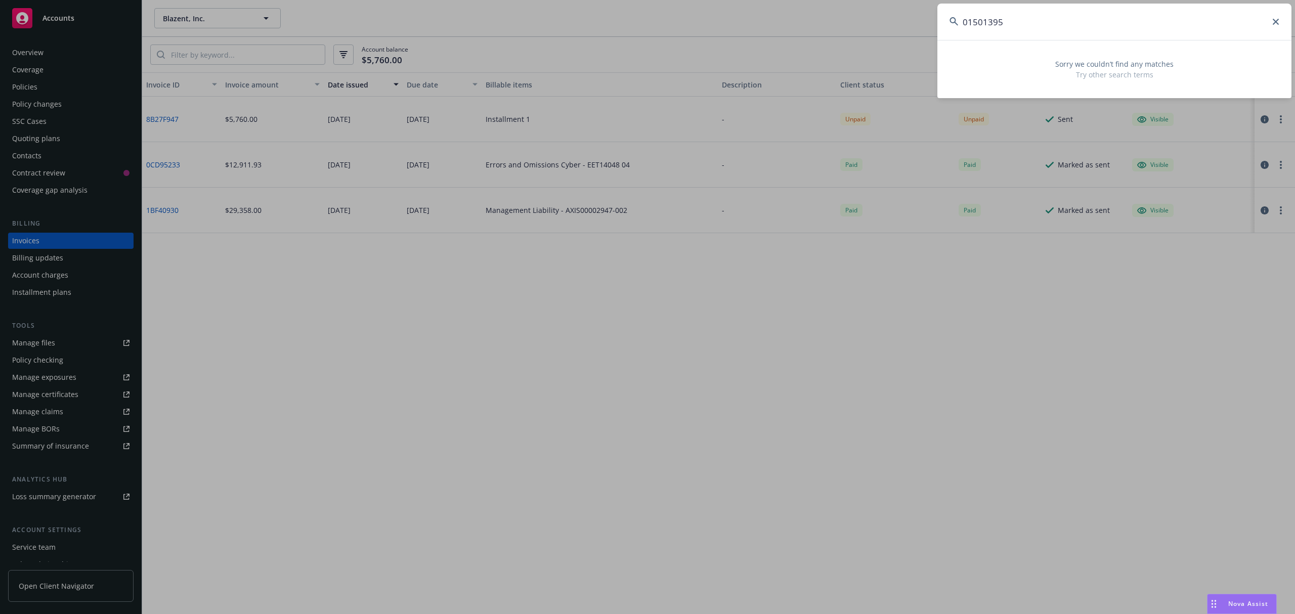
click at [1070, 19] on input "01501395" at bounding box center [1114, 22] width 354 height 36
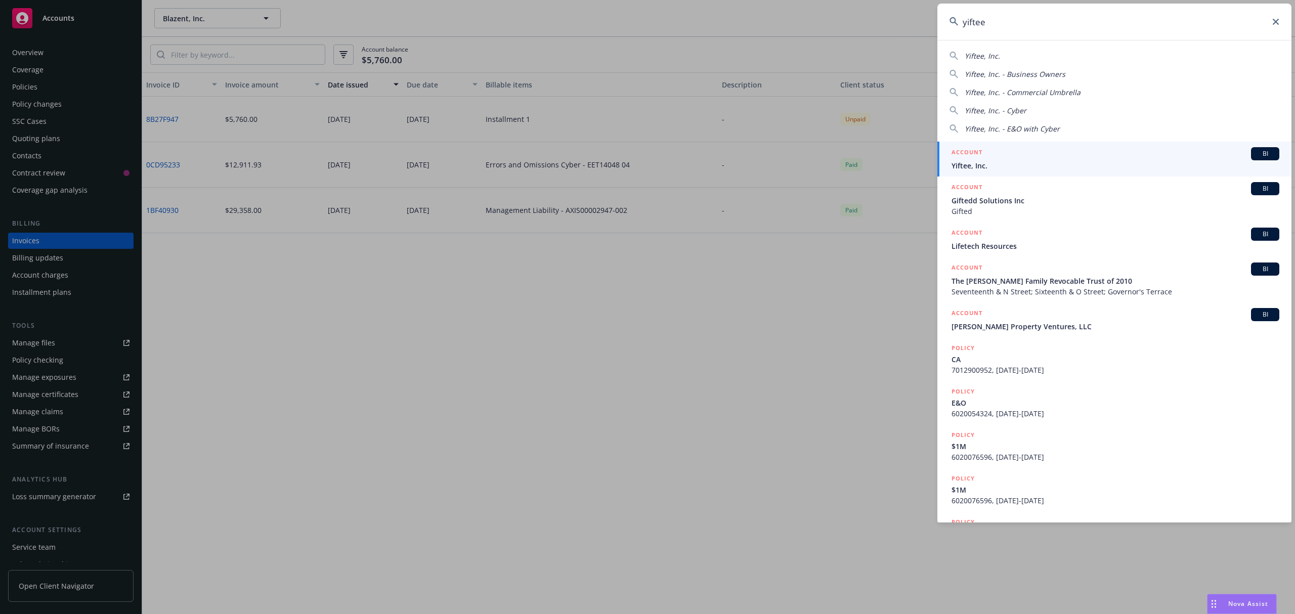
type input "yiftee"
click at [991, 172] on link "ACCOUNT BI Yiftee, Inc." at bounding box center [1114, 159] width 354 height 35
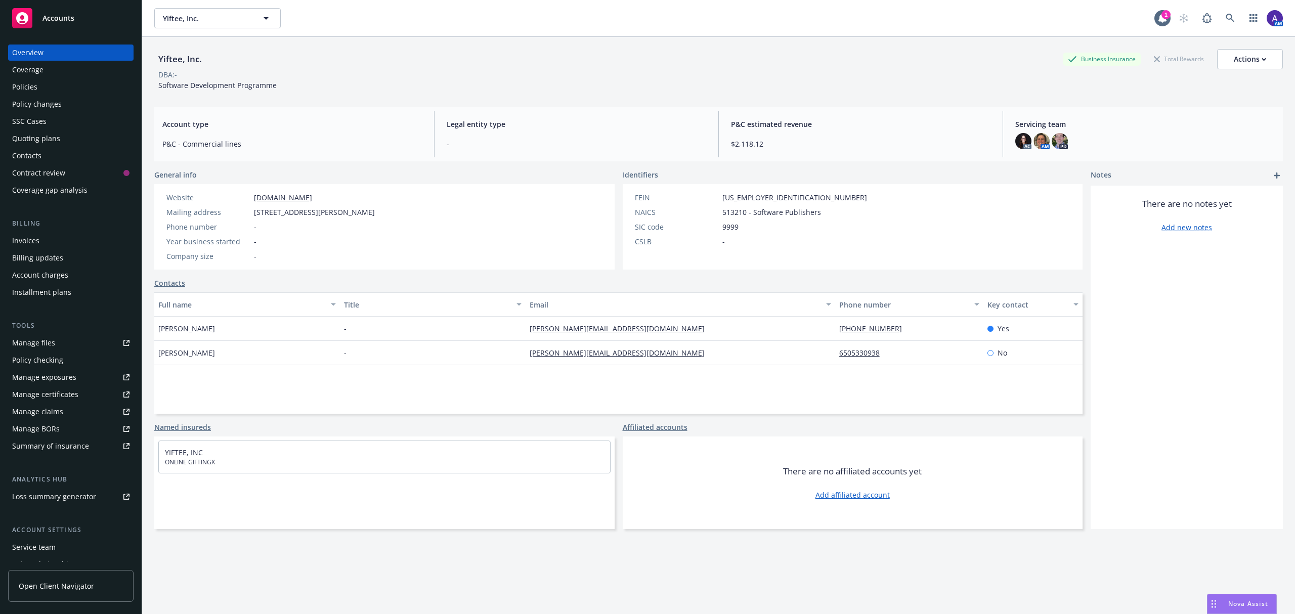
click at [62, 82] on div "Policies" at bounding box center [70, 87] width 117 height 16
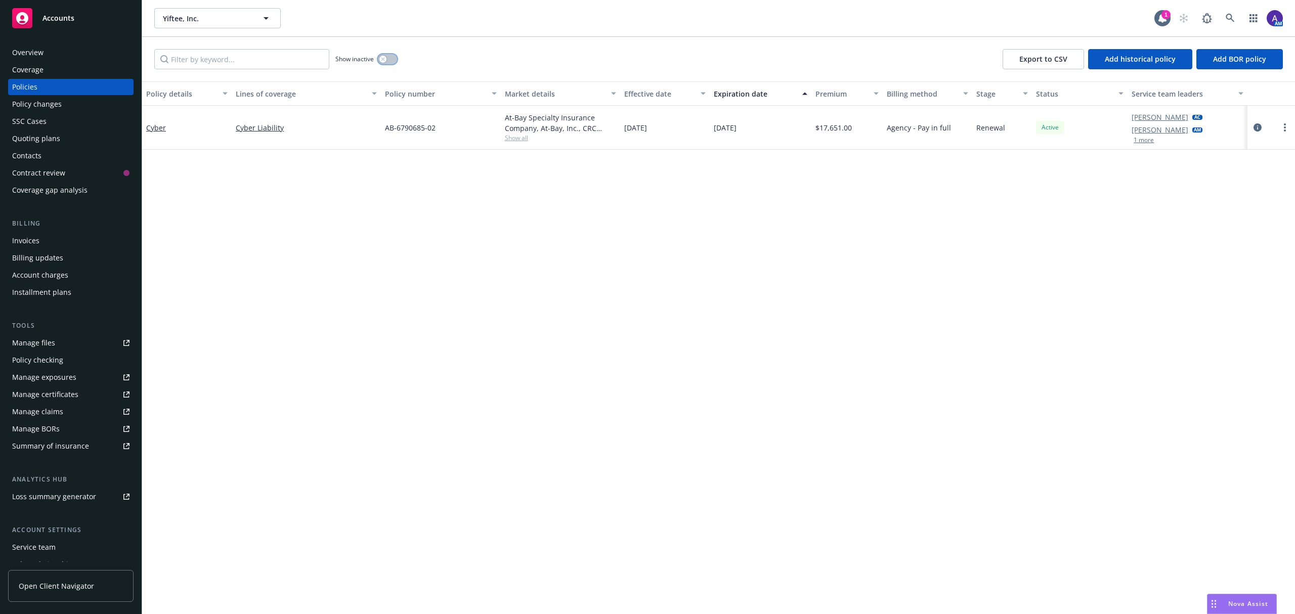
click at [385, 59] on icon "button" at bounding box center [383, 59] width 4 height 4
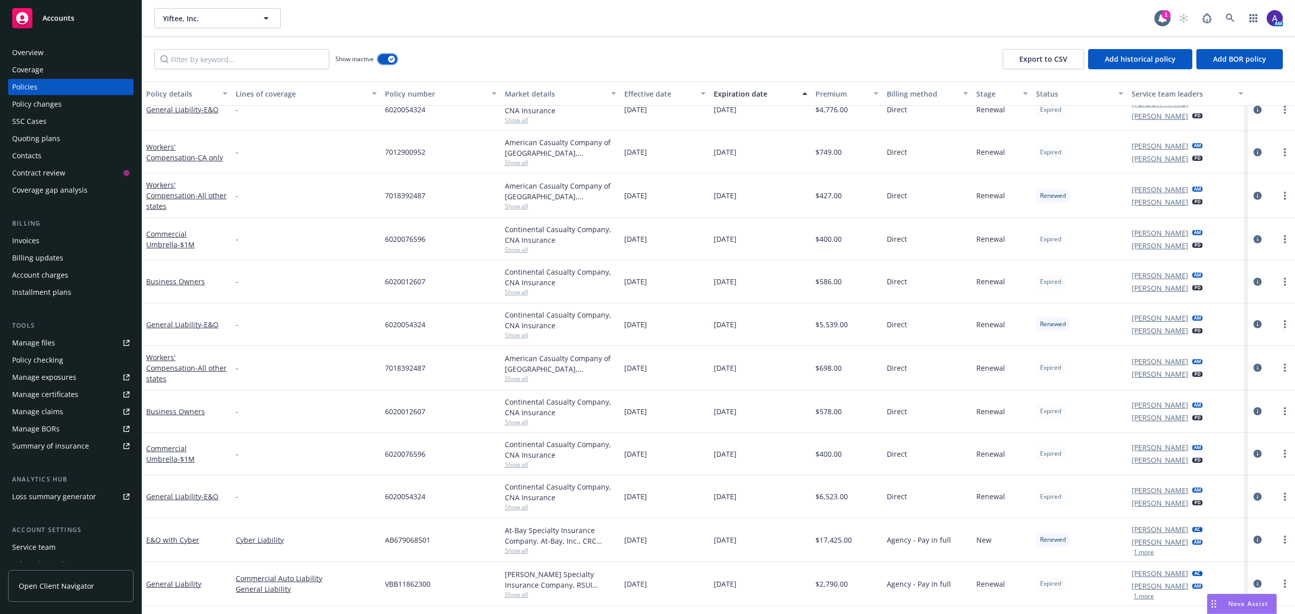
scroll to position [456, 0]
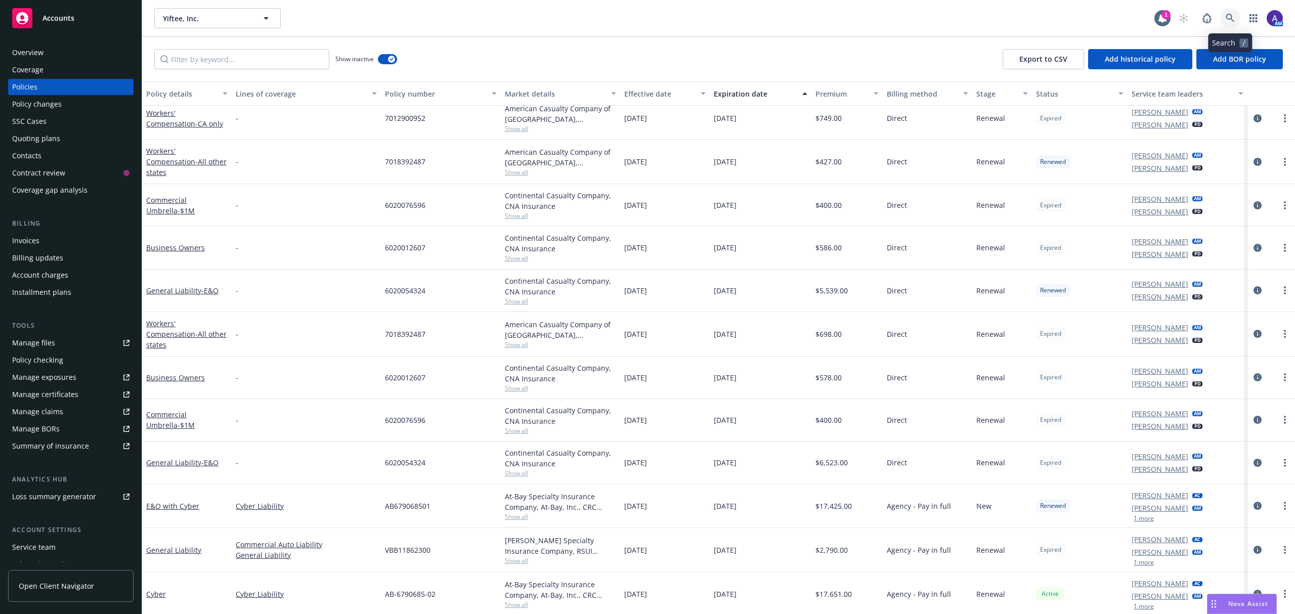
click at [1235, 17] on link at bounding box center [1230, 18] width 20 height 20
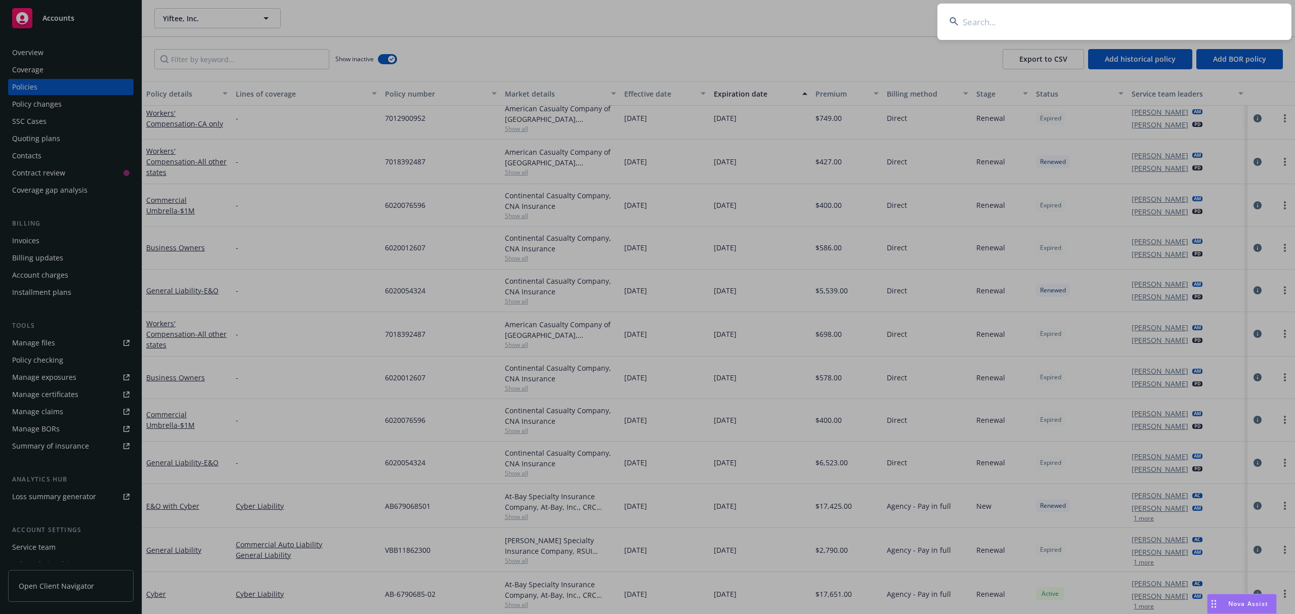
click at [1017, 16] on input at bounding box center [1114, 22] width 354 height 36
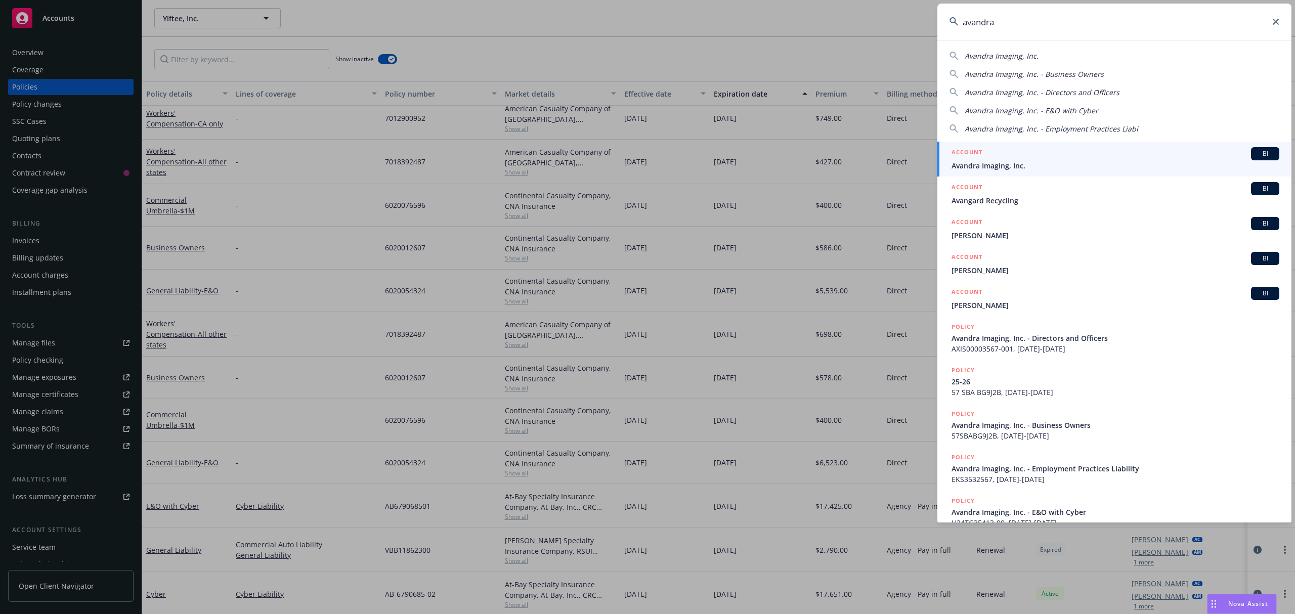
type input "avandra"
click at [1016, 155] on div "ACCOUNT BI" at bounding box center [1116, 153] width 328 height 13
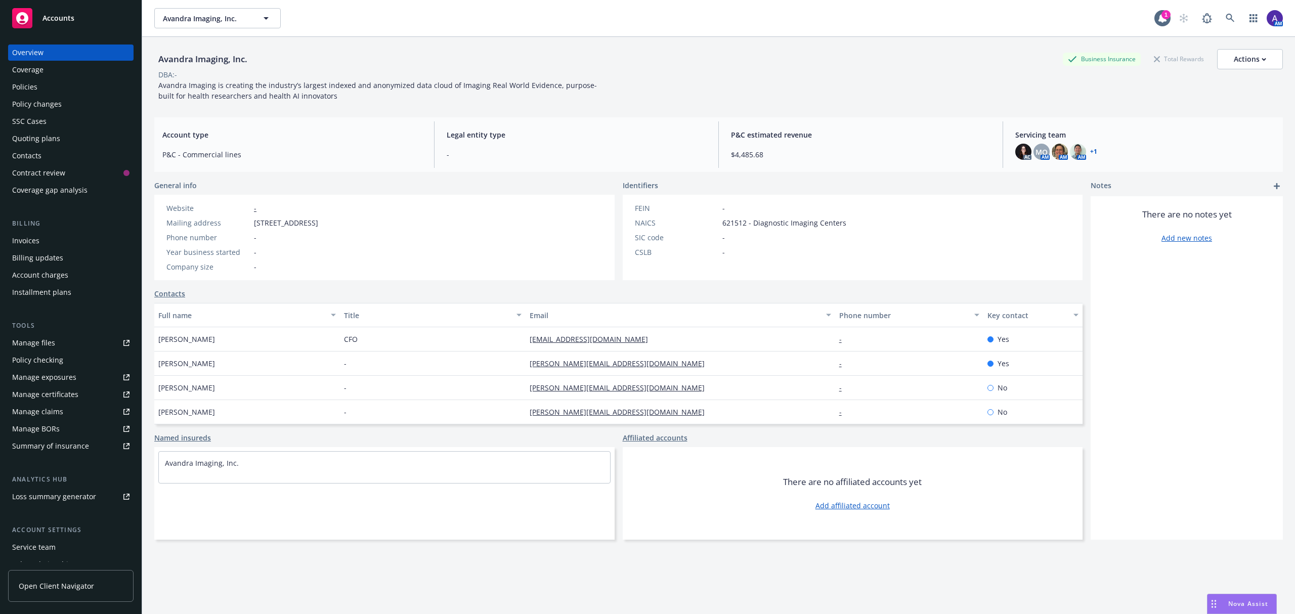
click at [43, 86] on div "Policies" at bounding box center [70, 87] width 117 height 16
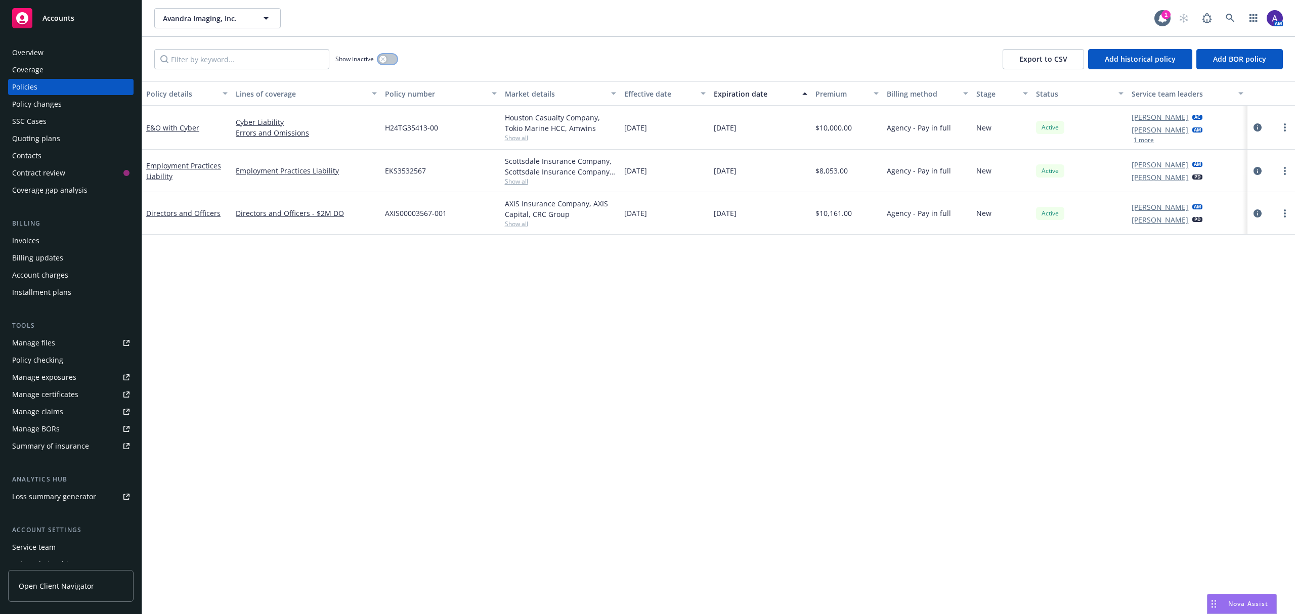
click at [383, 57] on div "button" at bounding box center [382, 59] width 7 height 7
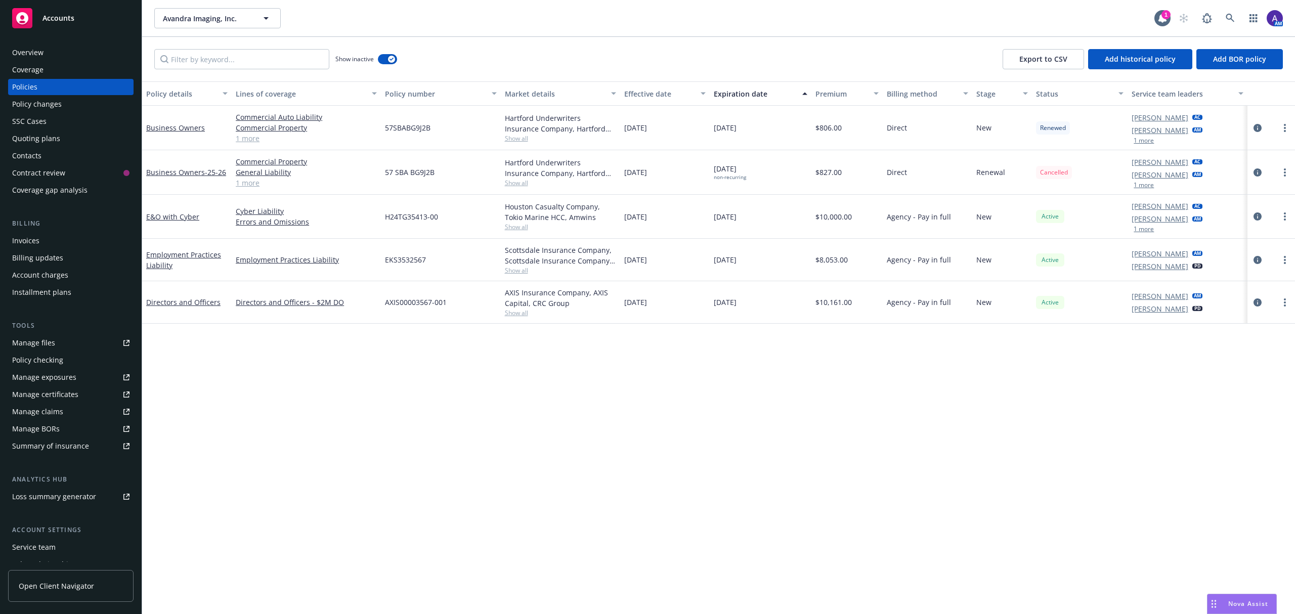
click at [53, 158] on div "Contacts" at bounding box center [70, 156] width 117 height 16
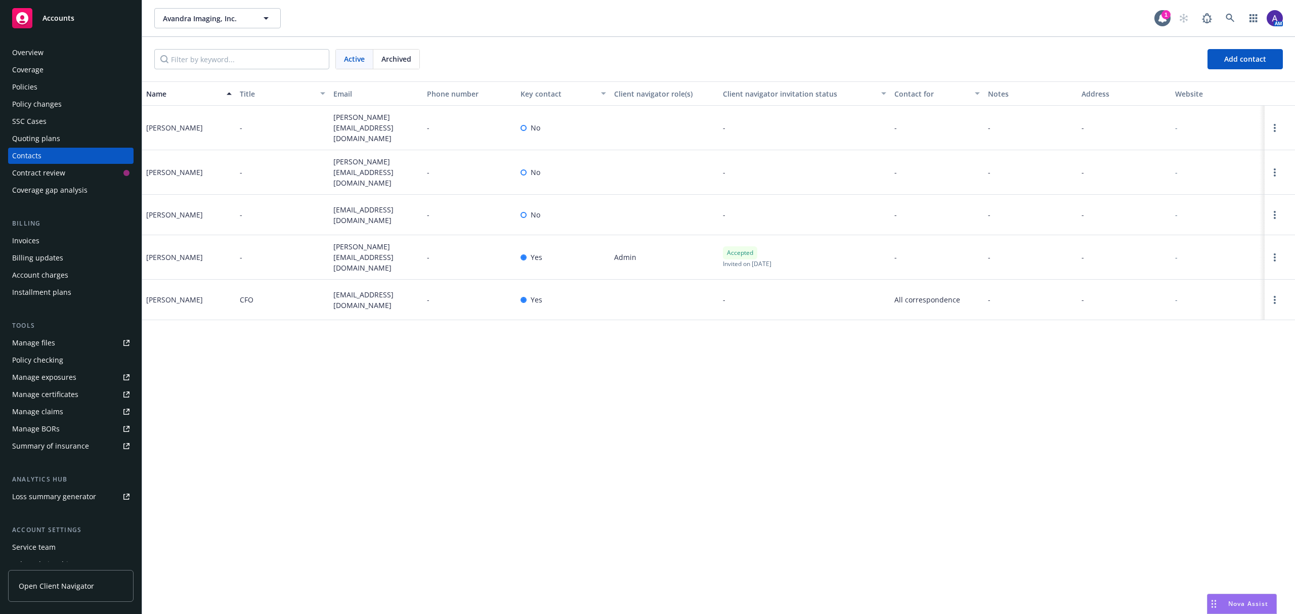
click at [54, 86] on div "Policies" at bounding box center [70, 87] width 117 height 16
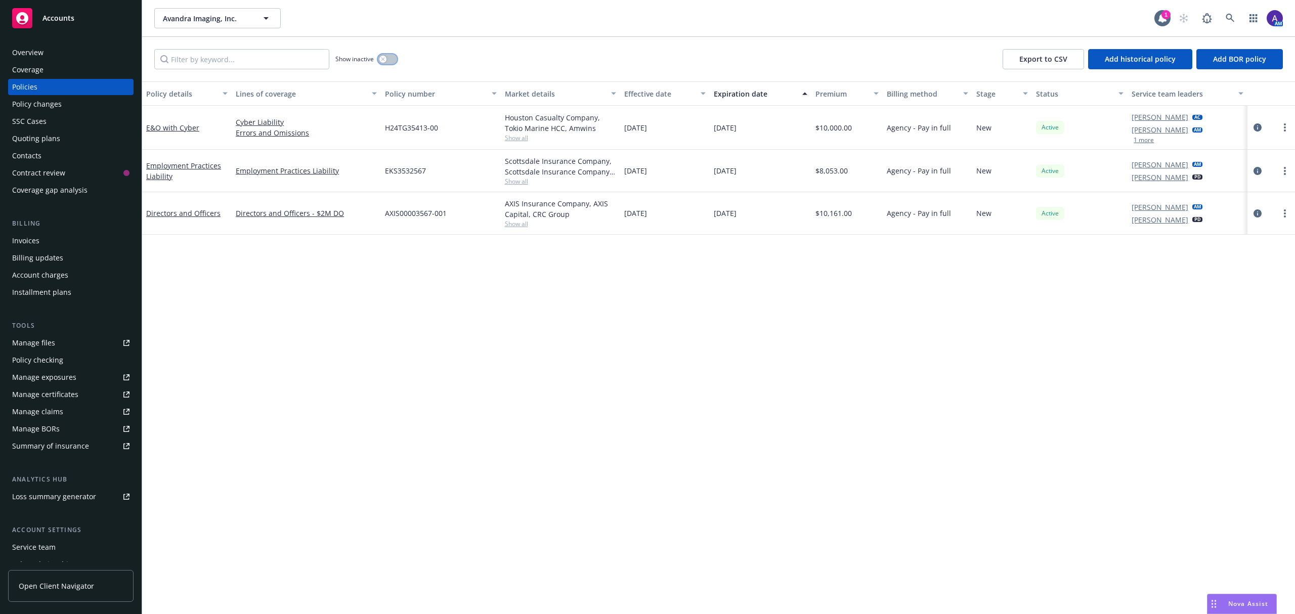
click at [392, 59] on button "button" at bounding box center [387, 59] width 19 height 10
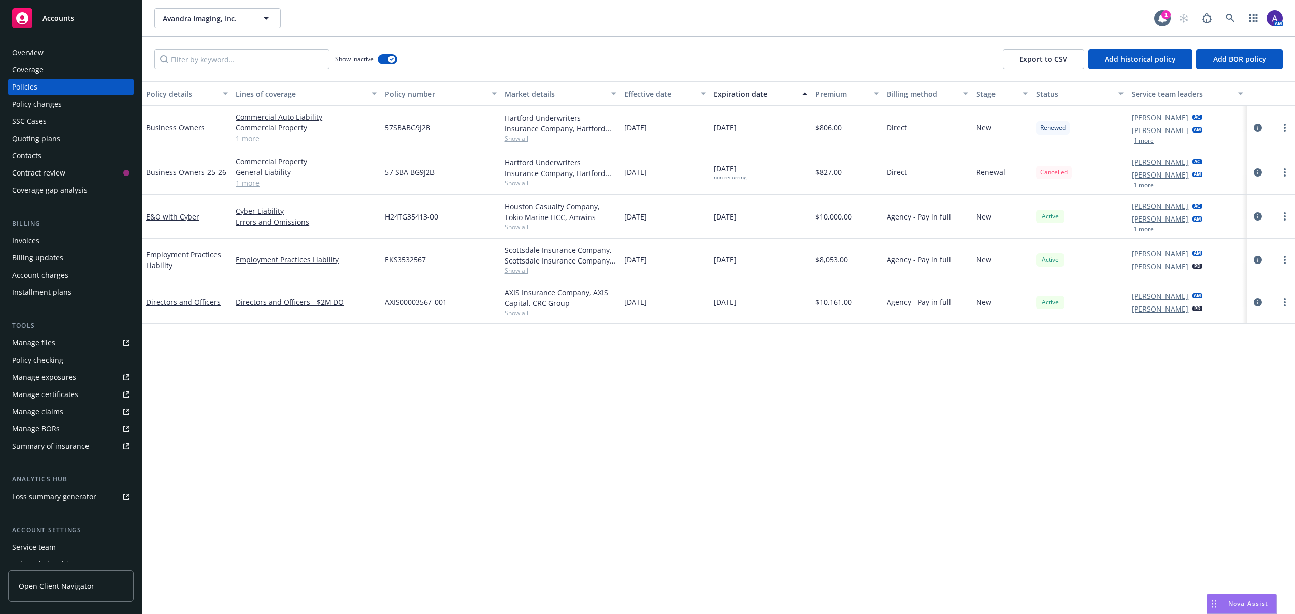
drag, startPoint x: 765, startPoint y: 137, endPoint x: 715, endPoint y: 138, distance: 49.6
click at [715, 138] on div "07/01/2025" at bounding box center [761, 128] width 102 height 45
click at [737, 132] on span "07/01/2025" at bounding box center [725, 127] width 23 height 11
drag, startPoint x: 756, startPoint y: 300, endPoint x: 710, endPoint y: 300, distance: 45.5
click at [710, 300] on div "10/01/2025" at bounding box center [761, 302] width 102 height 42
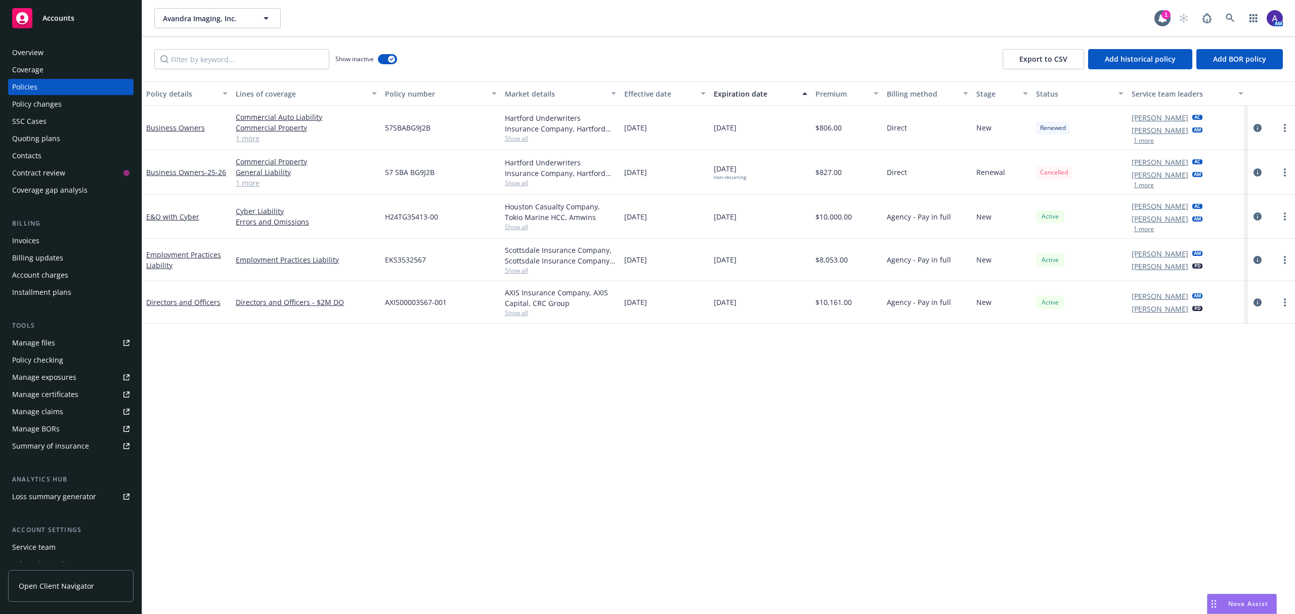
drag, startPoint x: 763, startPoint y: 180, endPoint x: 684, endPoint y: 183, distance: 79.5
click at [684, 183] on div "Business Owners - 25-26 Commercial Property General Liability Commercial Auto L…" at bounding box center [718, 172] width 1153 height 45
click at [768, 186] on div "08/21/2025 non-recurring" at bounding box center [761, 172] width 102 height 45
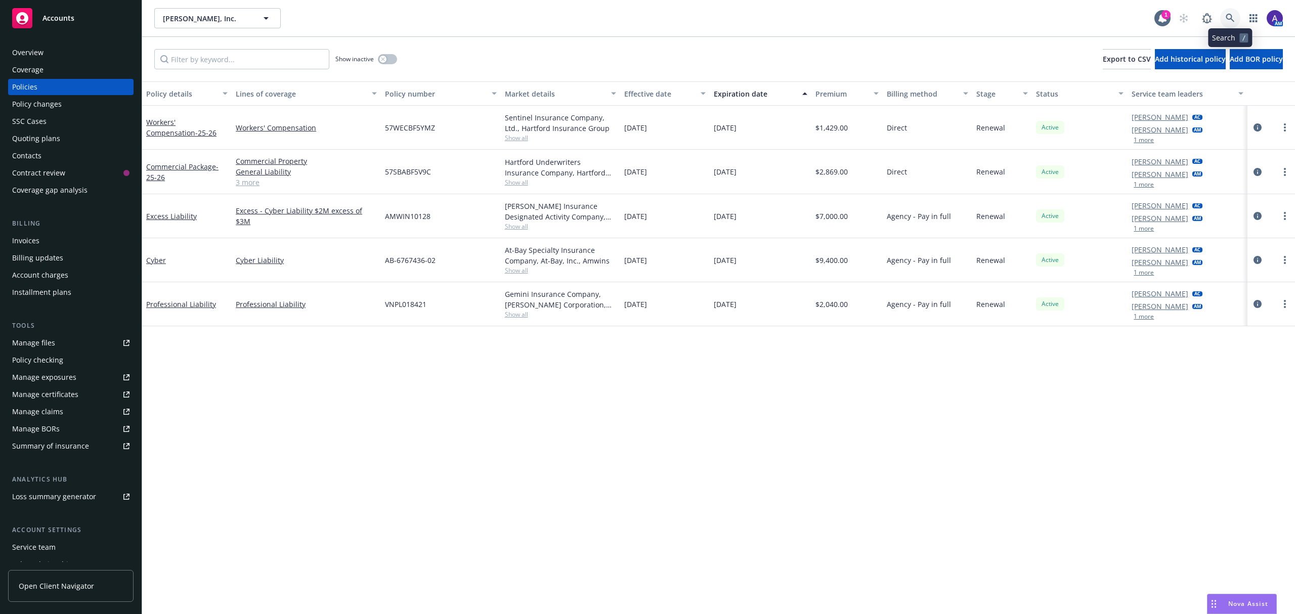
click at [1230, 15] on icon at bounding box center [1230, 18] width 9 height 9
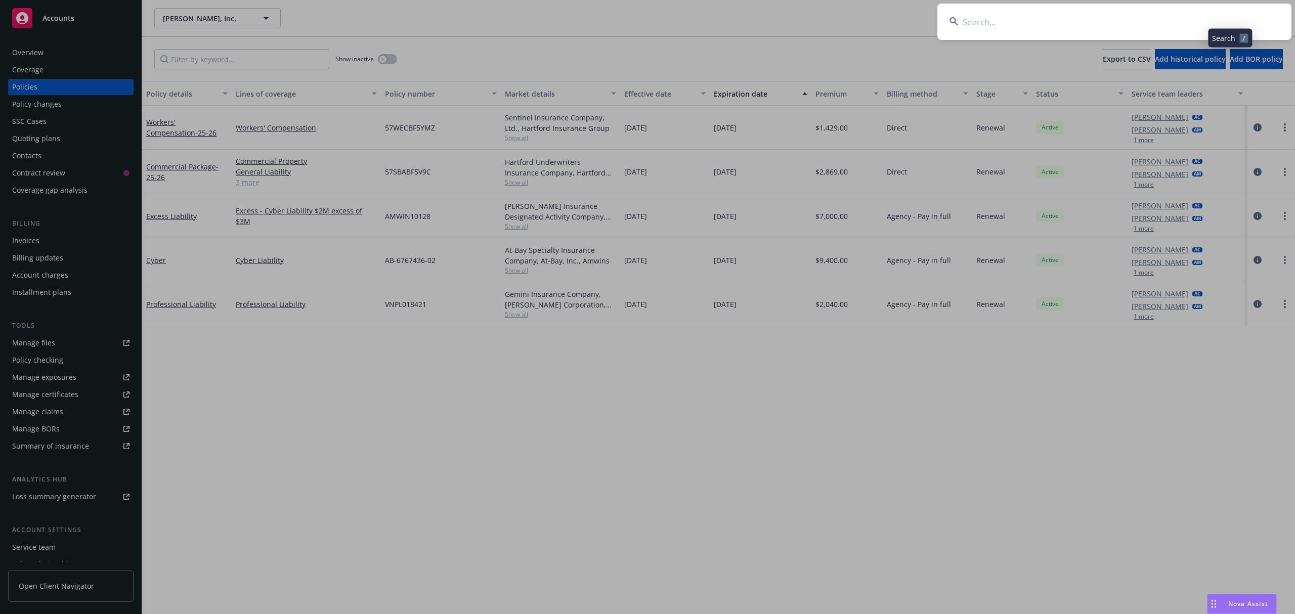
click at [1141, 27] on input at bounding box center [1114, 22] width 354 height 36
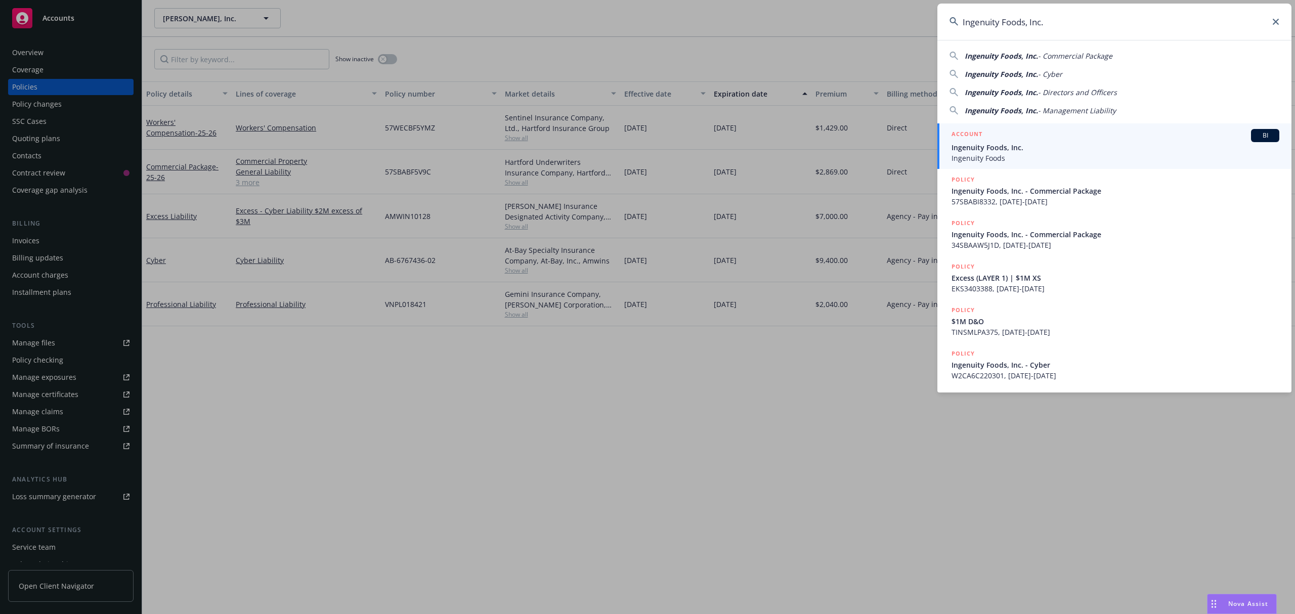
type input "Ingenuity Foods, Inc."
click at [1010, 143] on span "Ingenuity Foods, Inc." at bounding box center [1116, 147] width 328 height 11
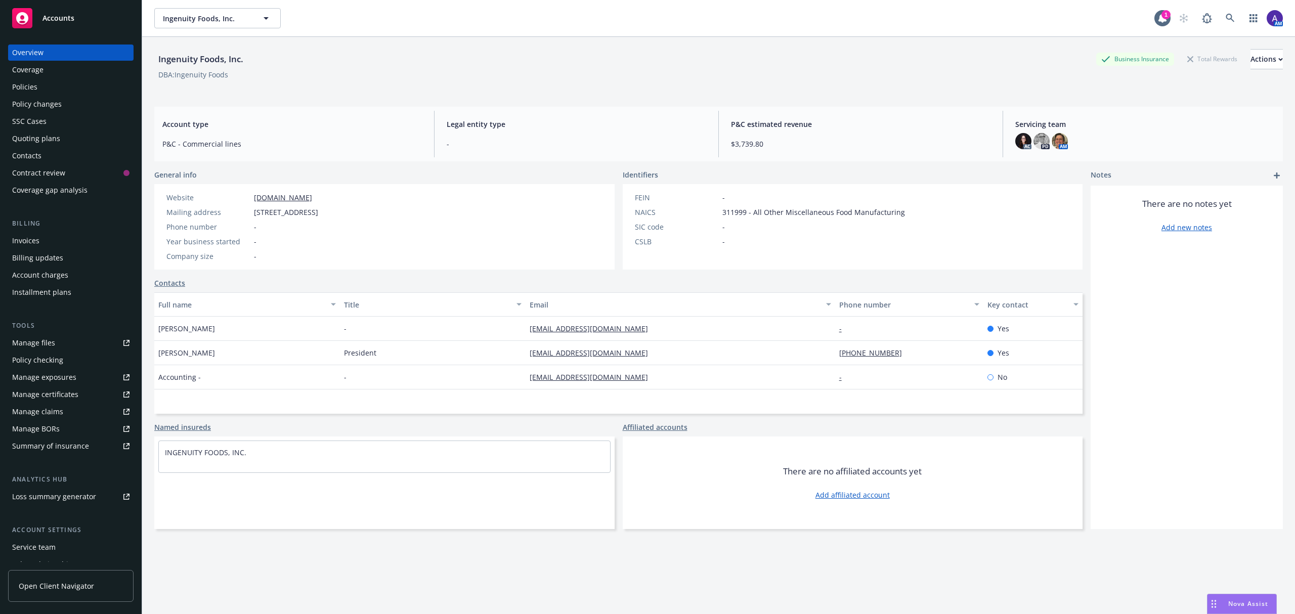
click at [37, 83] on div "Policies" at bounding box center [70, 87] width 117 height 16
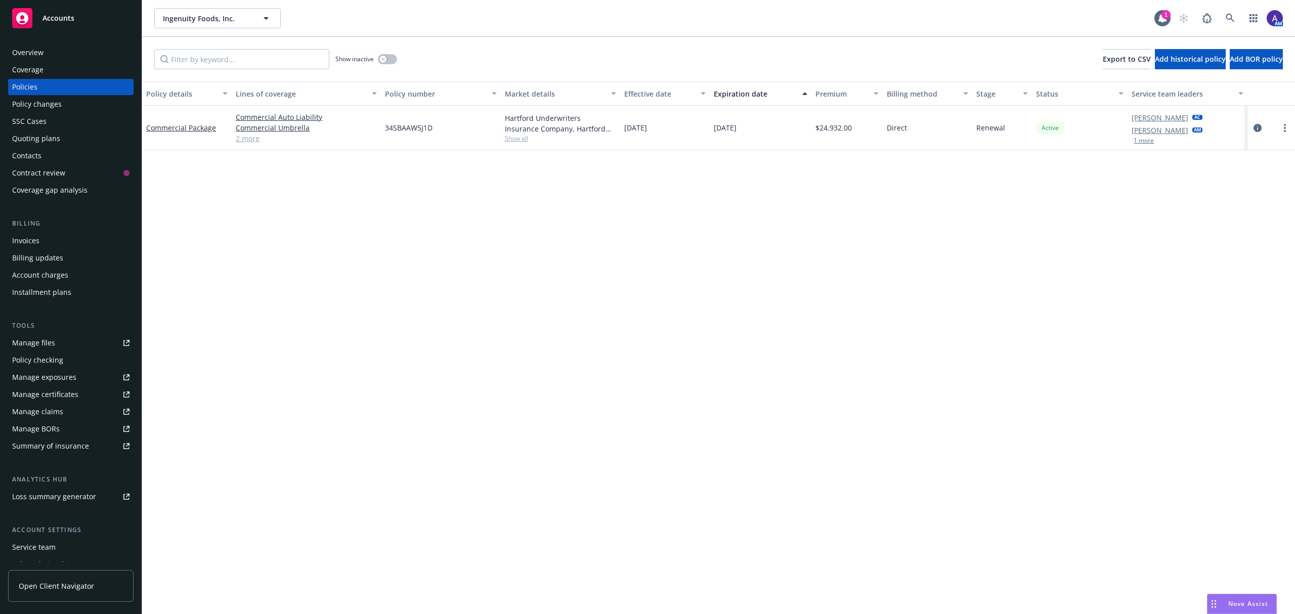
click at [514, 138] on span "Show all" at bounding box center [560, 138] width 111 height 9
click at [1257, 129] on icon "circleInformation" at bounding box center [1258, 128] width 8 height 8
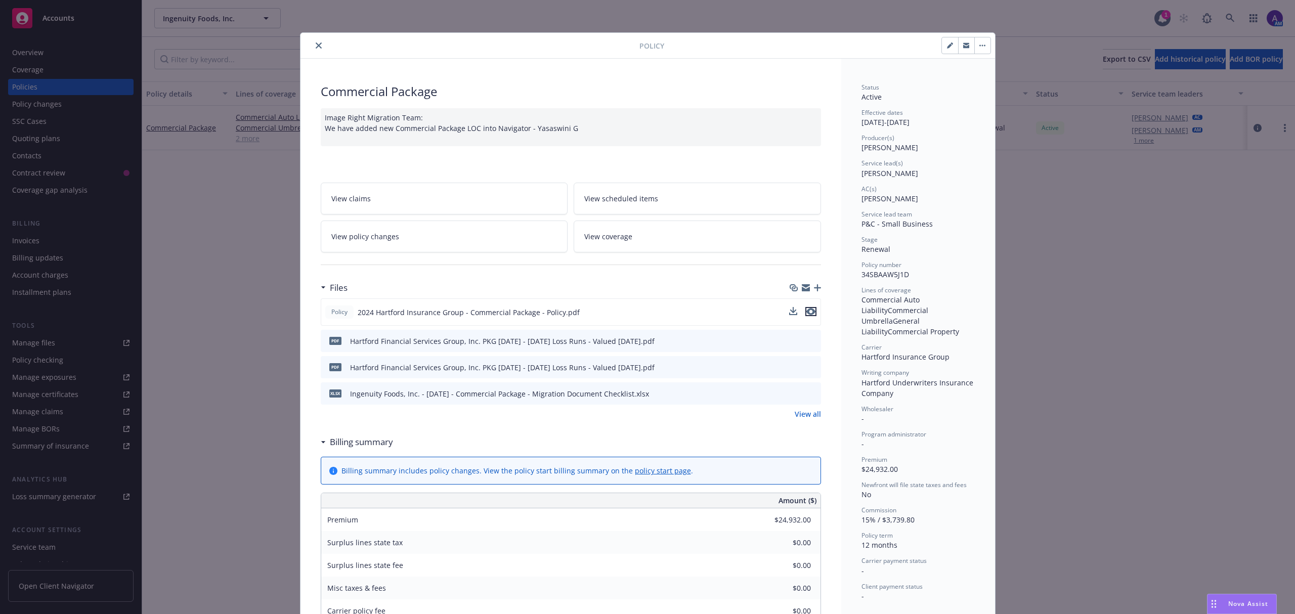
click at [807, 310] on icon "preview file" at bounding box center [810, 311] width 9 height 7
click at [316, 43] on icon "close" at bounding box center [319, 45] width 6 height 6
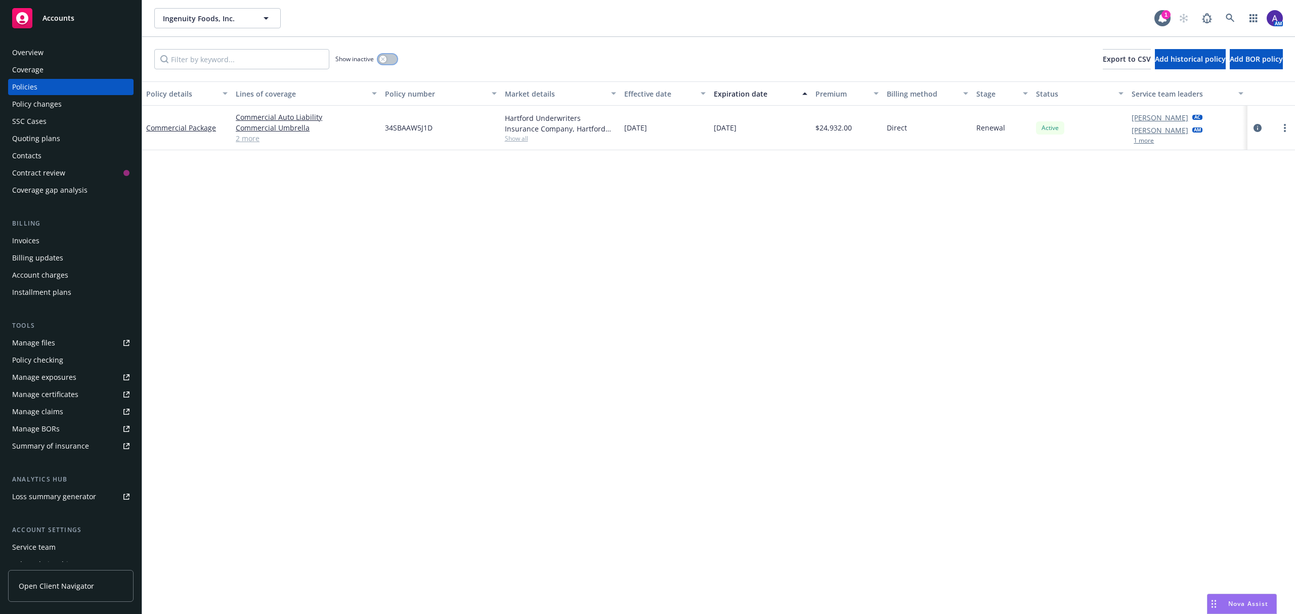
click at [382, 59] on icon "button" at bounding box center [383, 59] width 4 height 4
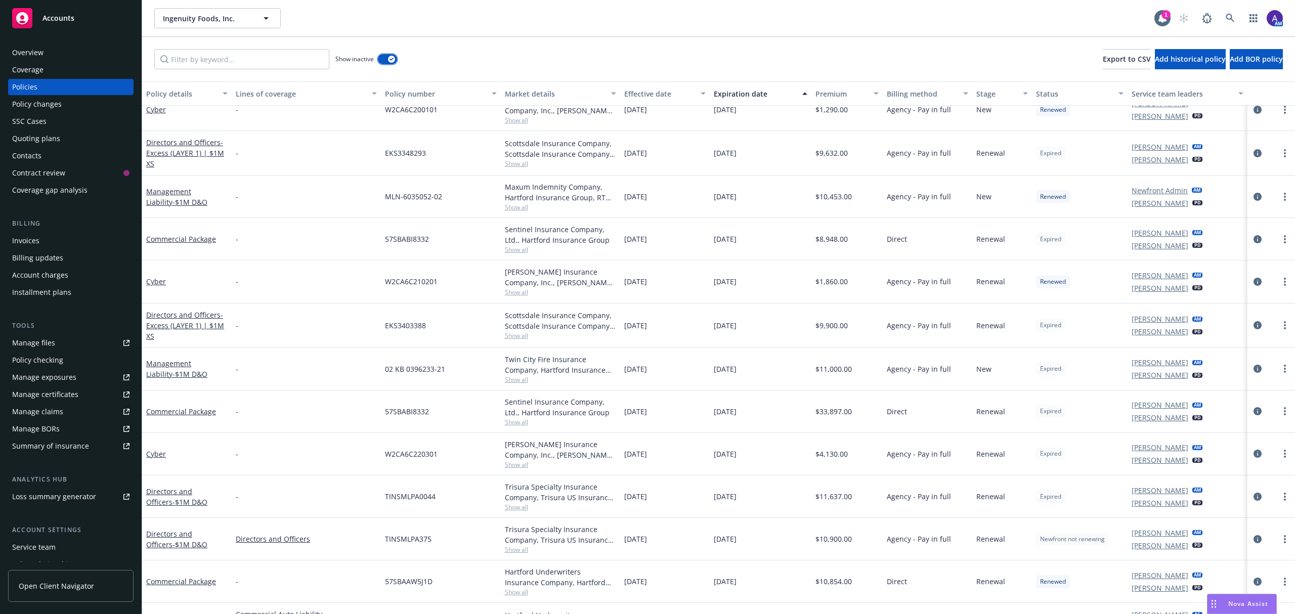
scroll to position [295, 0]
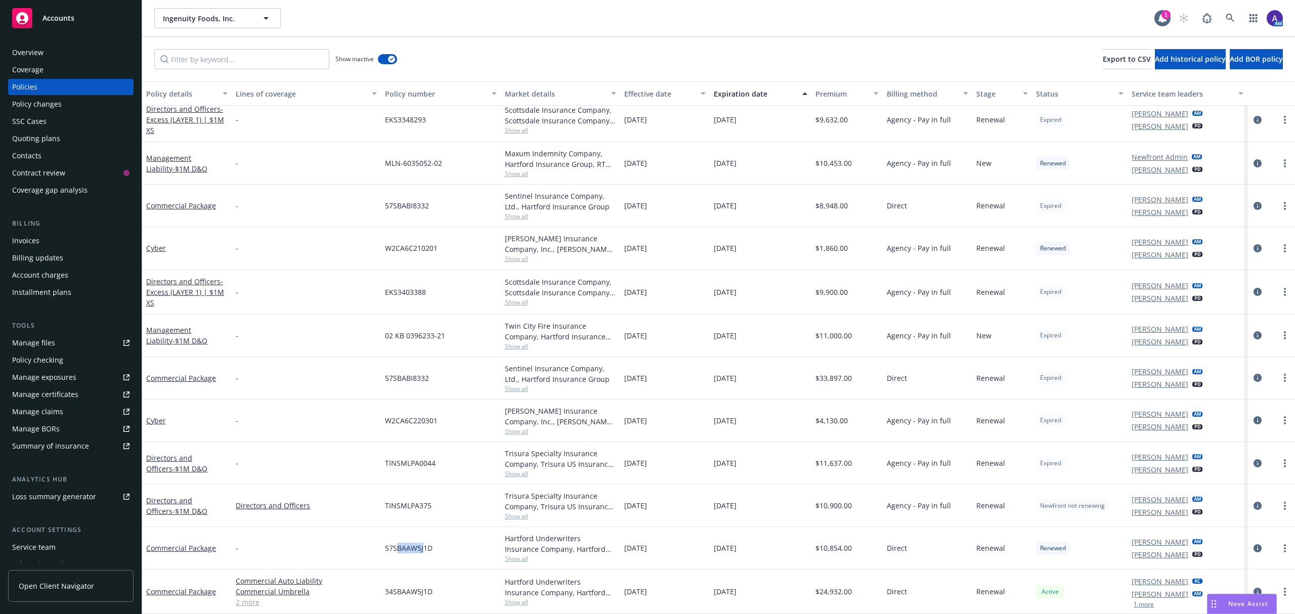
drag, startPoint x: 393, startPoint y: 549, endPoint x: 421, endPoint y: 553, distance: 28.2
click at [421, 553] on div "57SBAAW5J1D" at bounding box center [440, 548] width 119 height 42
click at [414, 554] on div "57SBAAW5J1D" at bounding box center [440, 548] width 119 height 42
click at [1254, 546] on icon "circleInformation" at bounding box center [1258, 548] width 8 height 8
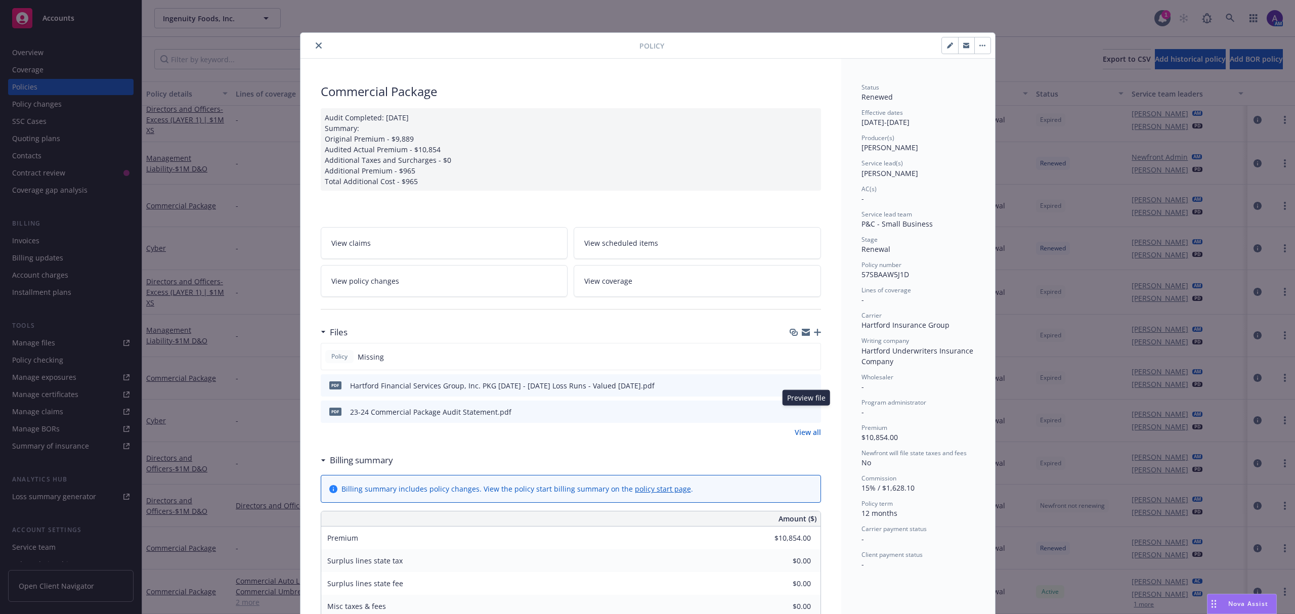
click at [808, 413] on icon "preview file" at bounding box center [811, 411] width 9 height 7
click at [316, 43] on icon "close" at bounding box center [319, 45] width 6 height 6
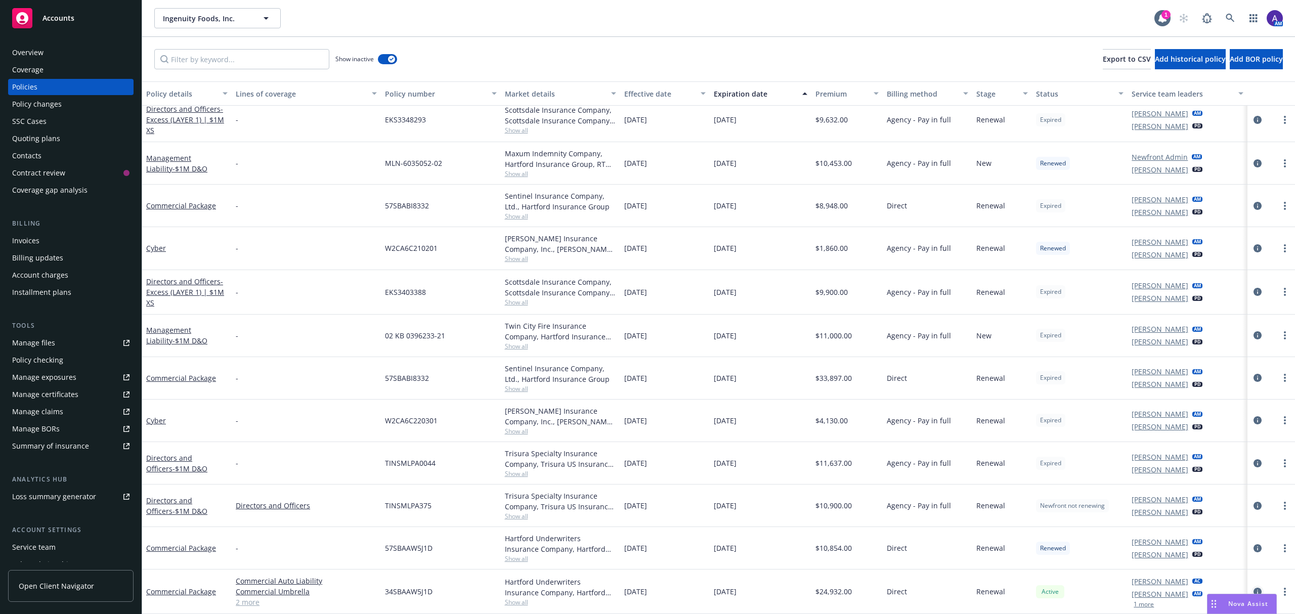
click at [1254, 591] on icon "circleInformation" at bounding box center [1258, 592] width 8 height 8
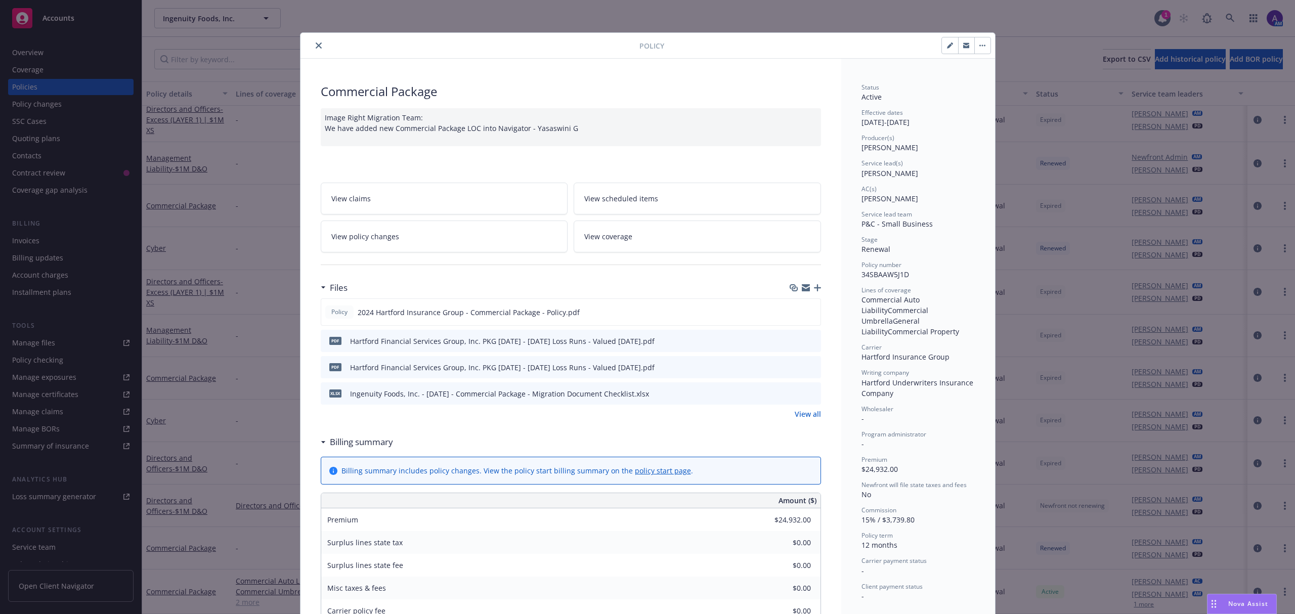
scroll to position [30, 0]
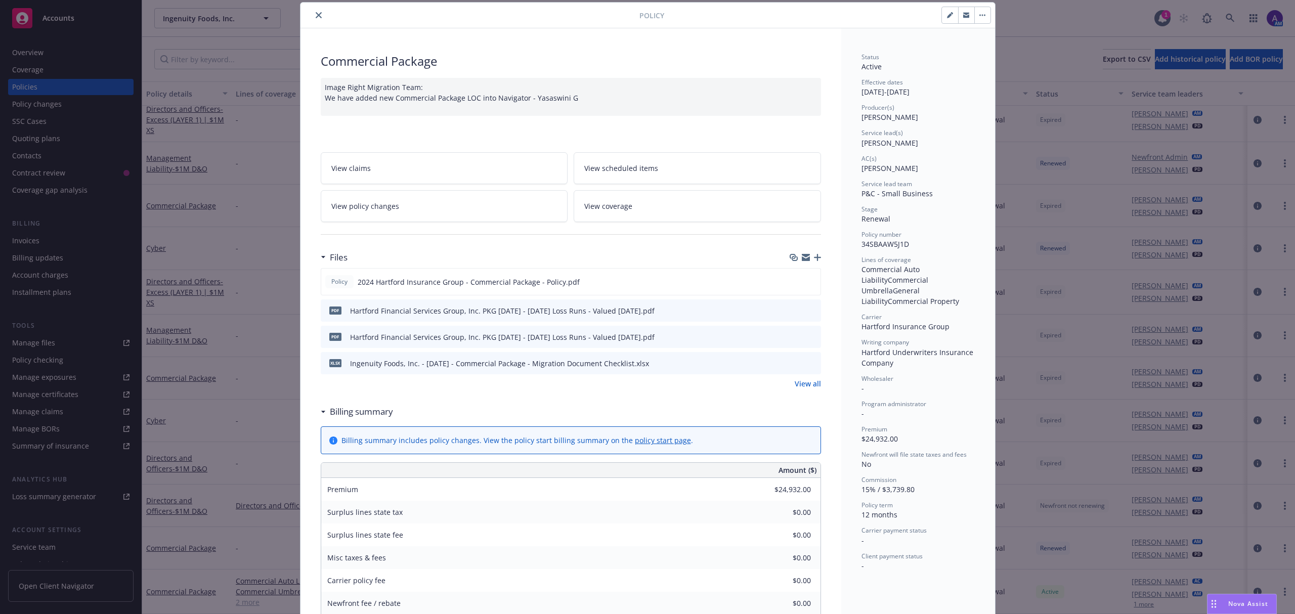
click at [807, 310] on icon "preview file" at bounding box center [811, 310] width 9 height 7
click at [359, 56] on div "Commercial Package" at bounding box center [571, 61] width 500 height 17
click at [313, 15] on button "close" at bounding box center [319, 15] width 12 height 12
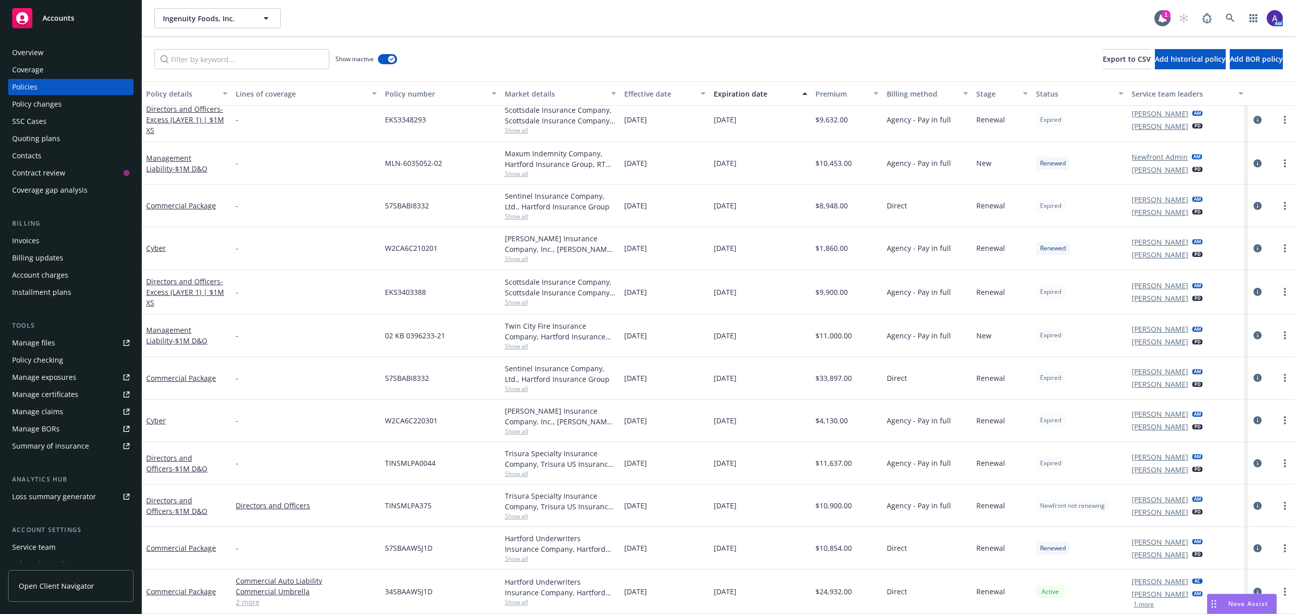
click at [30, 53] on div "Overview" at bounding box center [27, 53] width 31 height 16
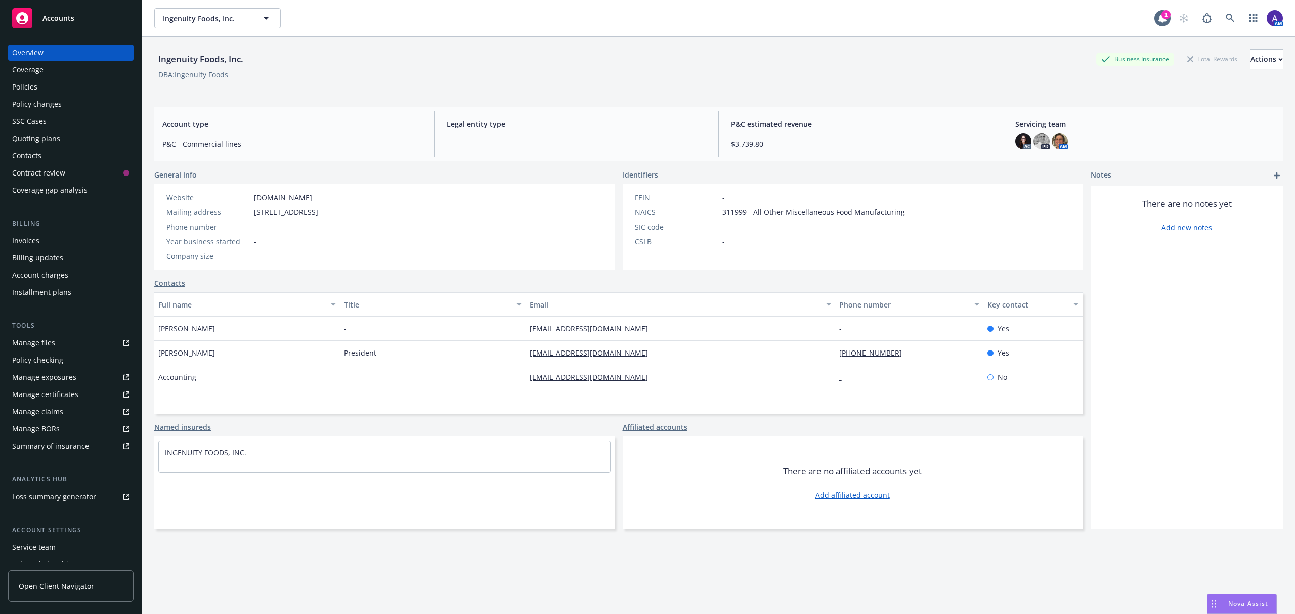
click at [208, 55] on div "Ingenuity Foods, Inc." at bounding box center [200, 59] width 93 height 13
copy div "Ingenuity Foods, Inc."
click at [28, 88] on div "Policies" at bounding box center [24, 87] width 25 height 16
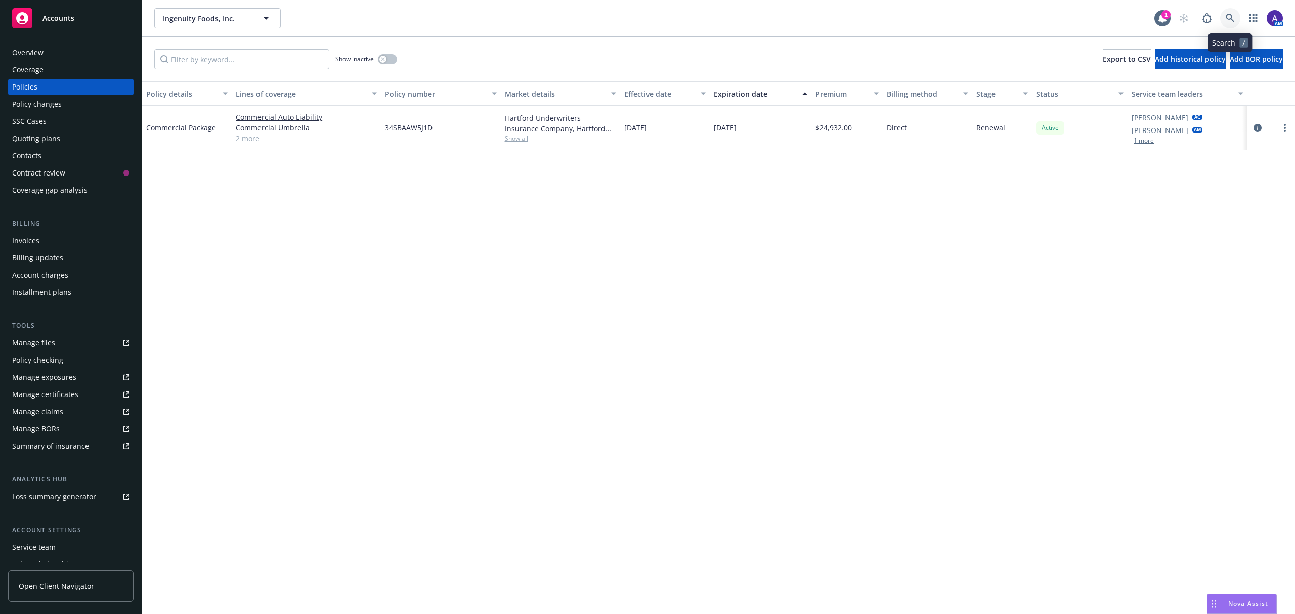
click at [1229, 14] on icon at bounding box center [1230, 18] width 9 height 9
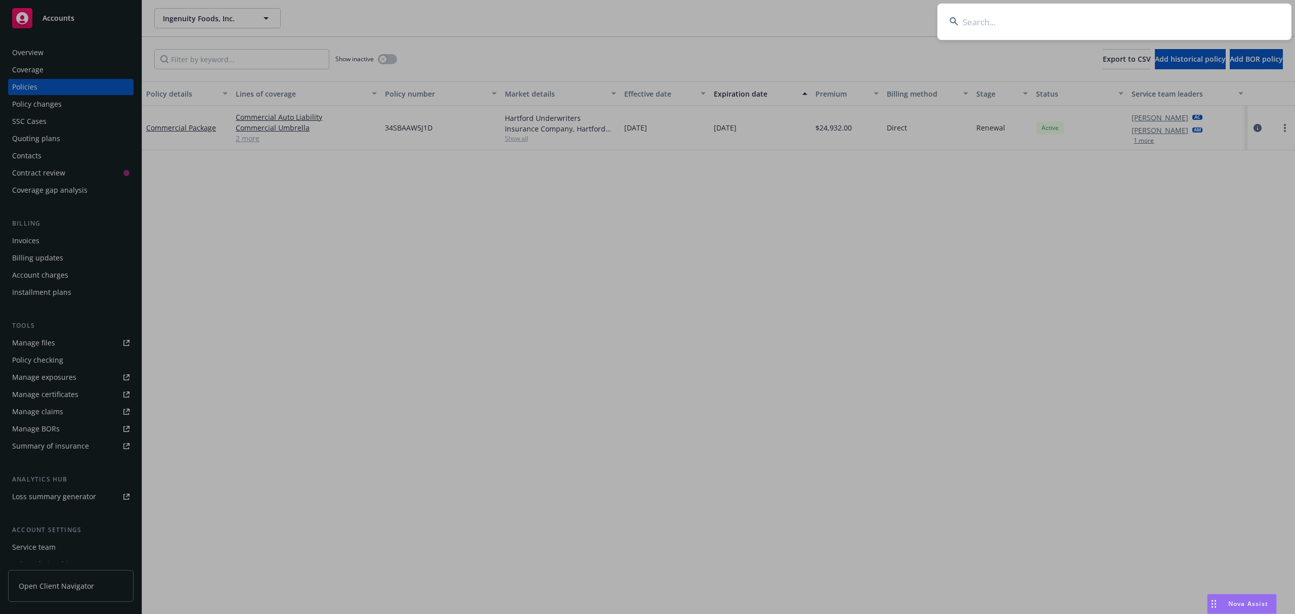
click at [1149, 22] on input at bounding box center [1114, 22] width 354 height 36
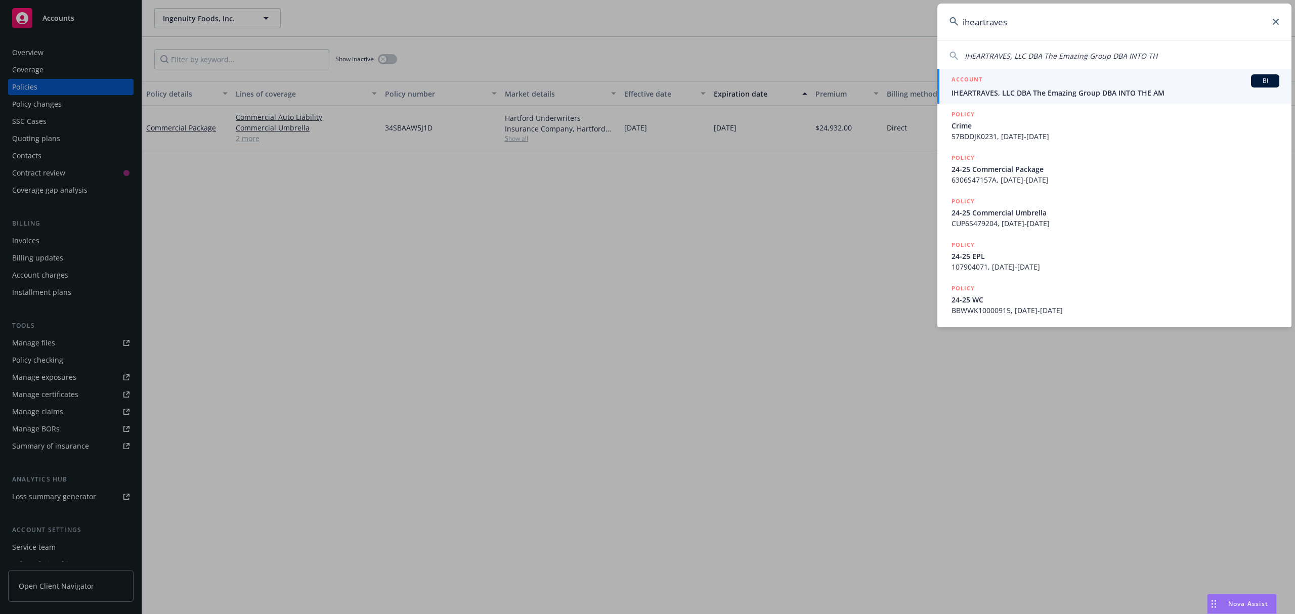
type input "iheartraves"
click at [1045, 88] on span "IHEARTRAVES, LLC DBA The Emazing Group DBA INTO THE AM" at bounding box center [1116, 93] width 328 height 11
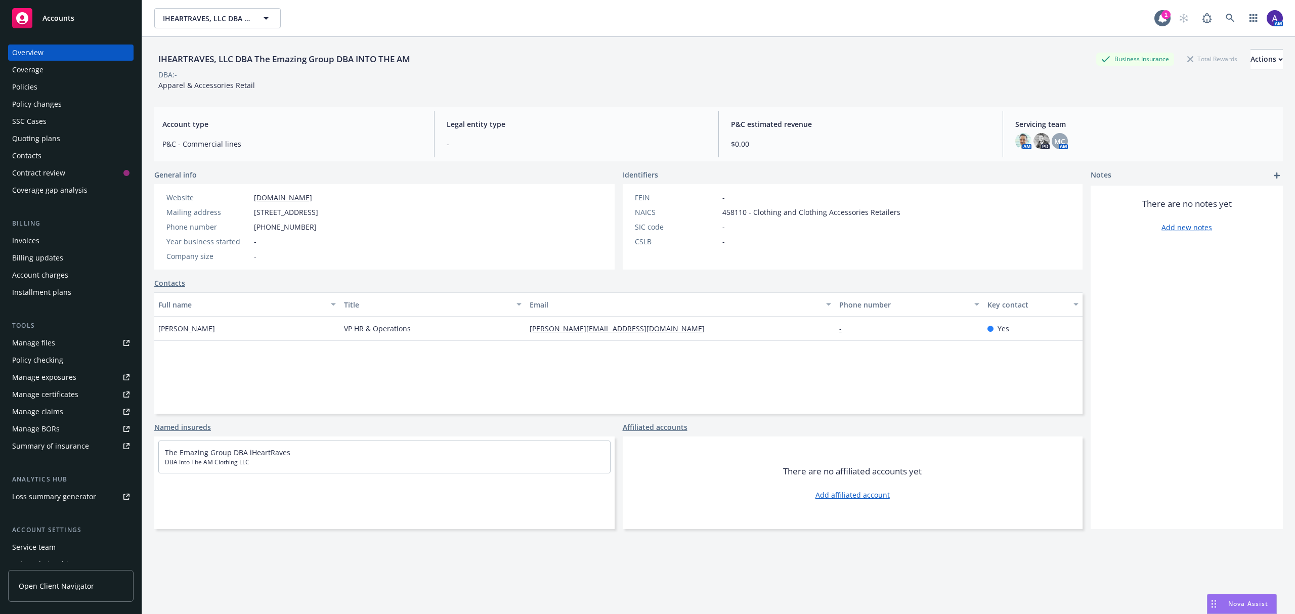
click at [49, 90] on div "Policies" at bounding box center [70, 87] width 117 height 16
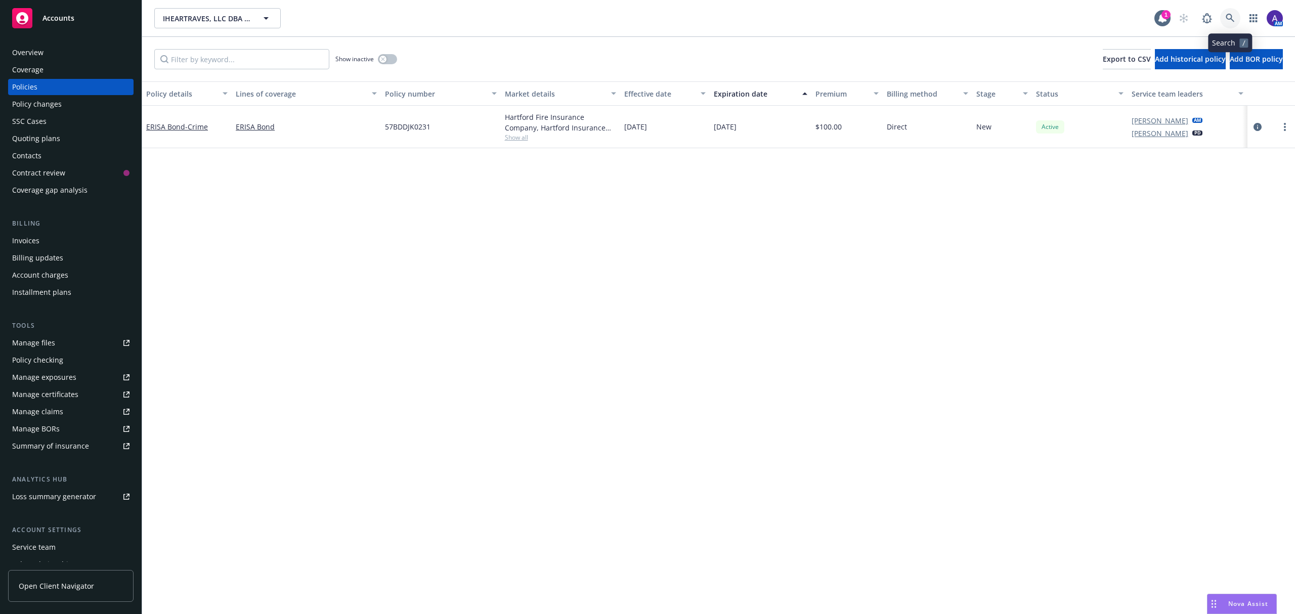
click at [1233, 17] on icon at bounding box center [1230, 18] width 9 height 9
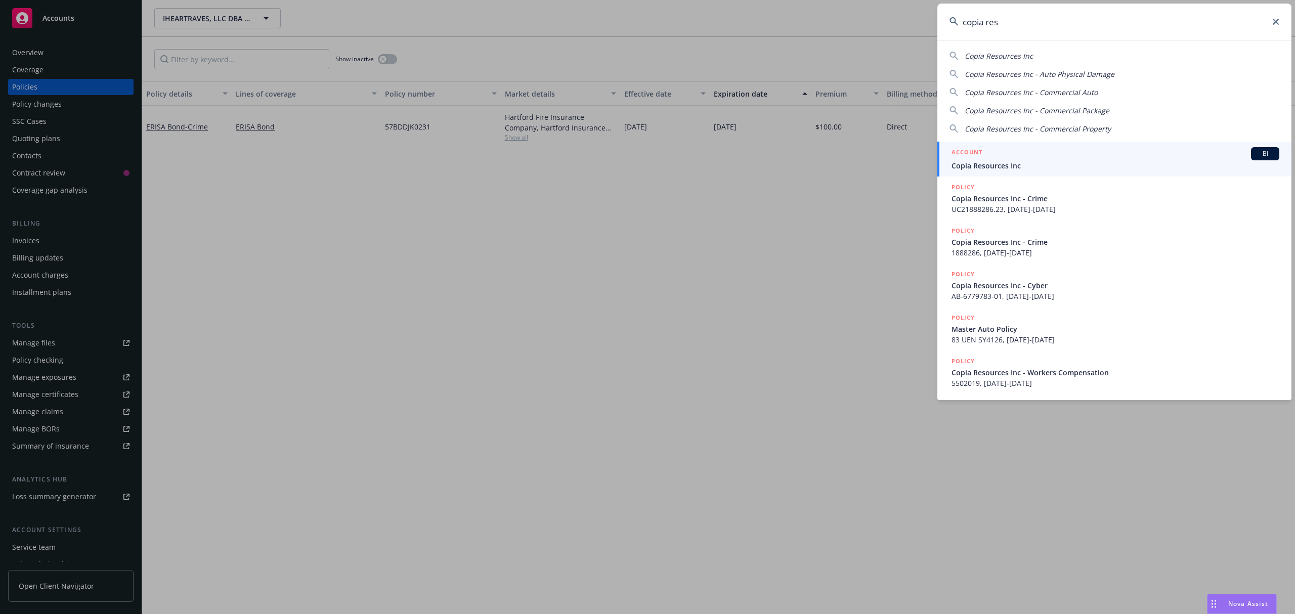
type input "copia res"
click at [1010, 175] on link "ACCOUNT BI Copia Resources Inc" at bounding box center [1114, 159] width 354 height 35
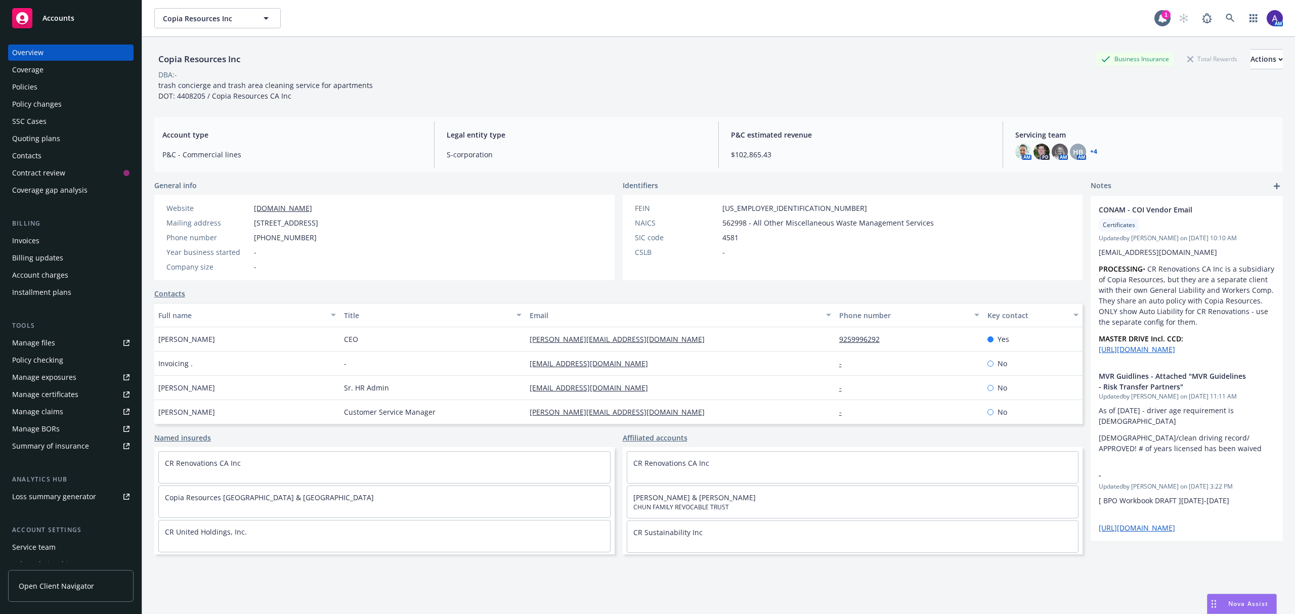
click at [71, 89] on div "Policies" at bounding box center [70, 87] width 117 height 16
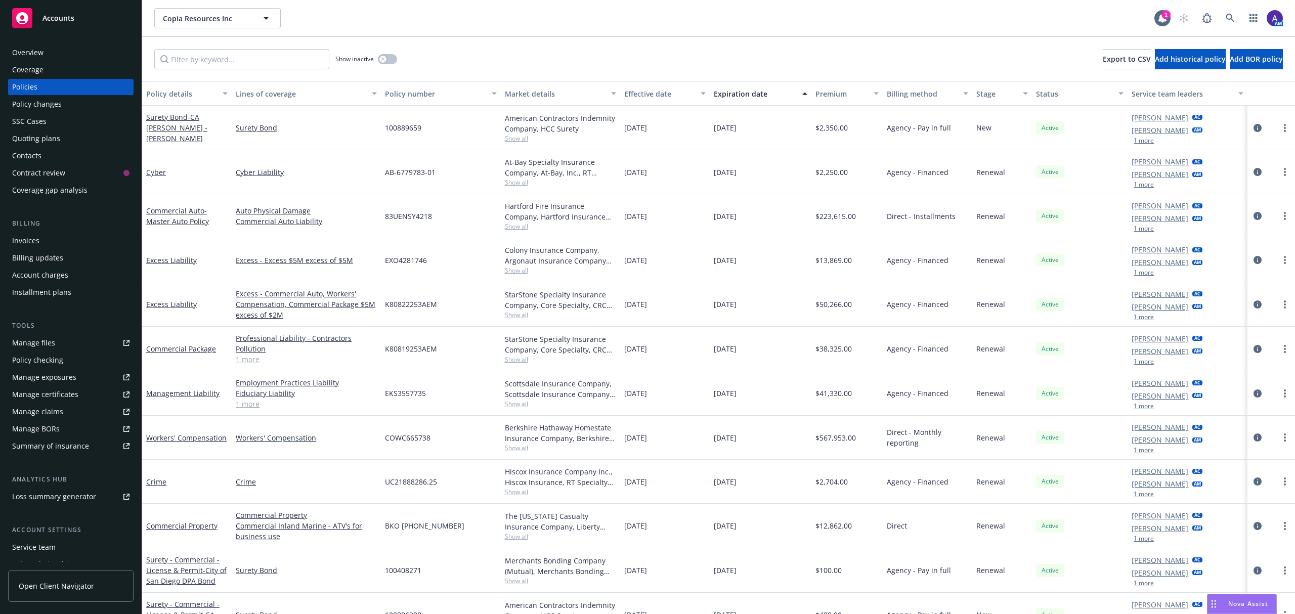
scroll to position [67, 0]
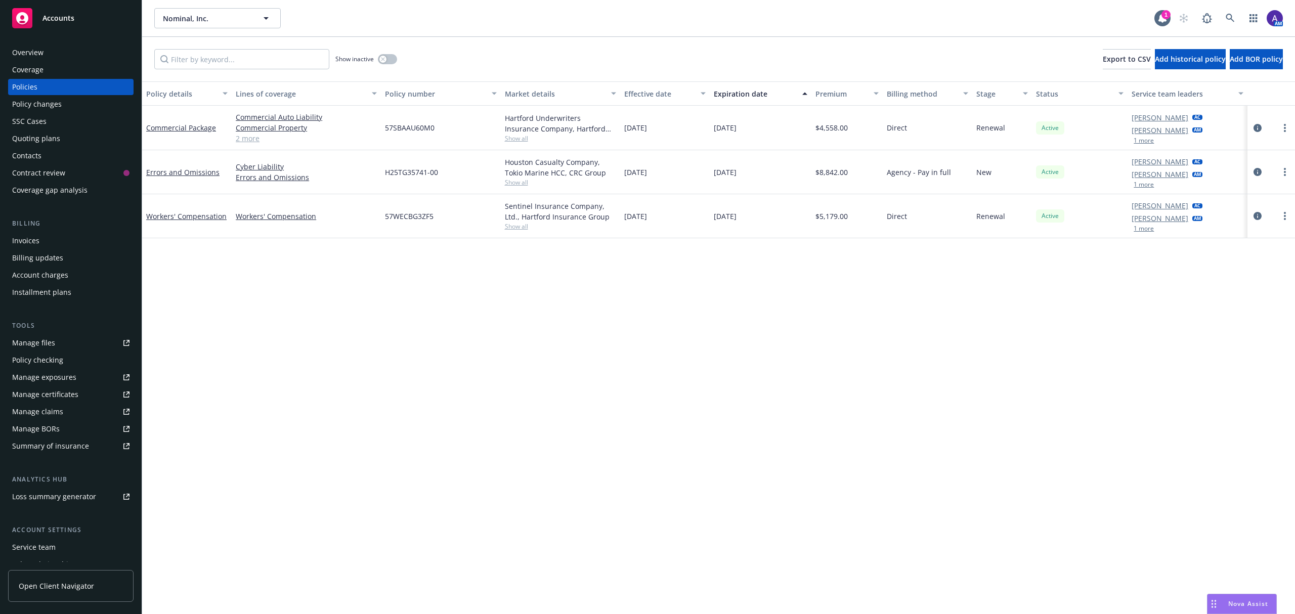
click at [75, 19] on div "Accounts" at bounding box center [70, 18] width 117 height 20
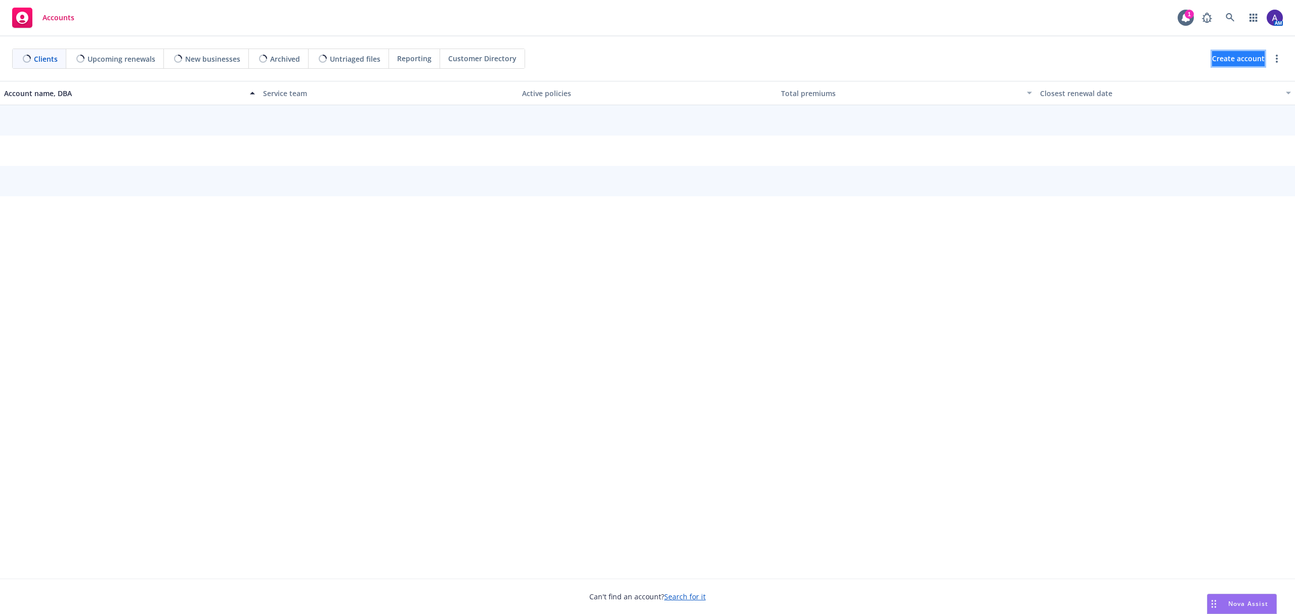
click at [1234, 51] on span "Create account" at bounding box center [1238, 58] width 53 height 19
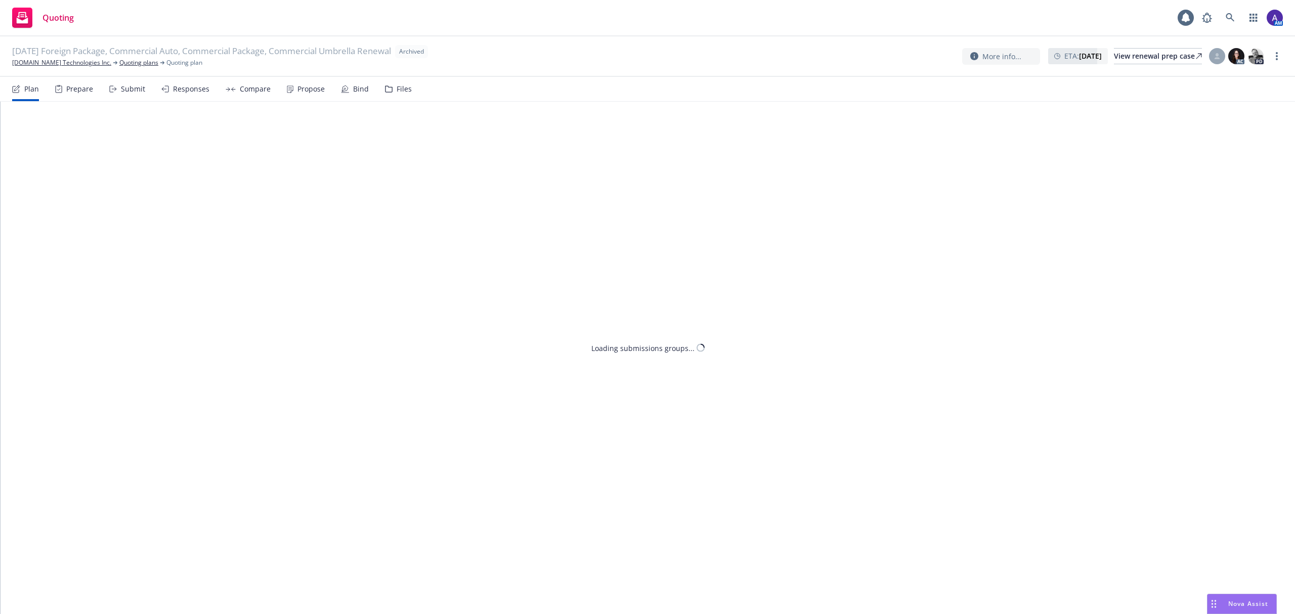
click at [1069, 134] on div "Loading submissions groups..." at bounding box center [648, 118] width 1238 height 32
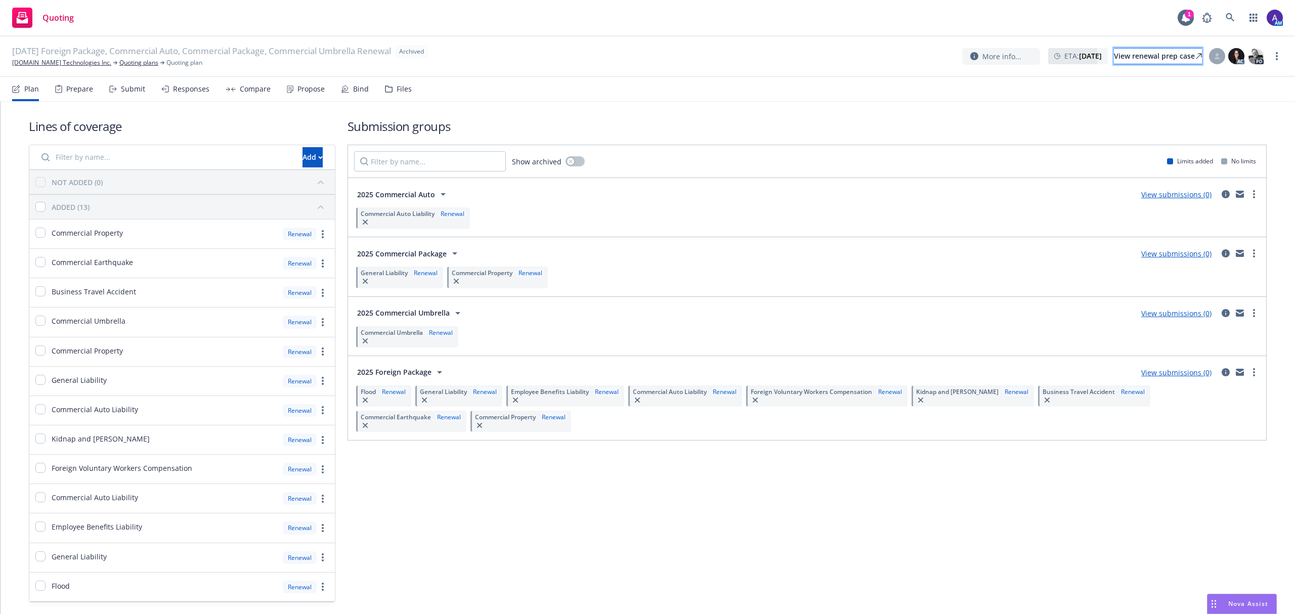
click at [1161, 60] on div "View renewal prep case" at bounding box center [1158, 56] width 88 height 15
click at [119, 63] on link "Quoting plans" at bounding box center [138, 62] width 39 height 9
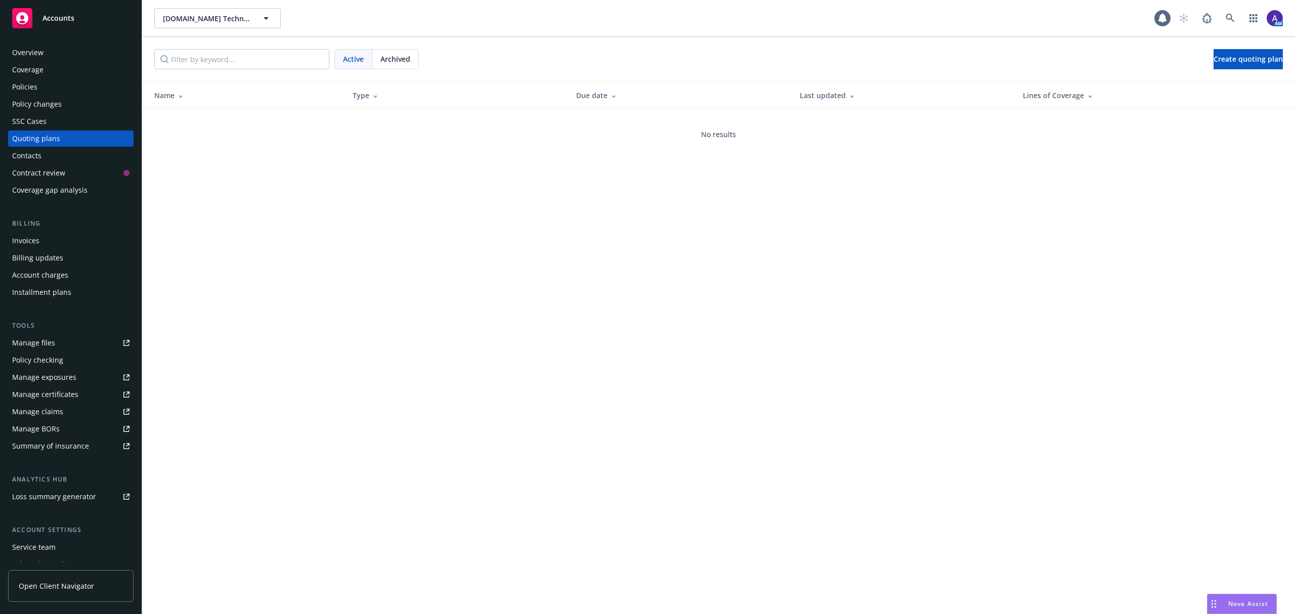
click at [410, 57] on span "Archived" at bounding box center [395, 59] width 30 height 11
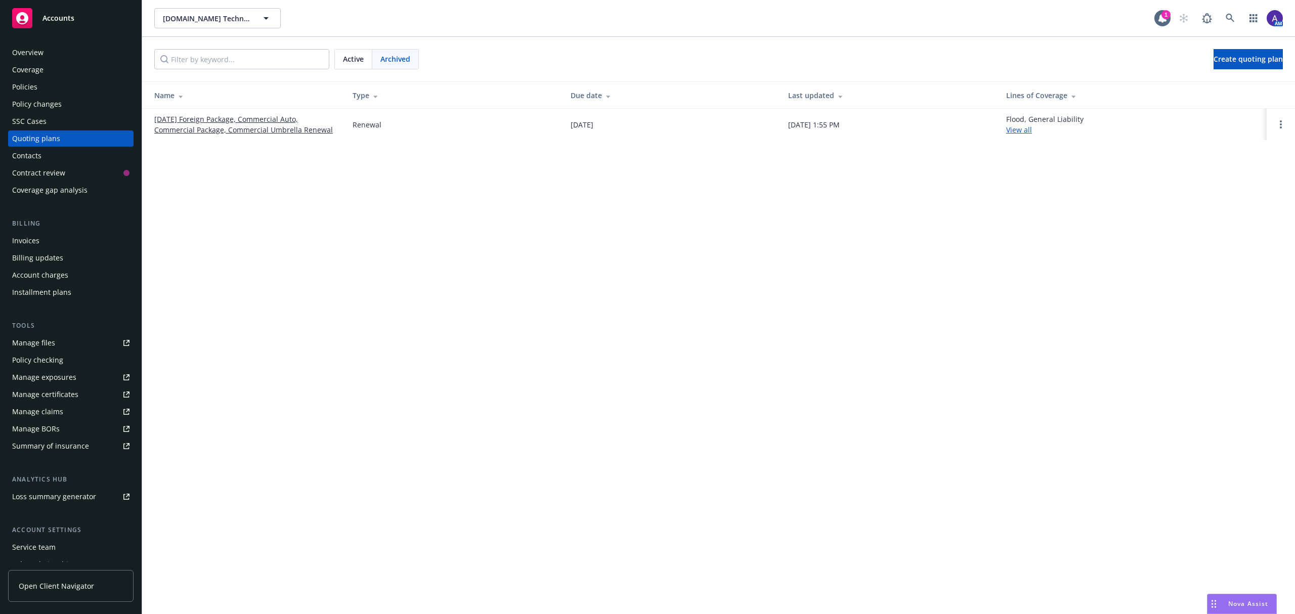
click at [185, 125] on link "[DATE] Foreign Package, Commercial Auto, Commercial Package, Commercial Umbrell…" at bounding box center [245, 124] width 182 height 21
